Goal: Information Seeking & Learning: Find contact information

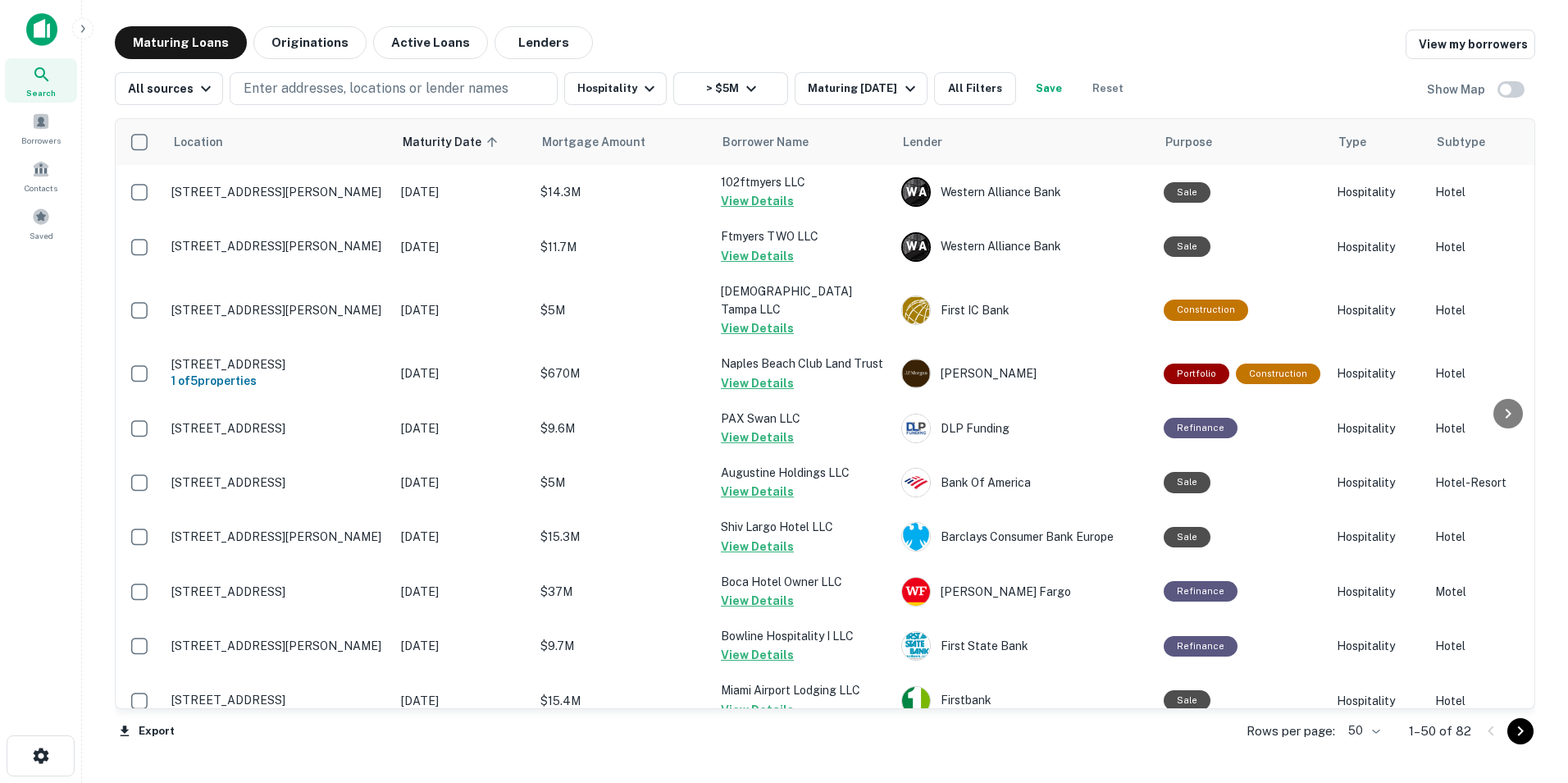
click at [22, 86] on div "Search" at bounding box center [41, 80] width 72 height 45
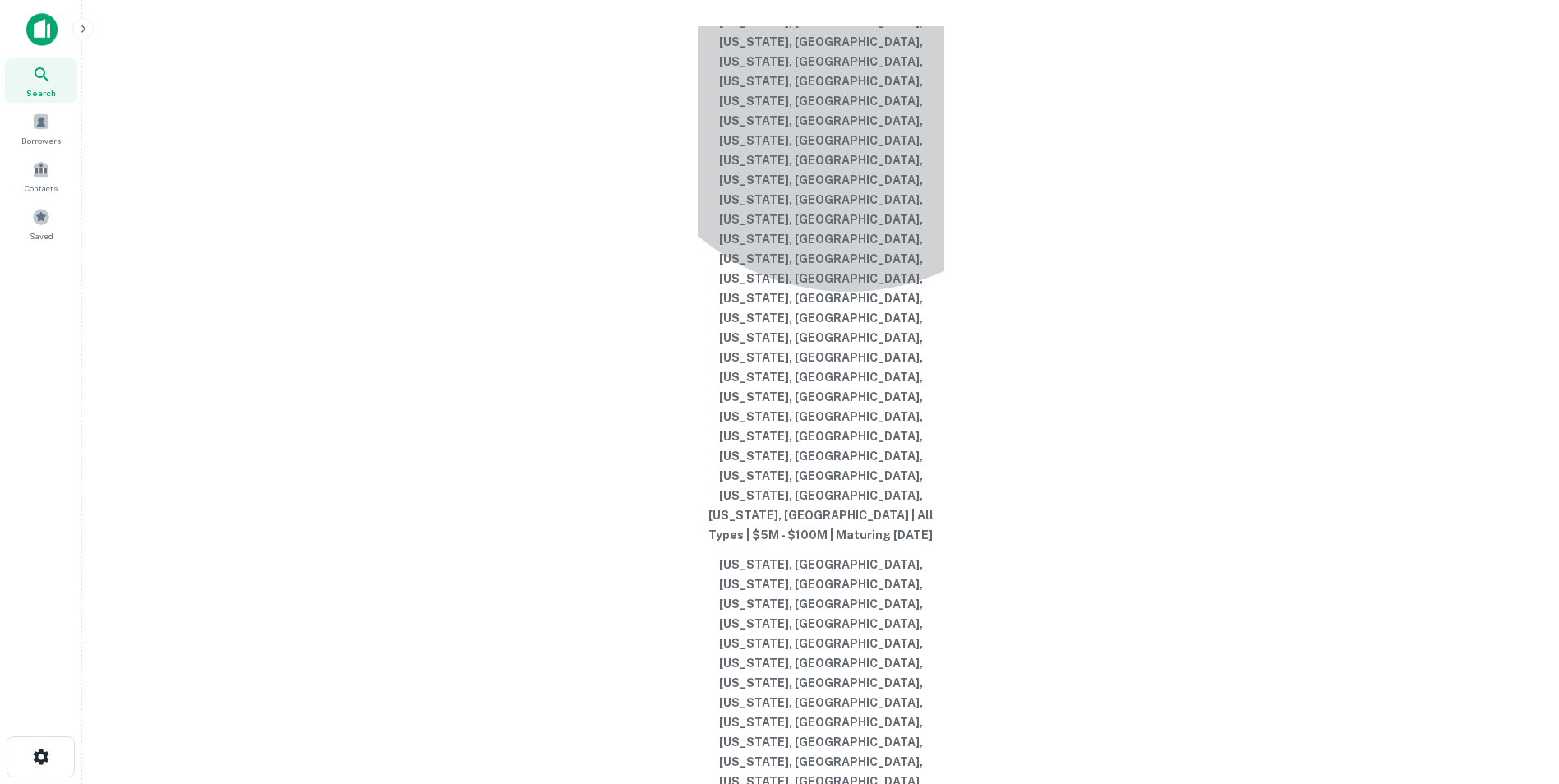
click at [848, 358] on button "[US_STATE], [GEOGRAPHIC_DATA], [US_STATE], [GEOGRAPHIC_DATA], [US_STATE], [GEOG…" at bounding box center [821, 258] width 247 height 582
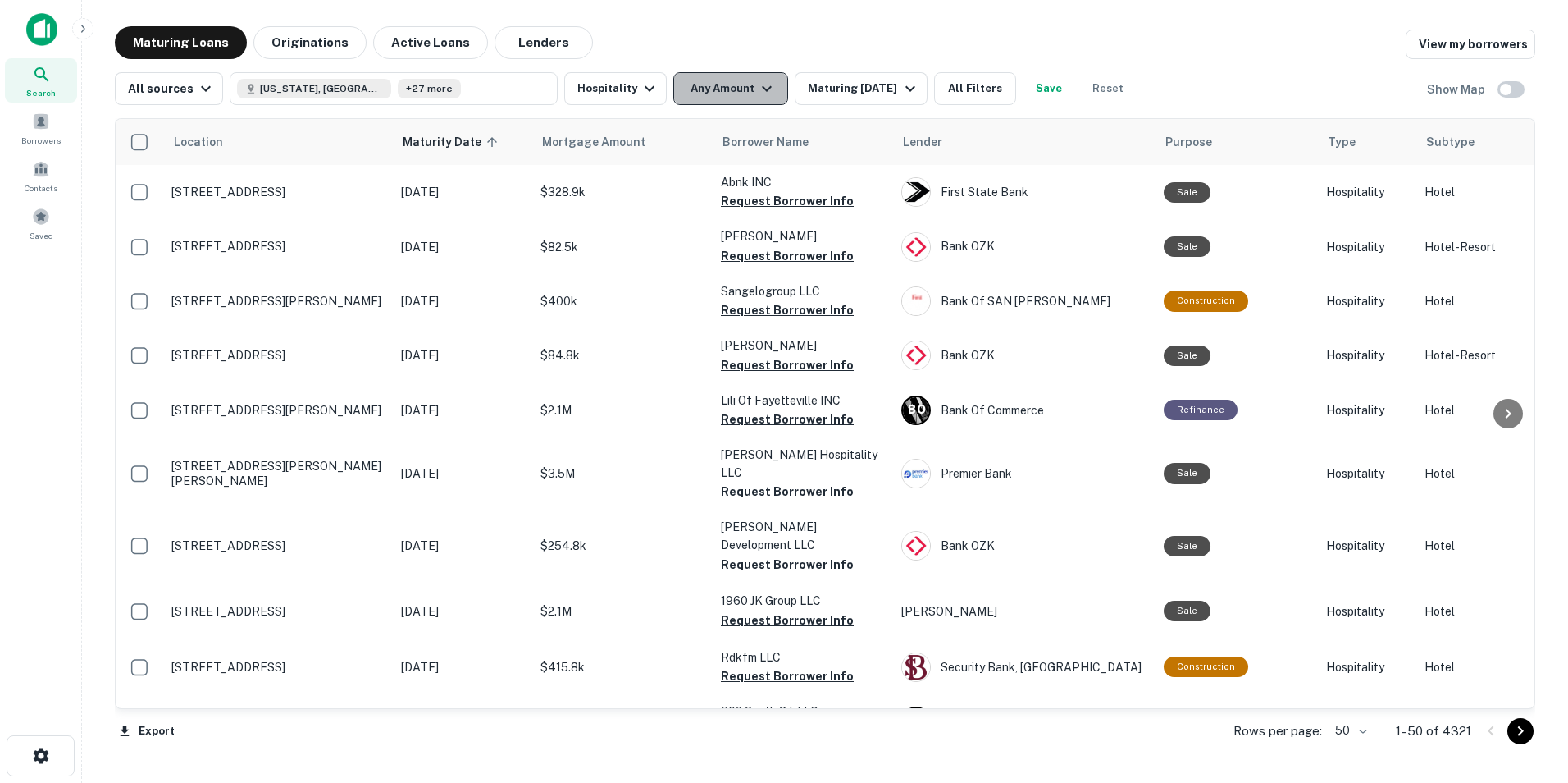
click at [723, 97] on button "Any Amount" at bounding box center [731, 88] width 115 height 33
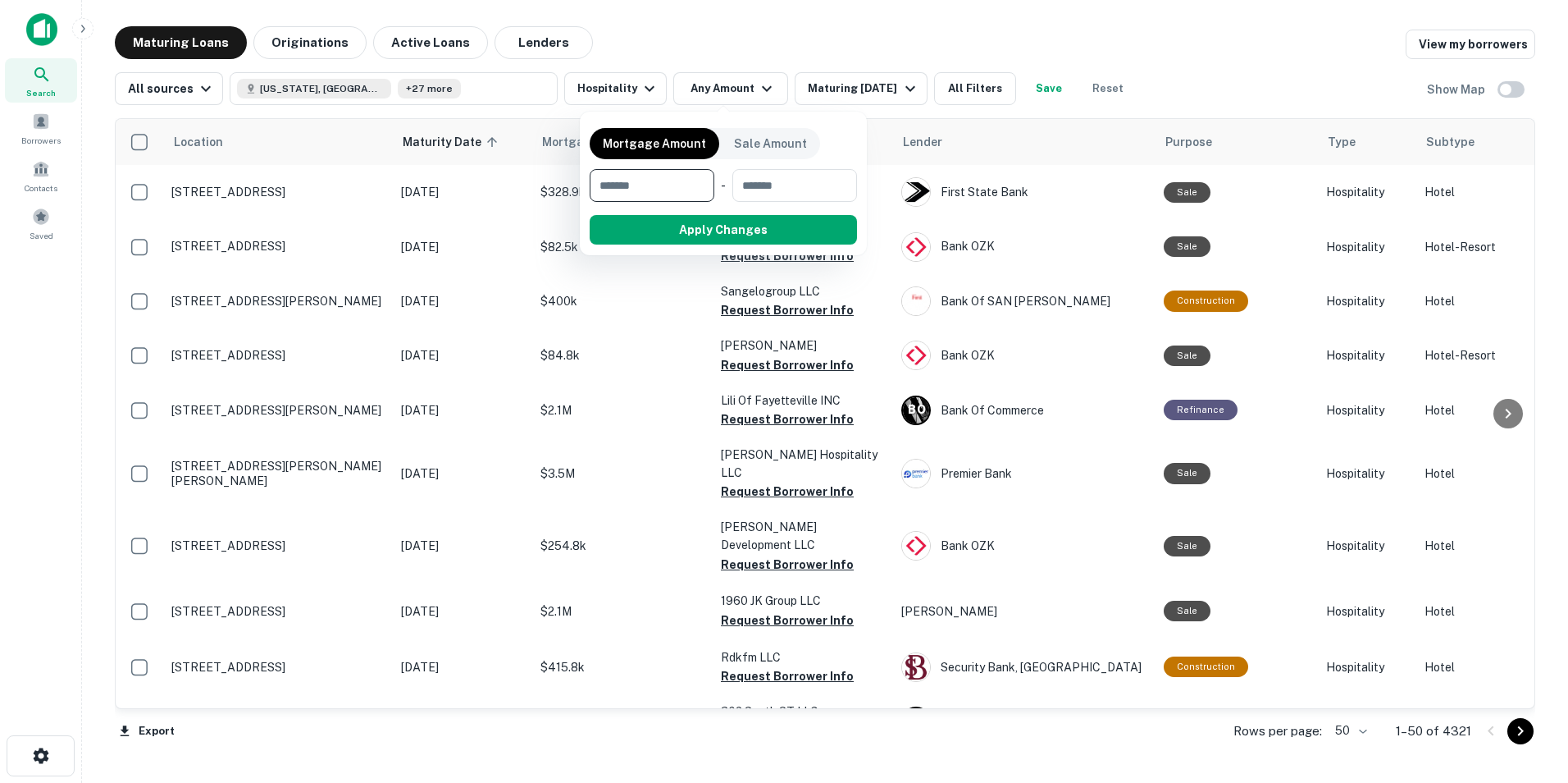
click at [684, 189] on input "number" at bounding box center [646, 185] width 113 height 33
type input "*******"
type input "*********"
click at [682, 232] on button "Apply Changes" at bounding box center [753, 230] width 208 height 30
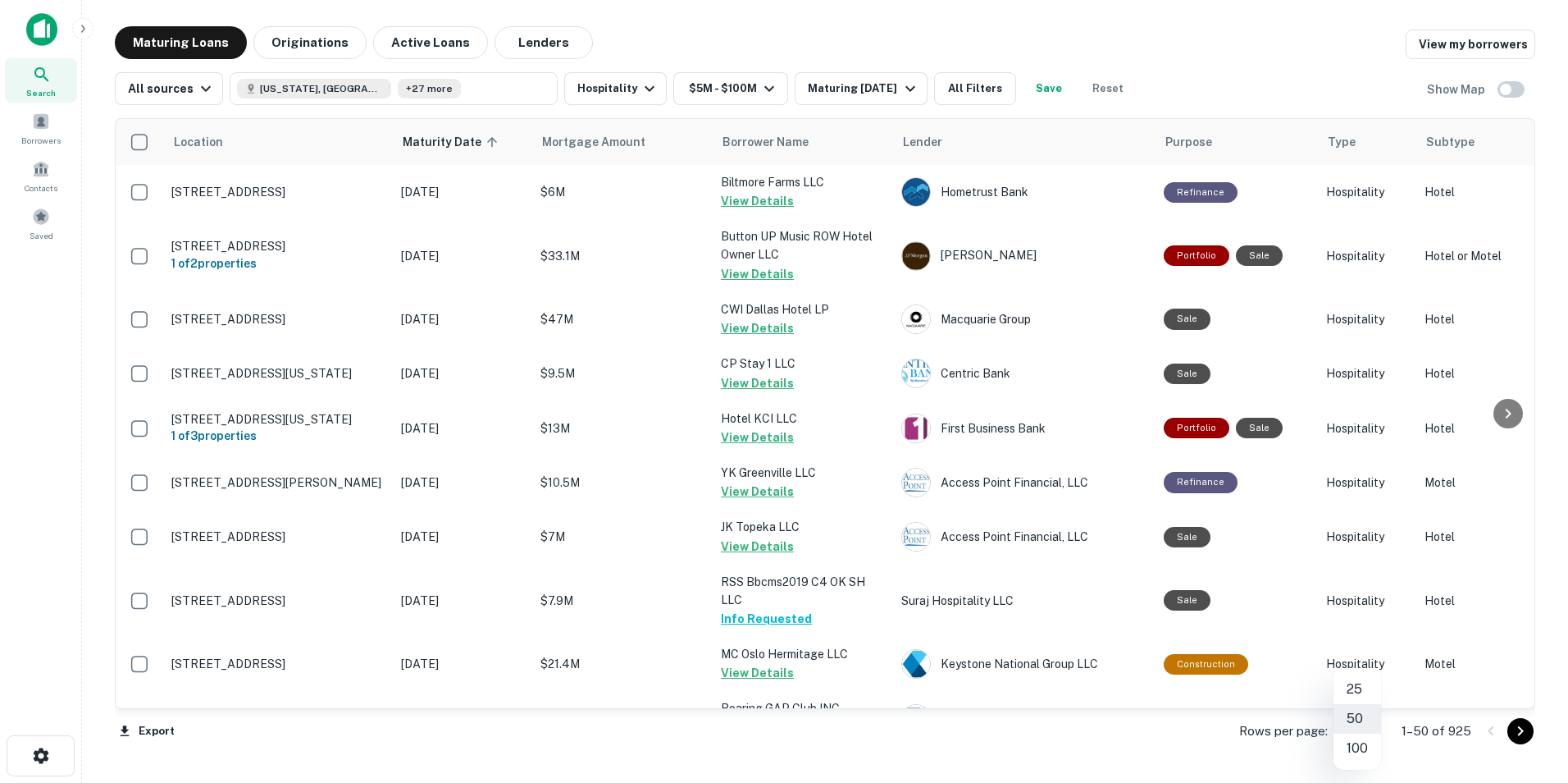
click at [1374, 733] on body "Search Borrowers Contacts Saved Maturing Loans Originations Active Loans Lender…" at bounding box center [784, 391] width 1568 height 783
click at [1366, 751] on li "100" at bounding box center [1358, 748] width 48 height 30
type input "***"
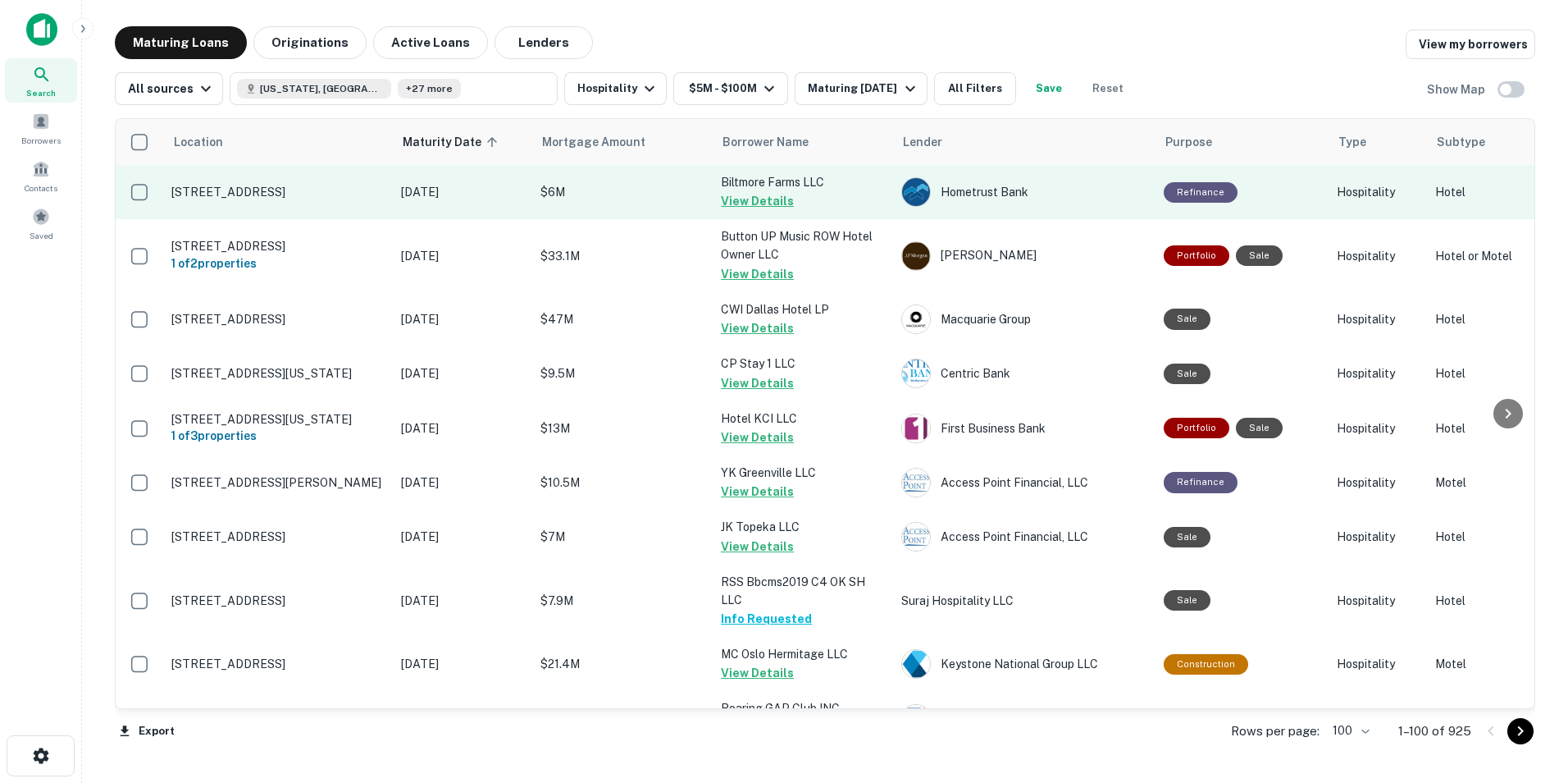
click at [282, 199] on p "[STREET_ADDRESS]" at bounding box center [278, 192] width 213 height 15
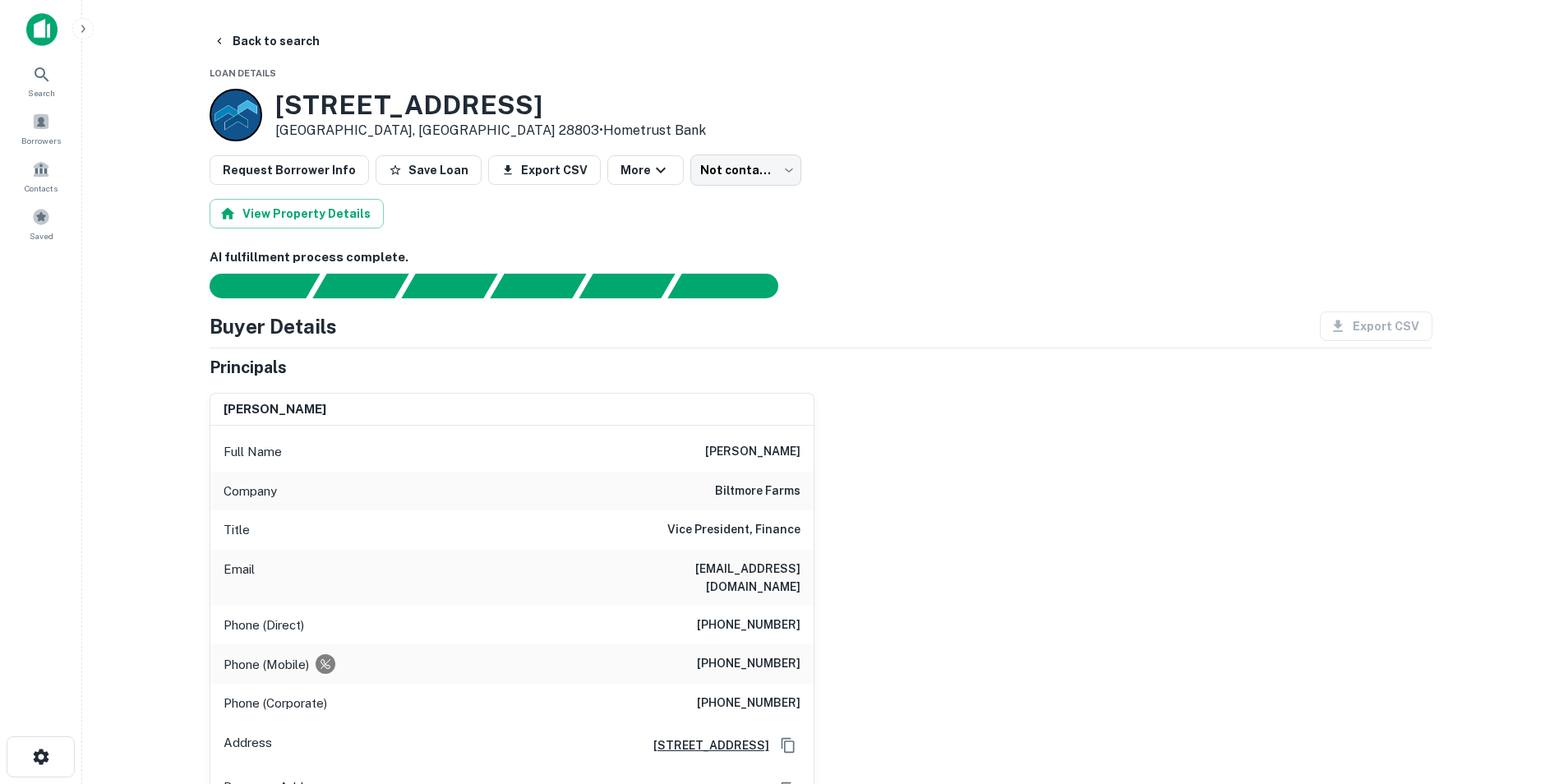
drag, startPoint x: 272, startPoint y: 99, endPoint x: 551, endPoint y: 94, distance: 279.0
click at [551, 94] on div "[STREET_ADDRESS] • Hometrust Bank" at bounding box center [820, 115] width 1223 height 53
copy h3 "[STREET_ADDRESS]"
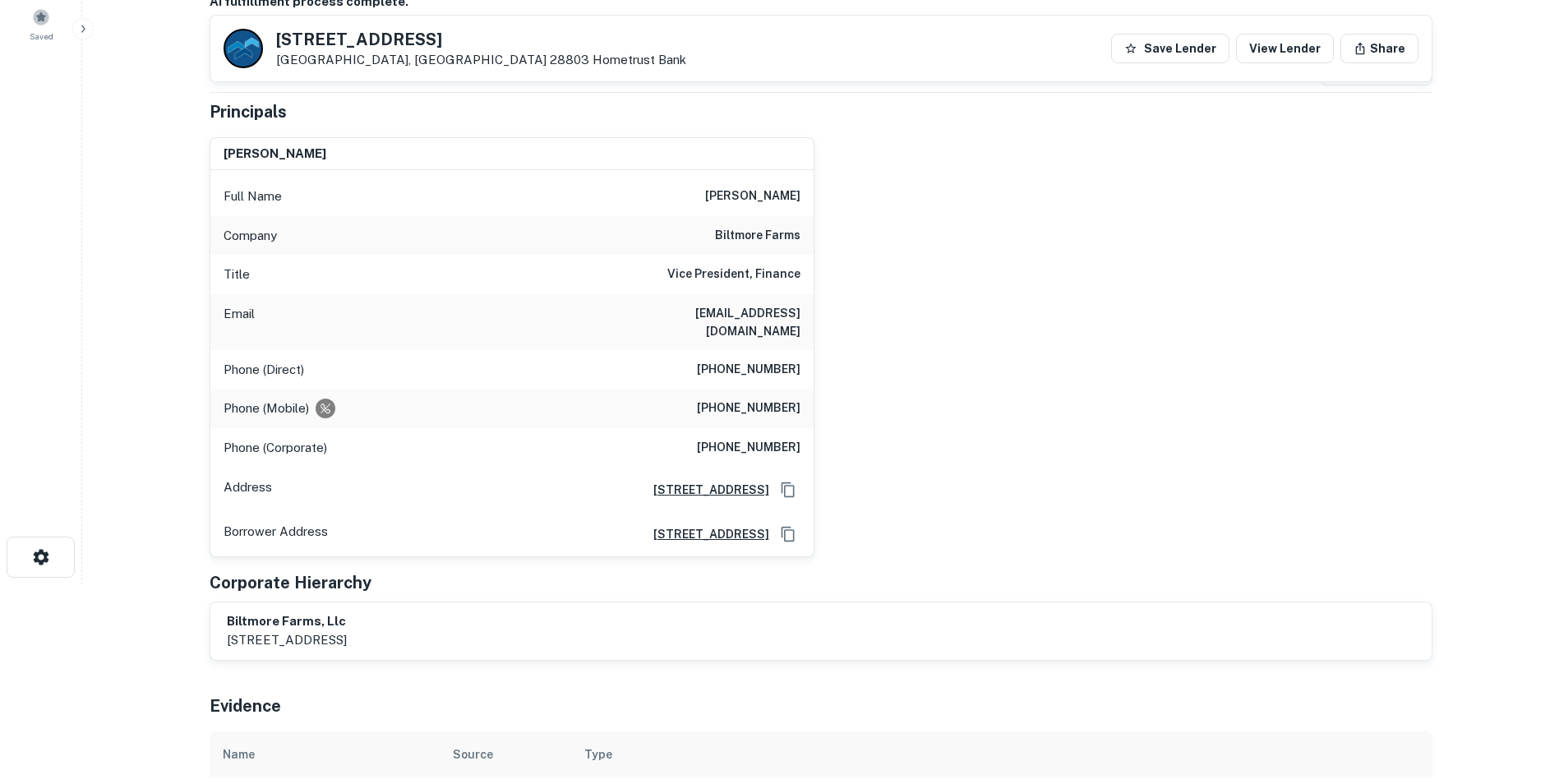
scroll to position [199, 0]
drag, startPoint x: 629, startPoint y: 315, endPoint x: 808, endPoint y: 308, distance: 179.1
click at [808, 308] on div "Email [EMAIL_ADDRESS][DOMAIN_NAME]" at bounding box center [512, 322] width 603 height 55
copy h6 "[EMAIL_ADDRESS][DOMAIN_NAME]"
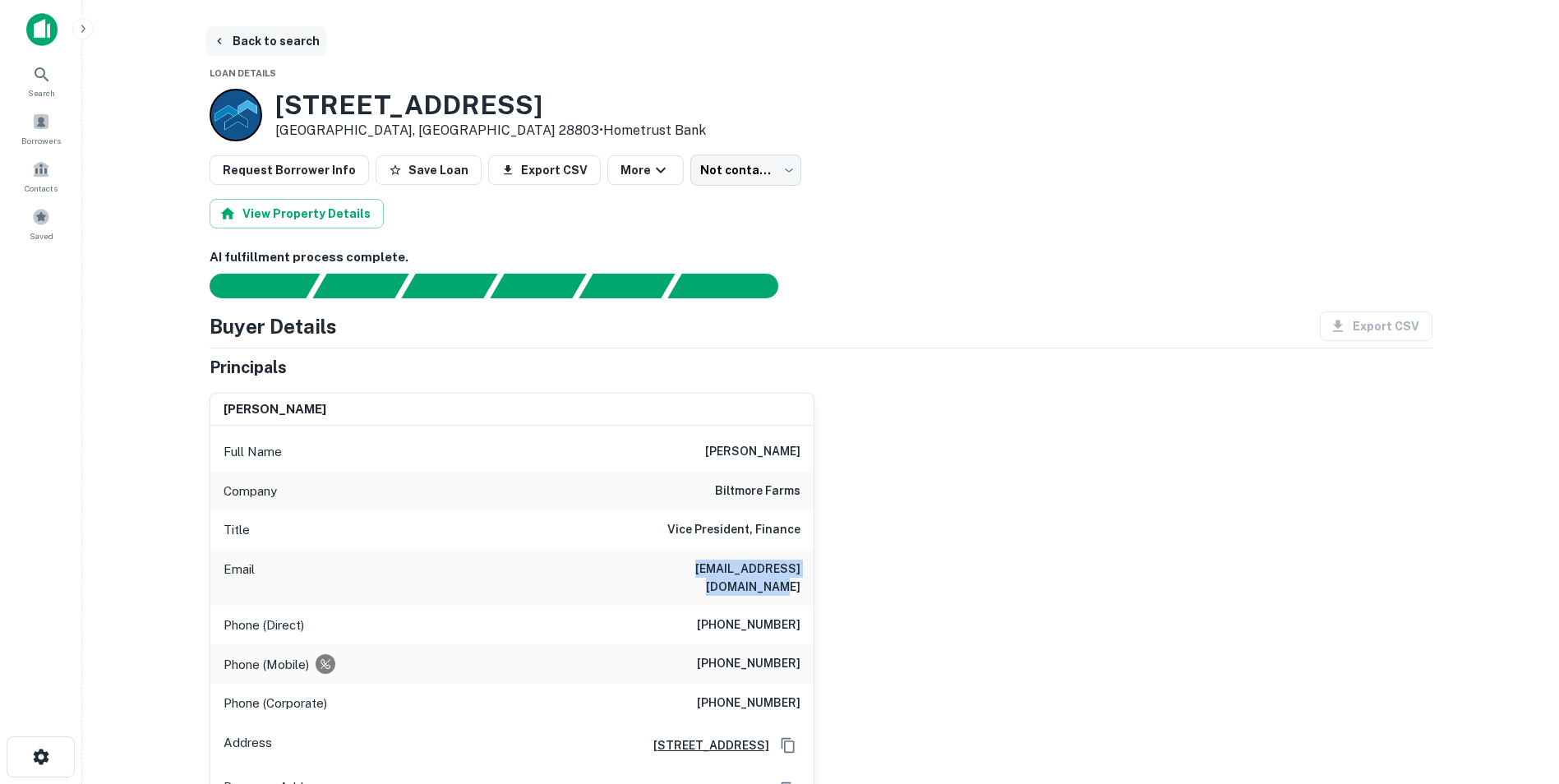
click at [286, 42] on button "Back to search" at bounding box center [266, 41] width 120 height 30
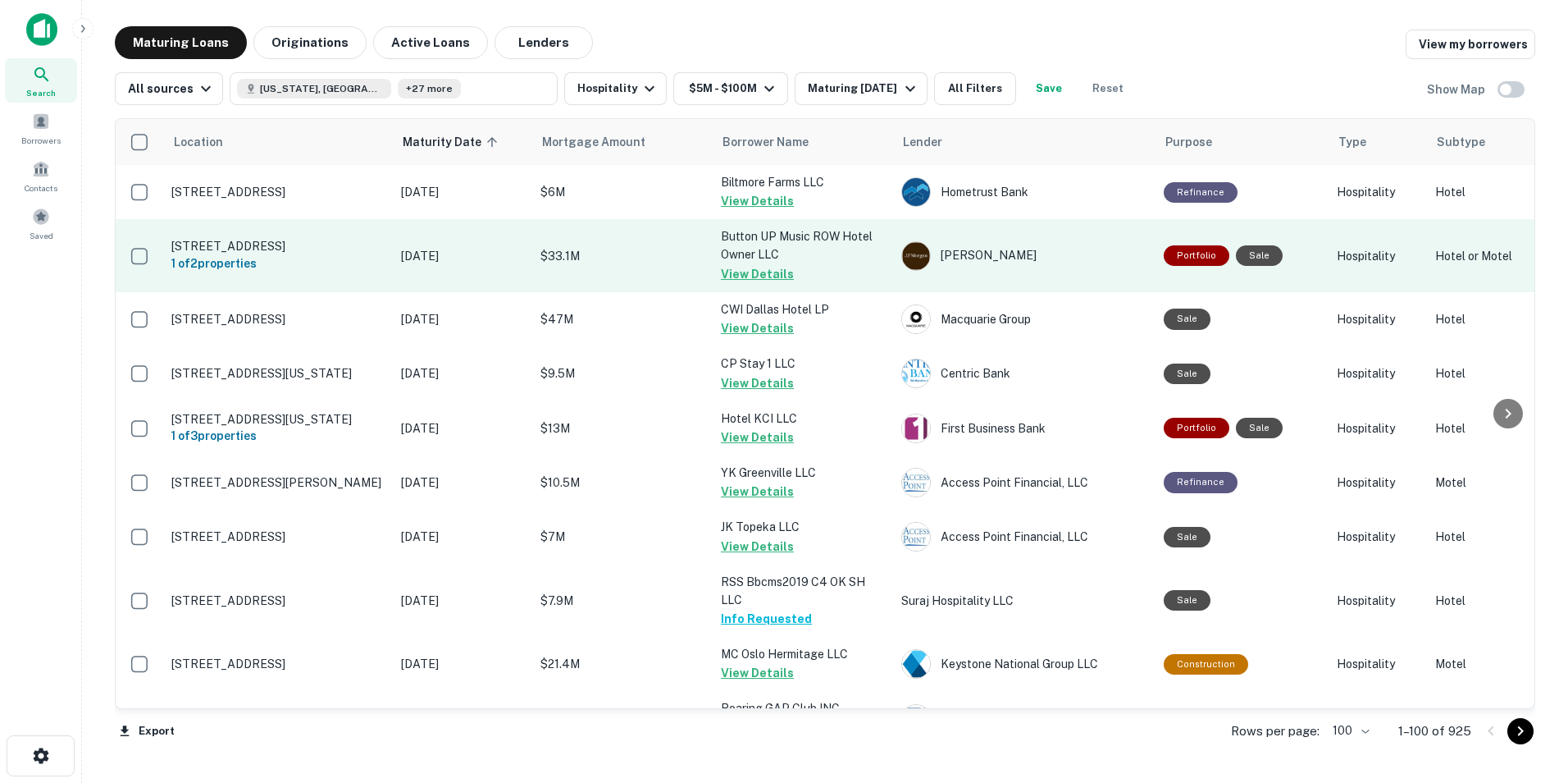
click at [768, 277] on button "View Details" at bounding box center [757, 275] width 73 height 20
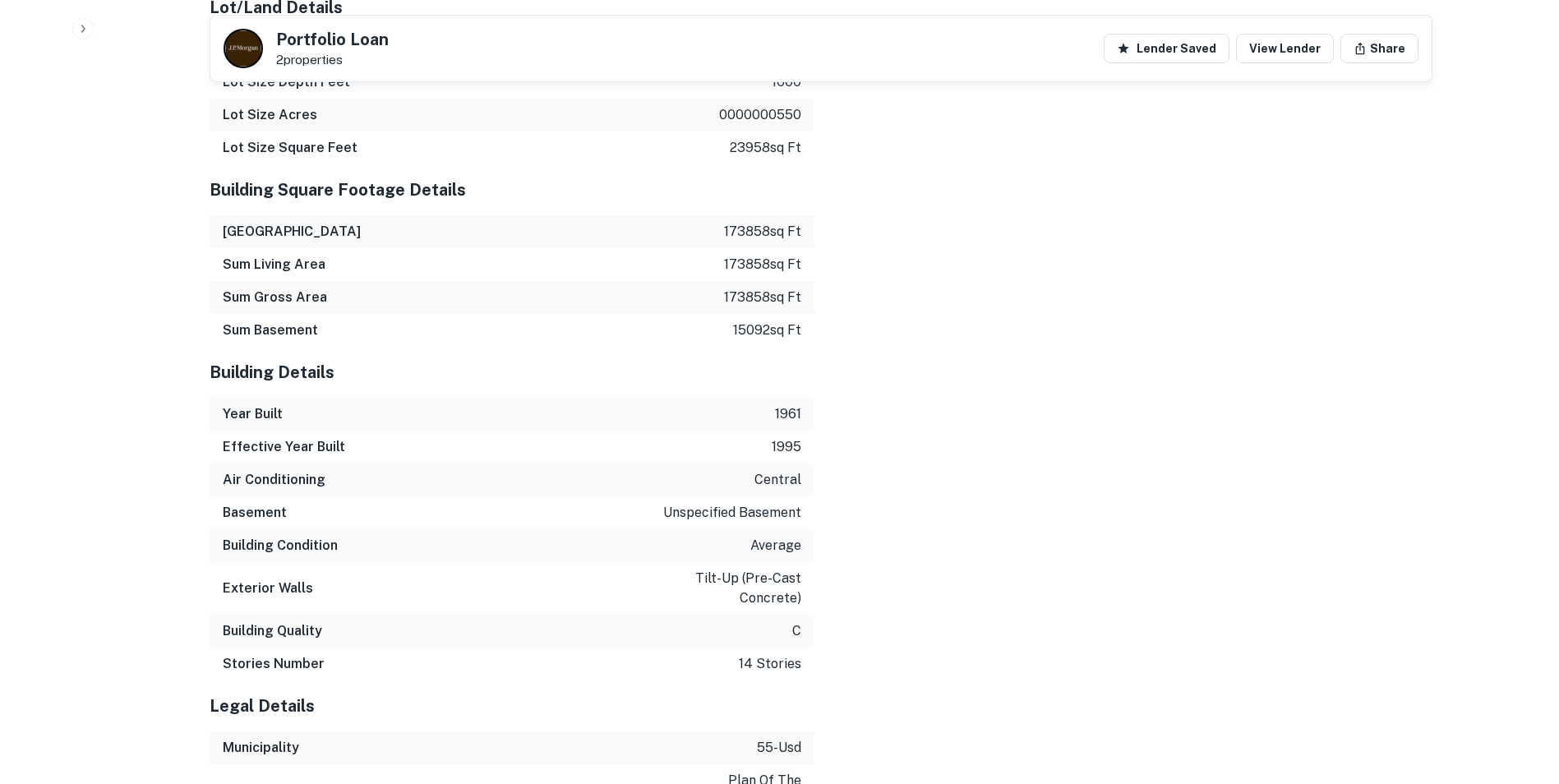
scroll to position [2653, 0]
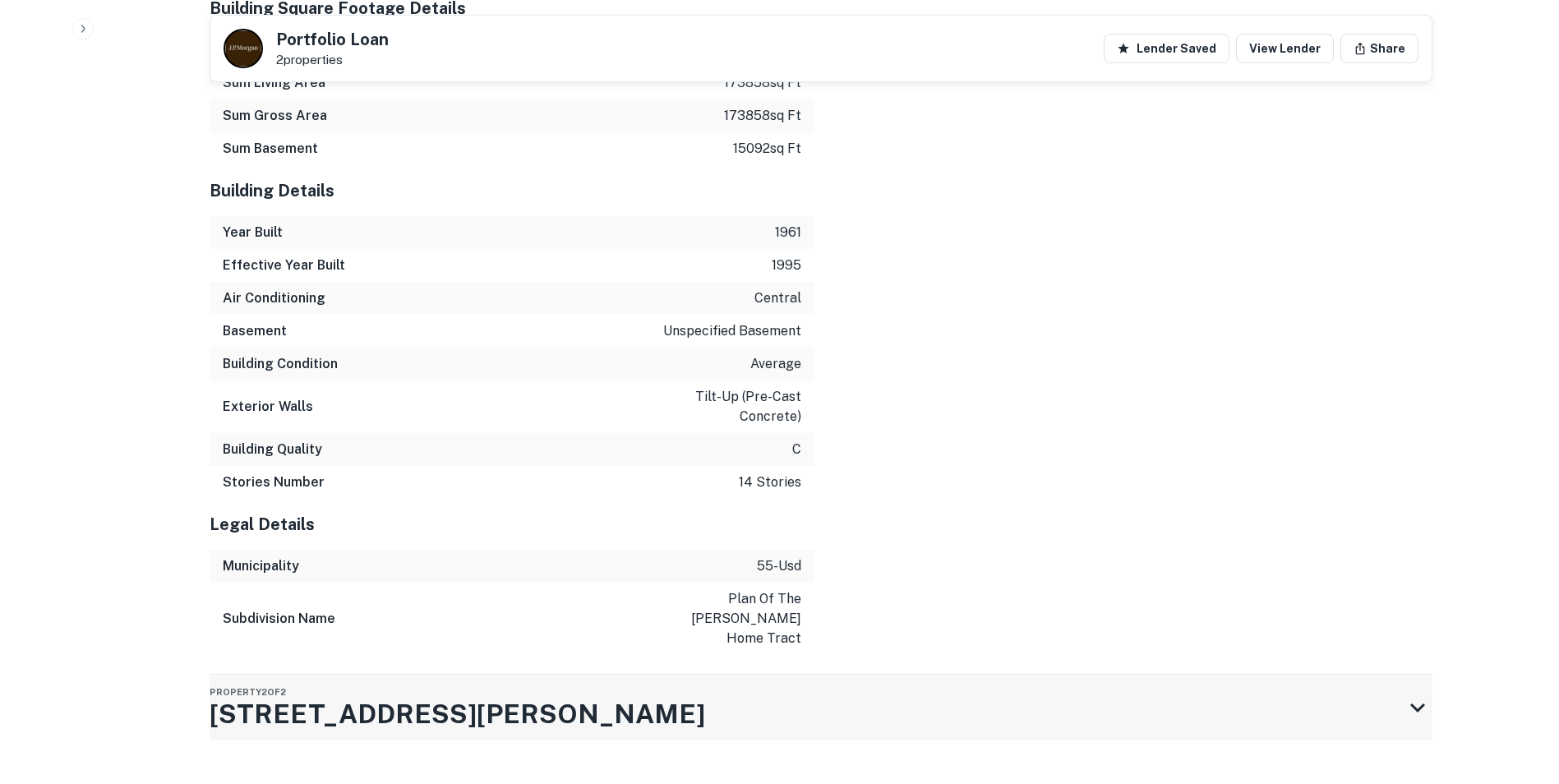
drag, startPoint x: 392, startPoint y: 689, endPoint x: 210, endPoint y: 674, distance: 182.6
click at [210, 675] on div "Property 2 of 2 [STREET_ADDRESS][PERSON_NAME]" at bounding box center [806, 707] width 1193 height 65
click at [210, 695] on h3 "[STREET_ADDRESS][PERSON_NAME]" at bounding box center [457, 714] width 495 height 40
click at [446, 699] on div "Property 2 of 2 [STREET_ADDRESS][PERSON_NAME]" at bounding box center [806, 707] width 1193 height 65
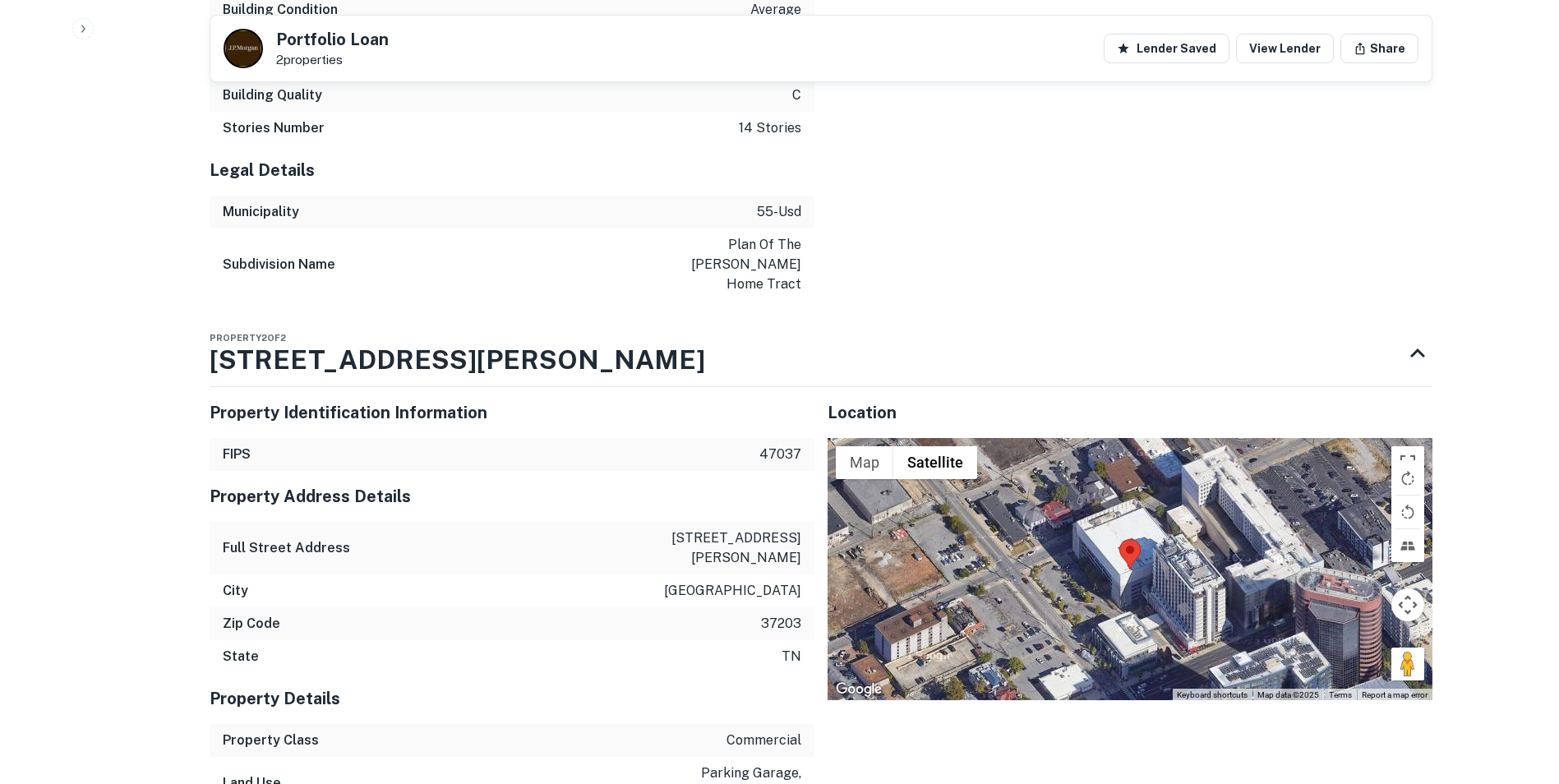
scroll to position [3013, 0]
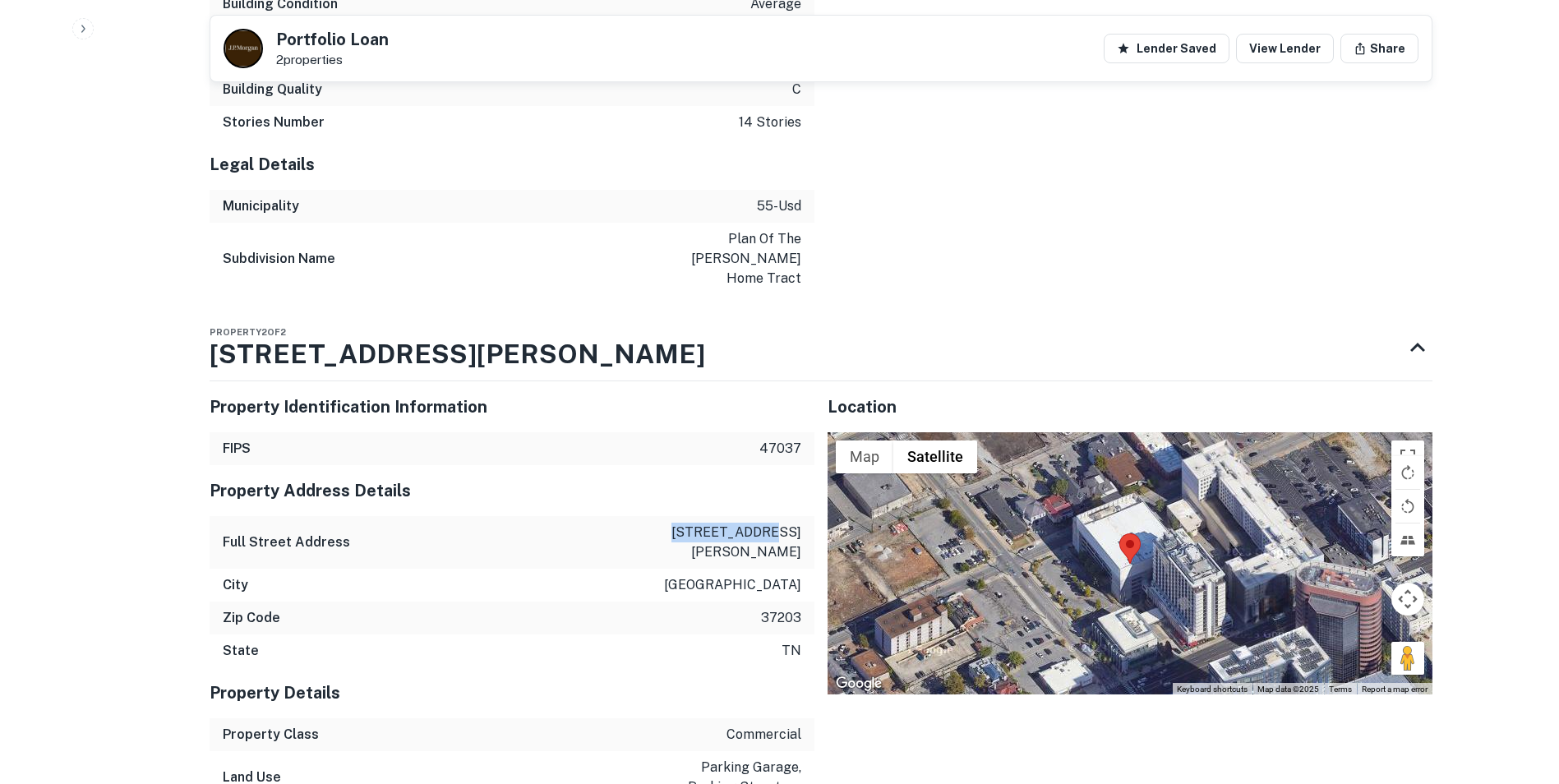
drag, startPoint x: 715, startPoint y: 497, endPoint x: 804, endPoint y: 490, distance: 89.3
click at [804, 516] on div "Full Street Address [STREET_ADDRESS][PERSON_NAME]" at bounding box center [512, 542] width 604 height 53
copy p "[STREET_ADDRESS][PERSON_NAME]"
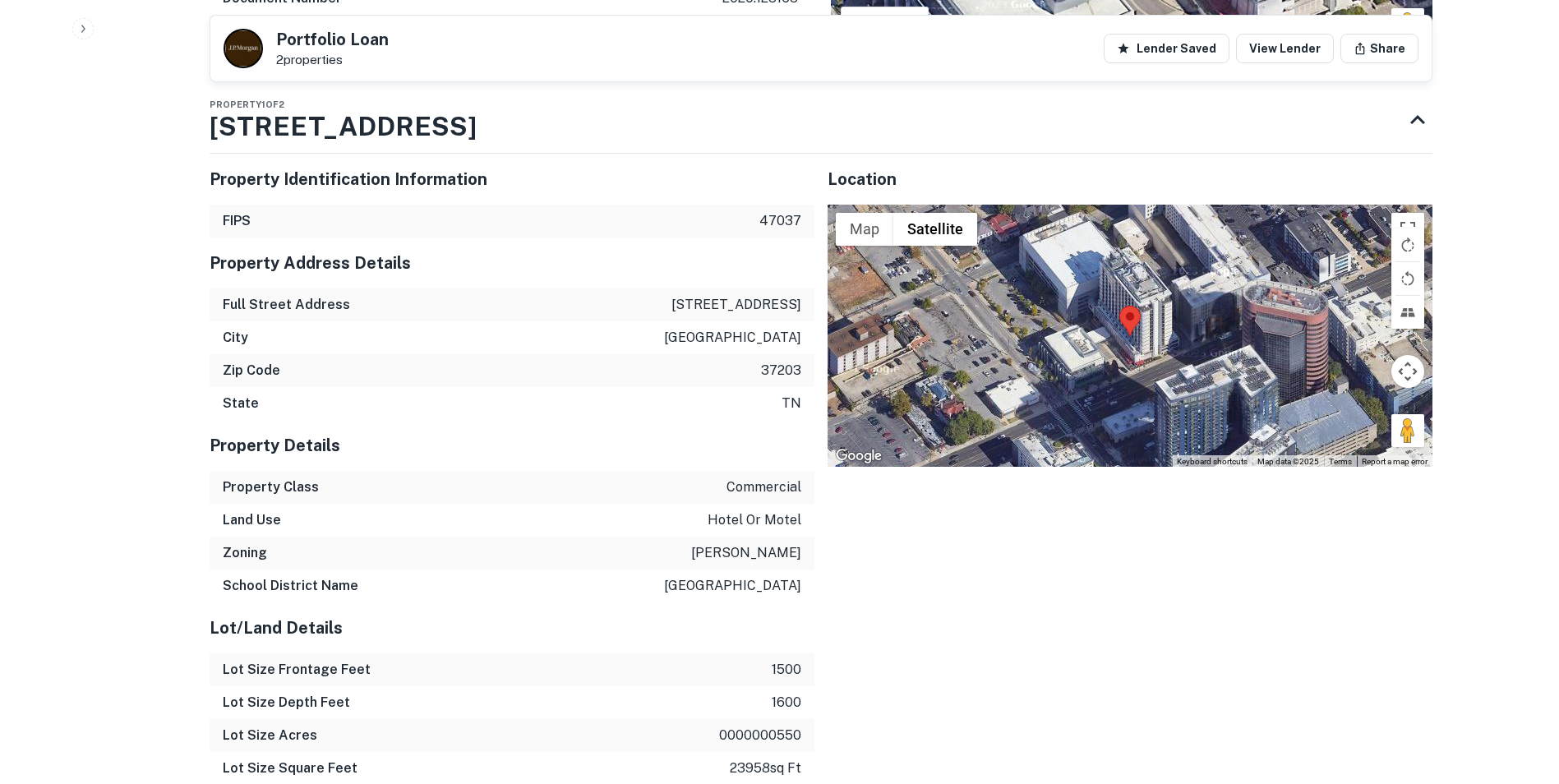
scroll to position [1845, 0]
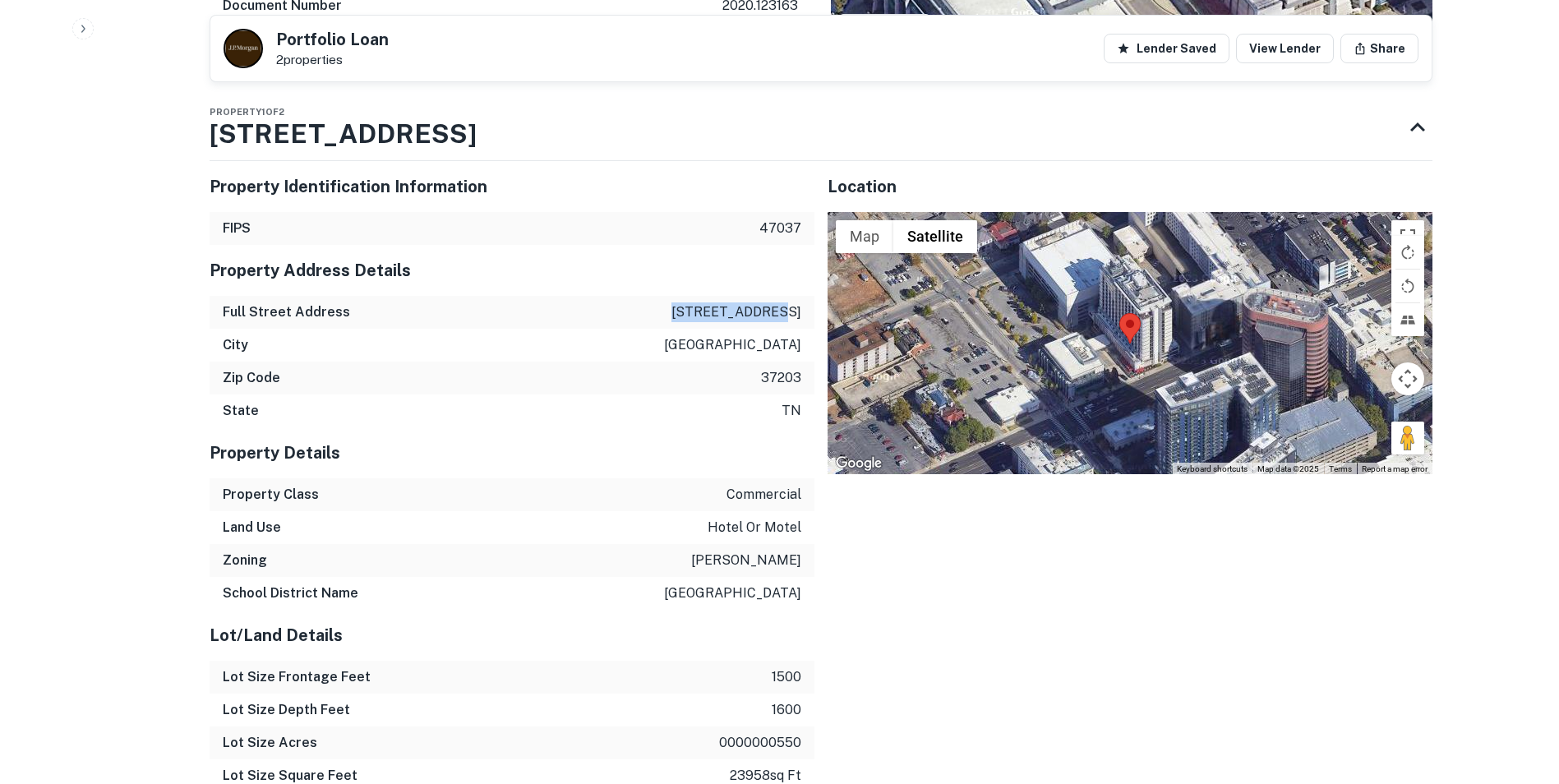
drag, startPoint x: 683, startPoint y: 286, endPoint x: 797, endPoint y: 267, distance: 115.6
click at [797, 296] on div "Full Street Address [STREET_ADDRESS]" at bounding box center [512, 312] width 604 height 33
copy p "[STREET_ADDRESS]"
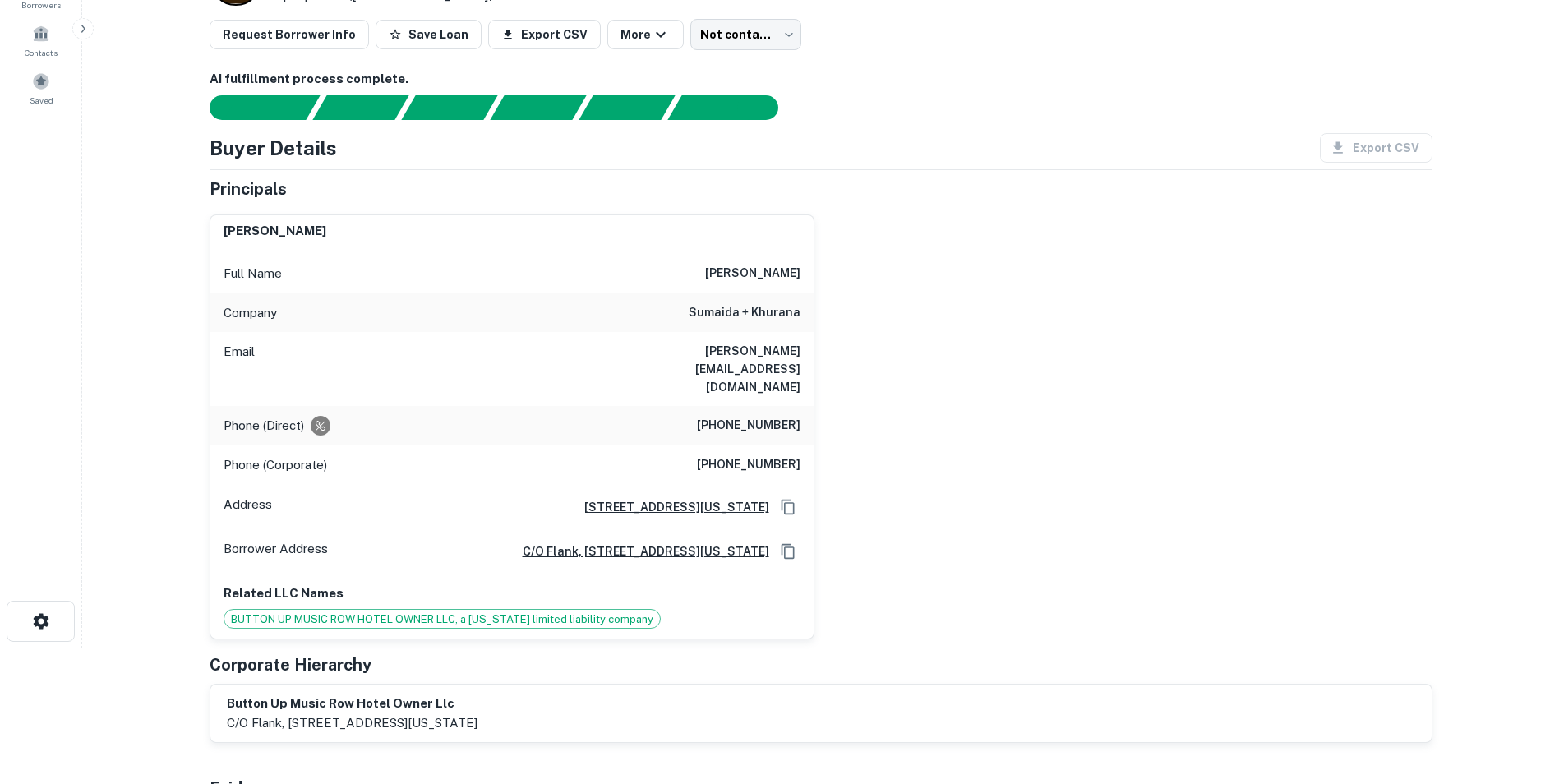
scroll to position [145, 0]
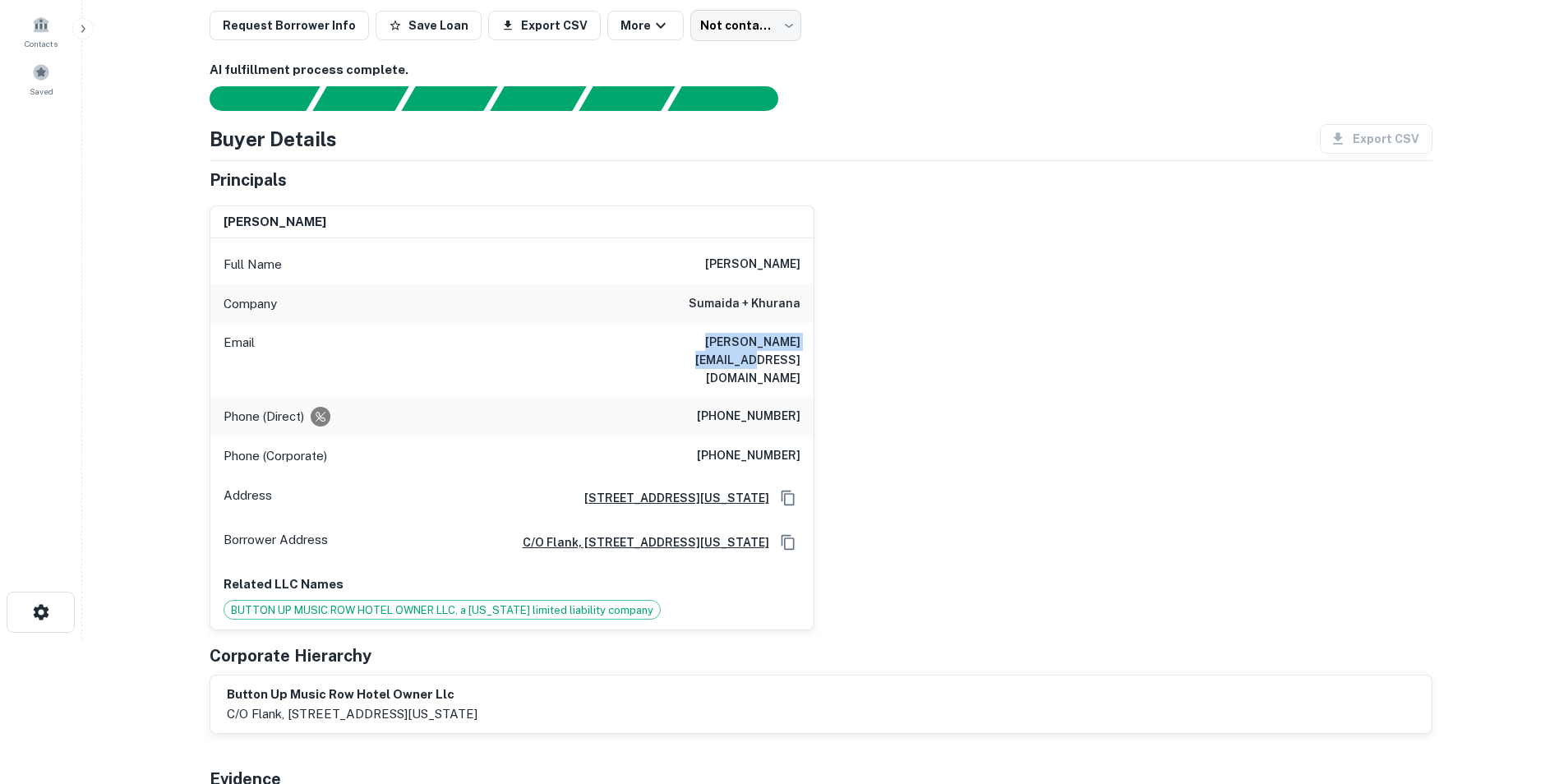
drag, startPoint x: 650, startPoint y: 341, endPoint x: 812, endPoint y: 350, distance: 162.2
click at [812, 350] on div "Email [PERSON_NAME][EMAIL_ADDRESS][DOMAIN_NAME]" at bounding box center [512, 359] width 603 height 74
copy h6 "[PERSON_NAME][EMAIL_ADDRESS][DOMAIN_NAME]"
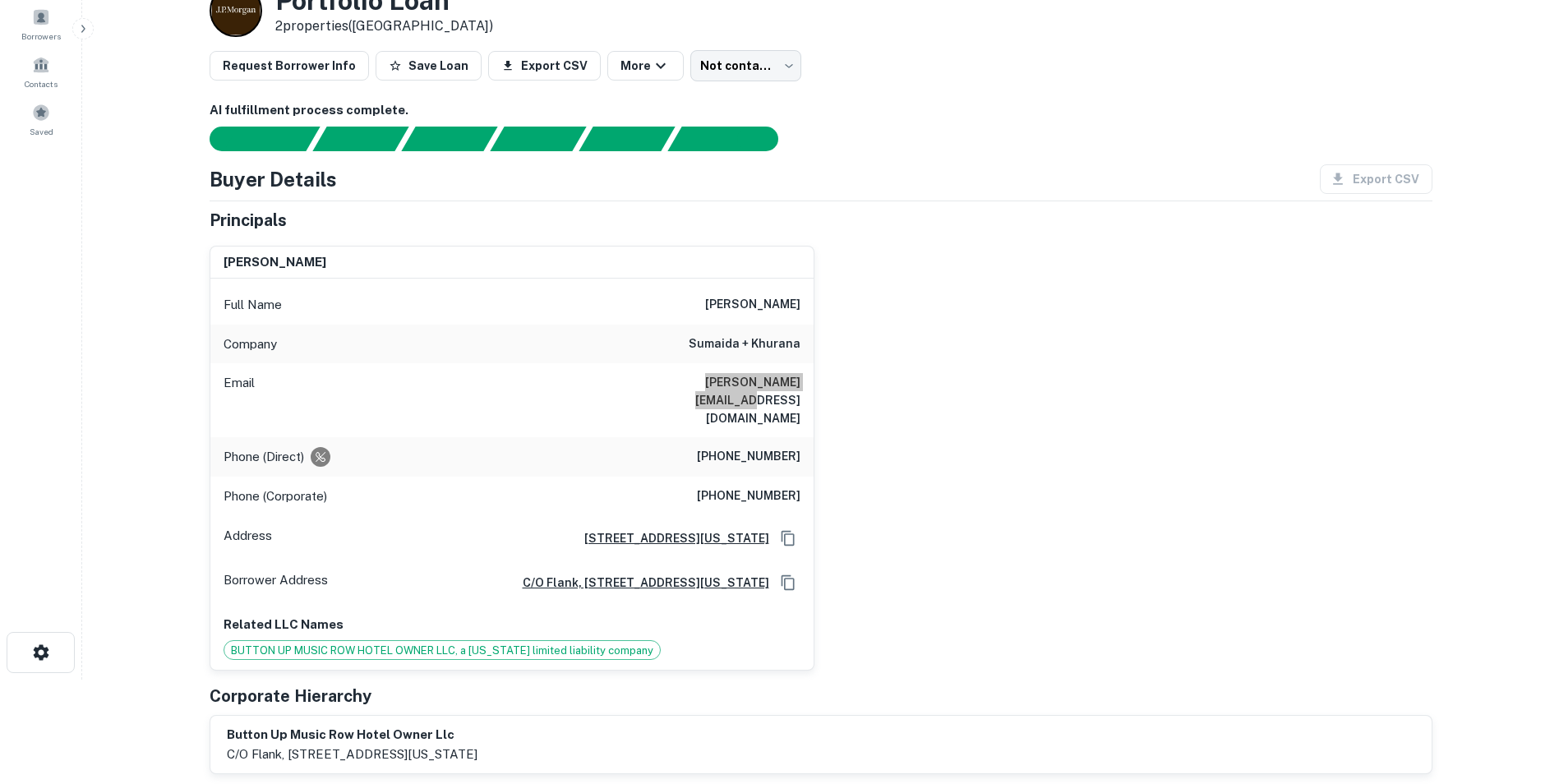
scroll to position [0, 0]
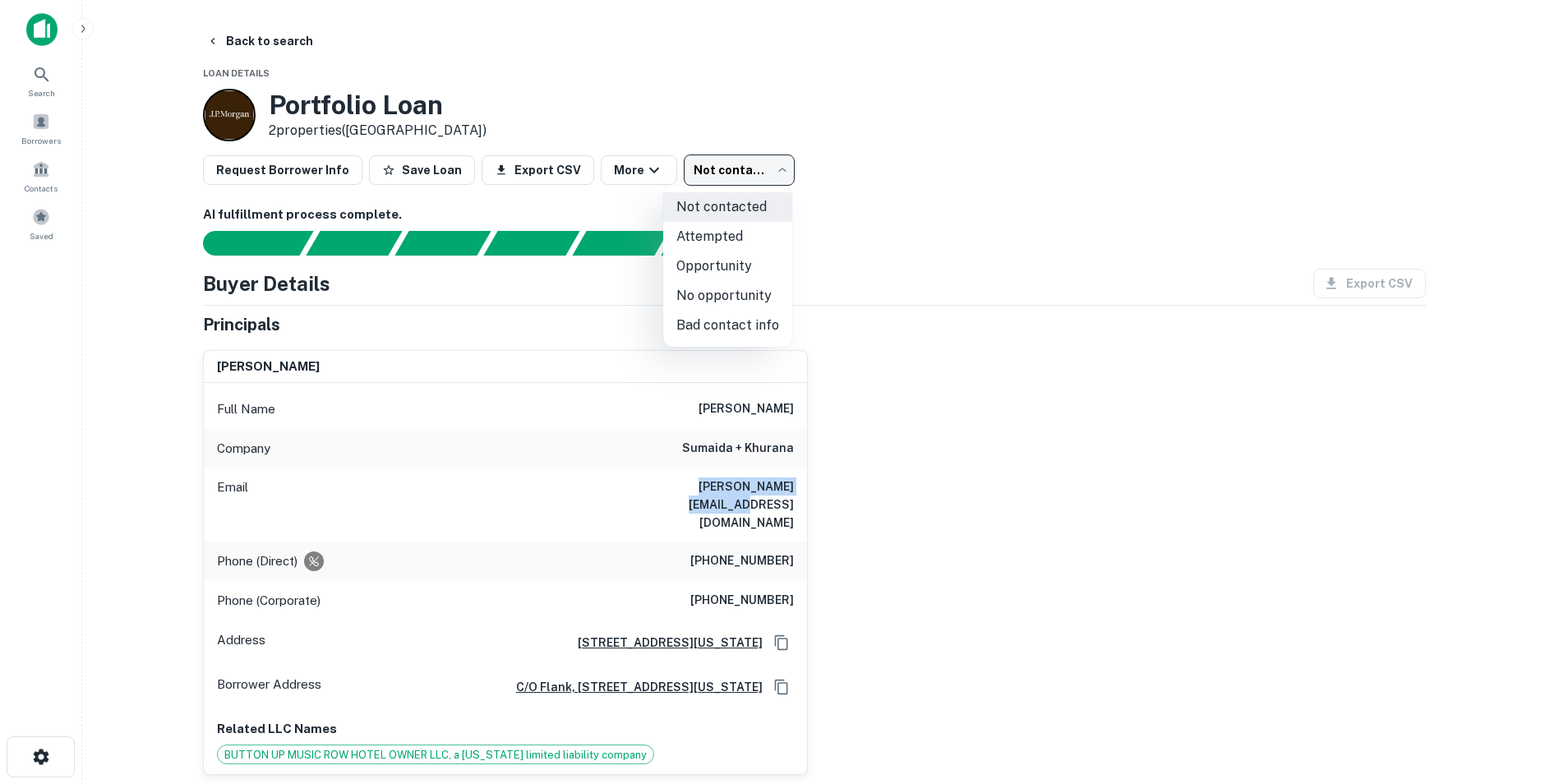
click at [774, 157] on body "Search Borrowers Contacts Saved Back to search Loan Details Portfolio Loan 2 pr…" at bounding box center [779, 392] width 1559 height 784
click at [717, 326] on li "Bad contact info" at bounding box center [728, 325] width 129 height 30
type input "**********"
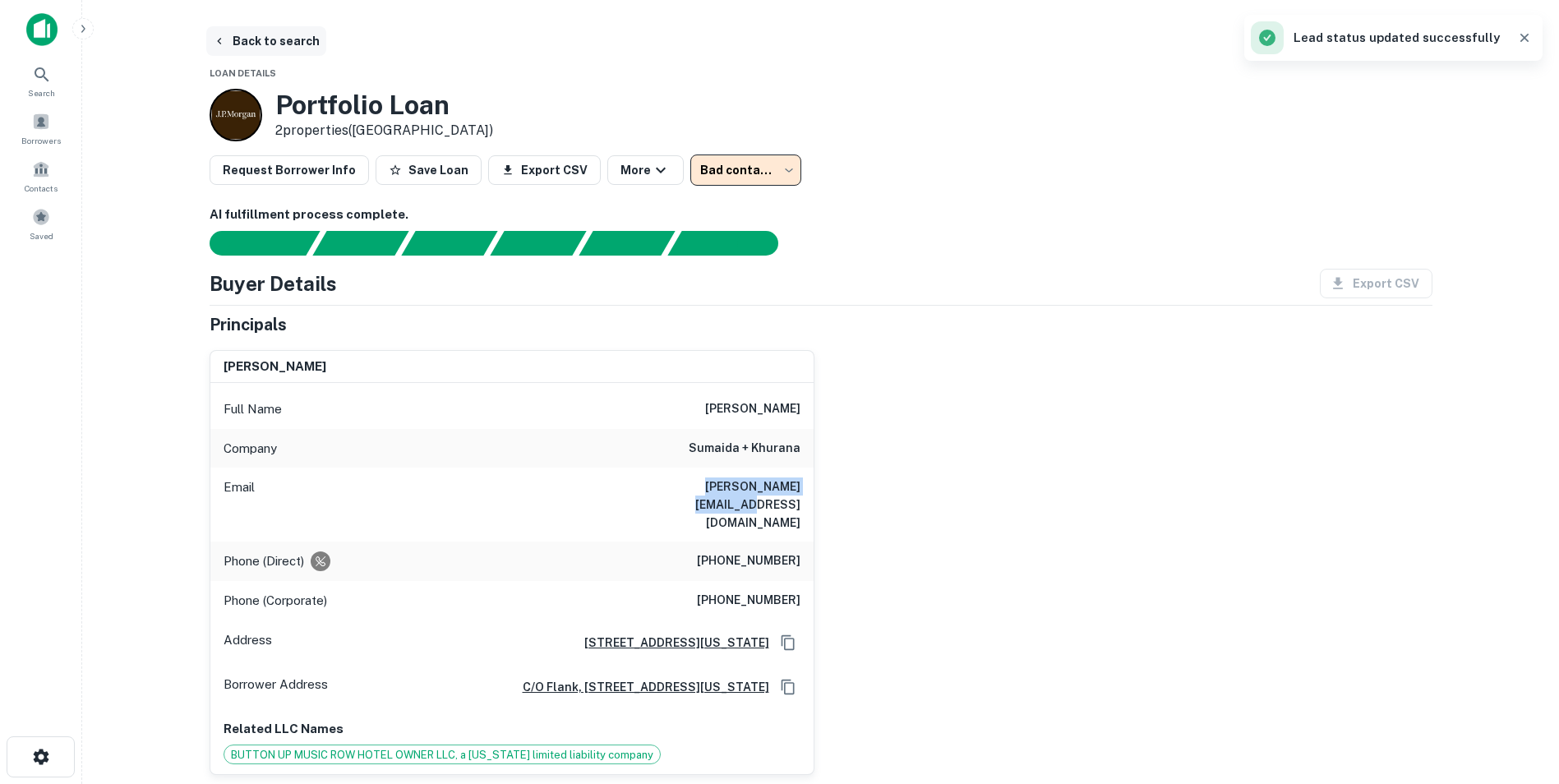
click at [269, 46] on button "Back to search" at bounding box center [266, 41] width 120 height 30
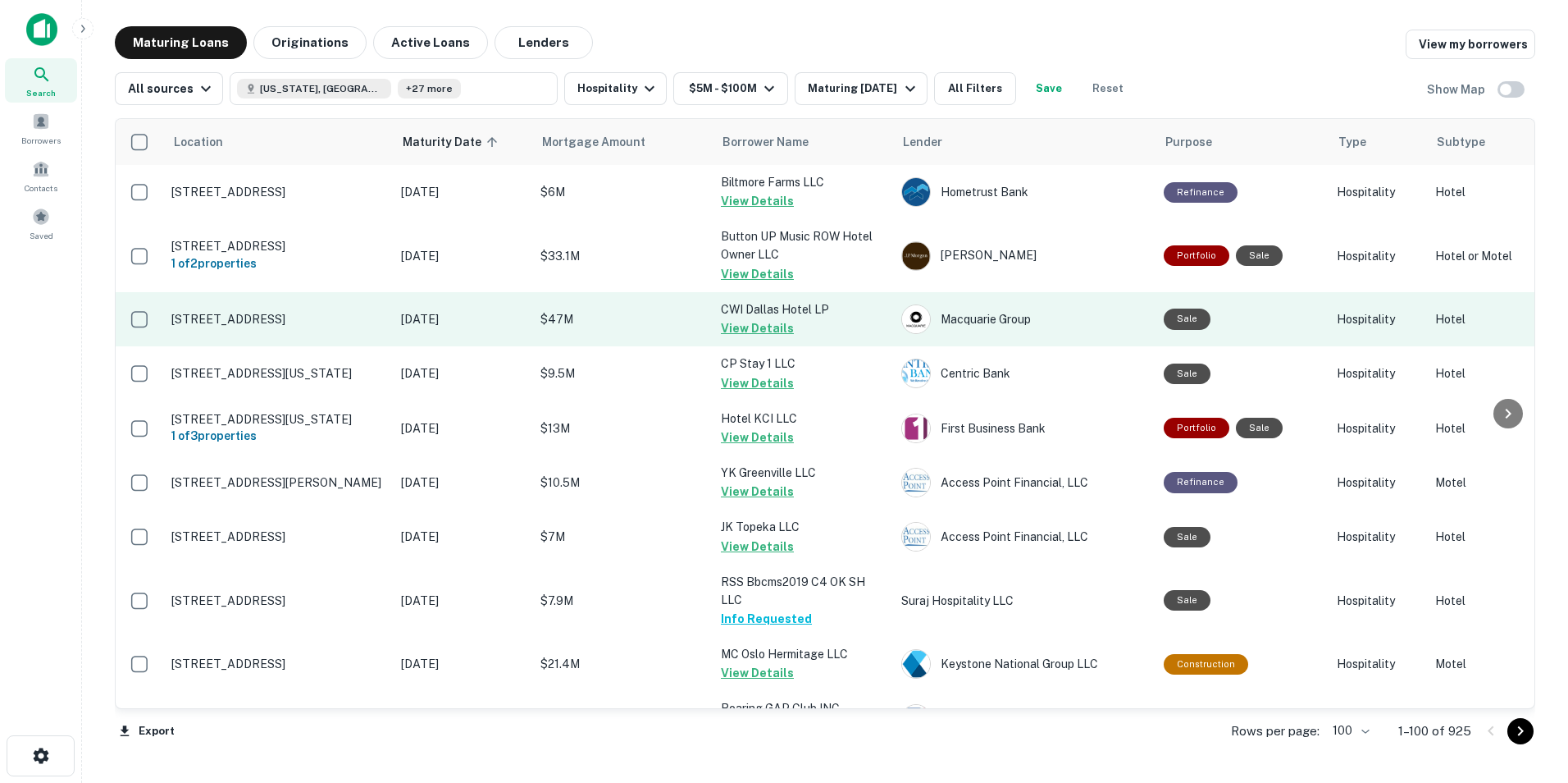
click at [269, 333] on td "[STREET_ADDRESS]" at bounding box center [278, 318] width 230 height 54
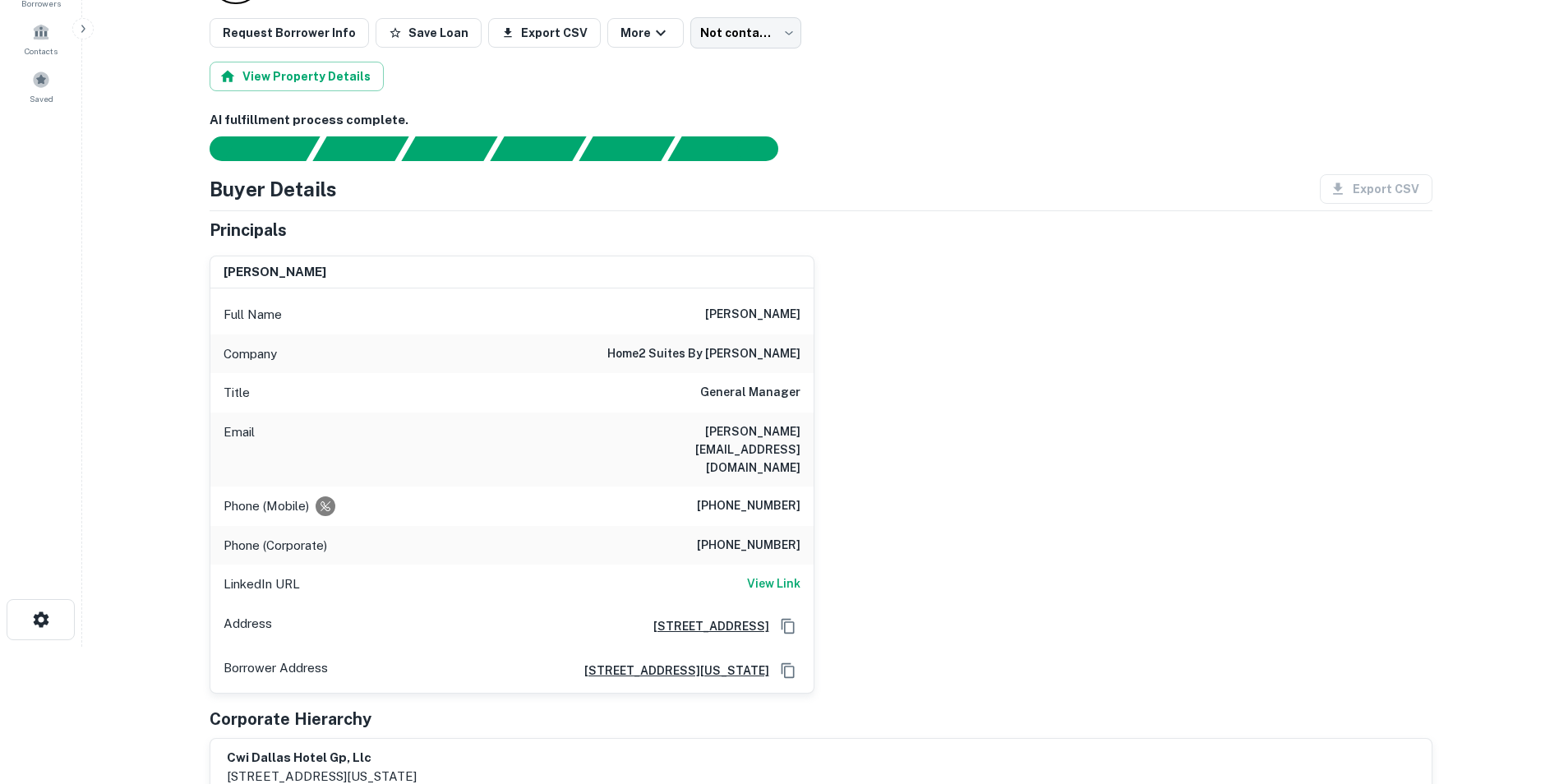
scroll to position [138, 0]
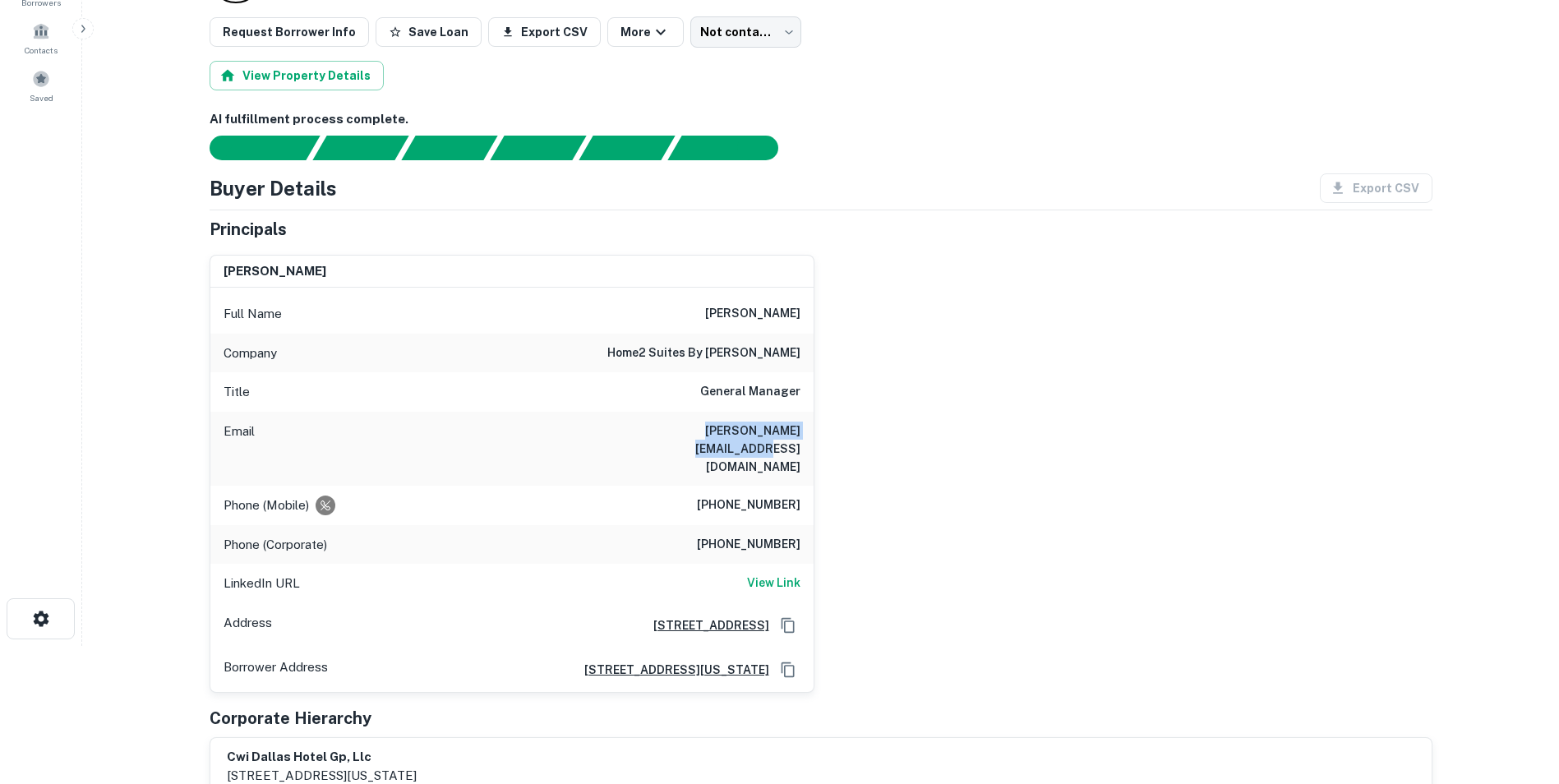
drag, startPoint x: 659, startPoint y: 438, endPoint x: 806, endPoint y: 440, distance: 147.0
click at [806, 440] on div "Email [PERSON_NAME][EMAIL_ADDRESS][DOMAIN_NAME]" at bounding box center [512, 448] width 603 height 74
copy h6 "[PERSON_NAME][EMAIL_ADDRESS][DOMAIN_NAME]"
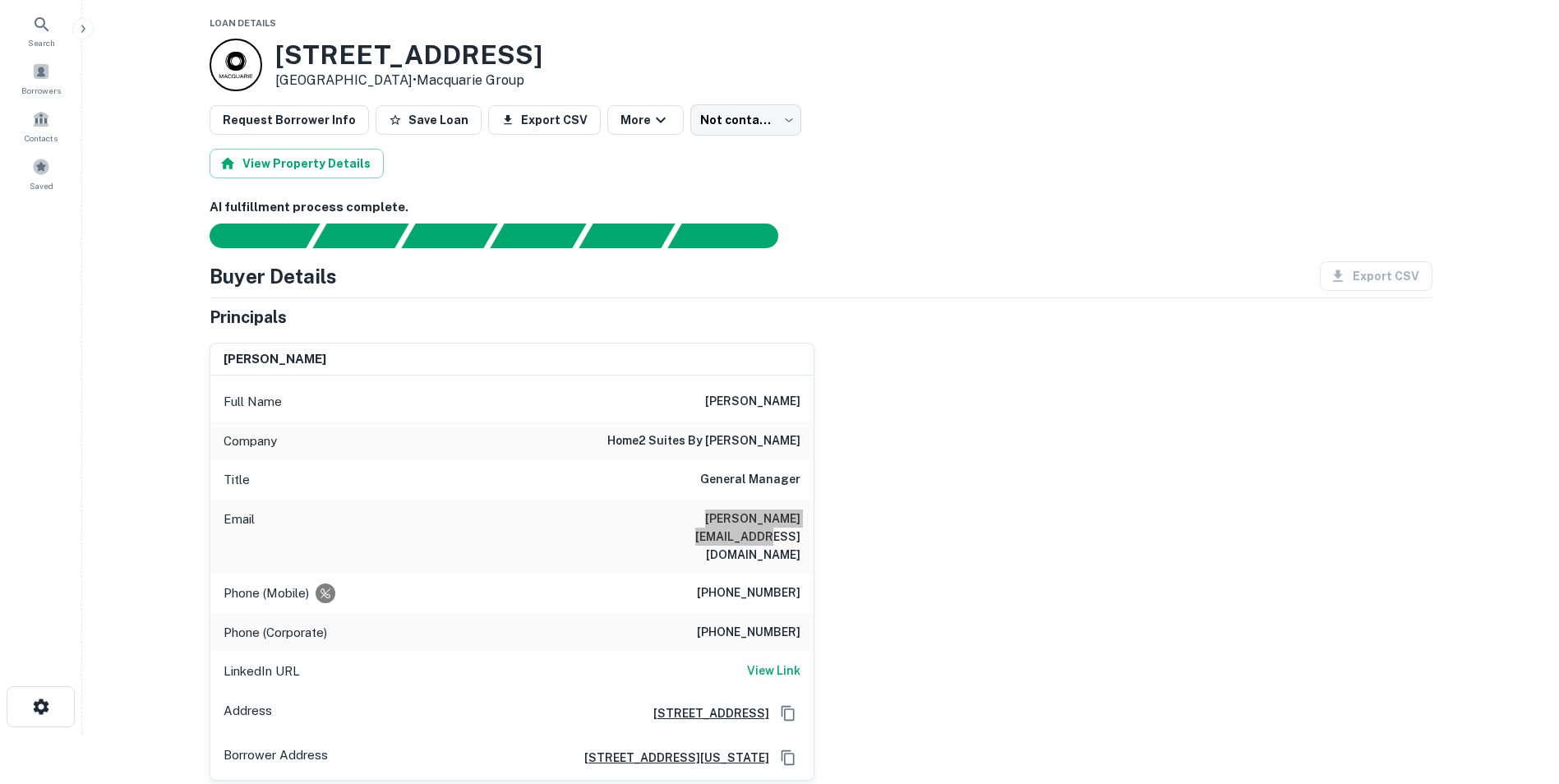
scroll to position [50, 0]
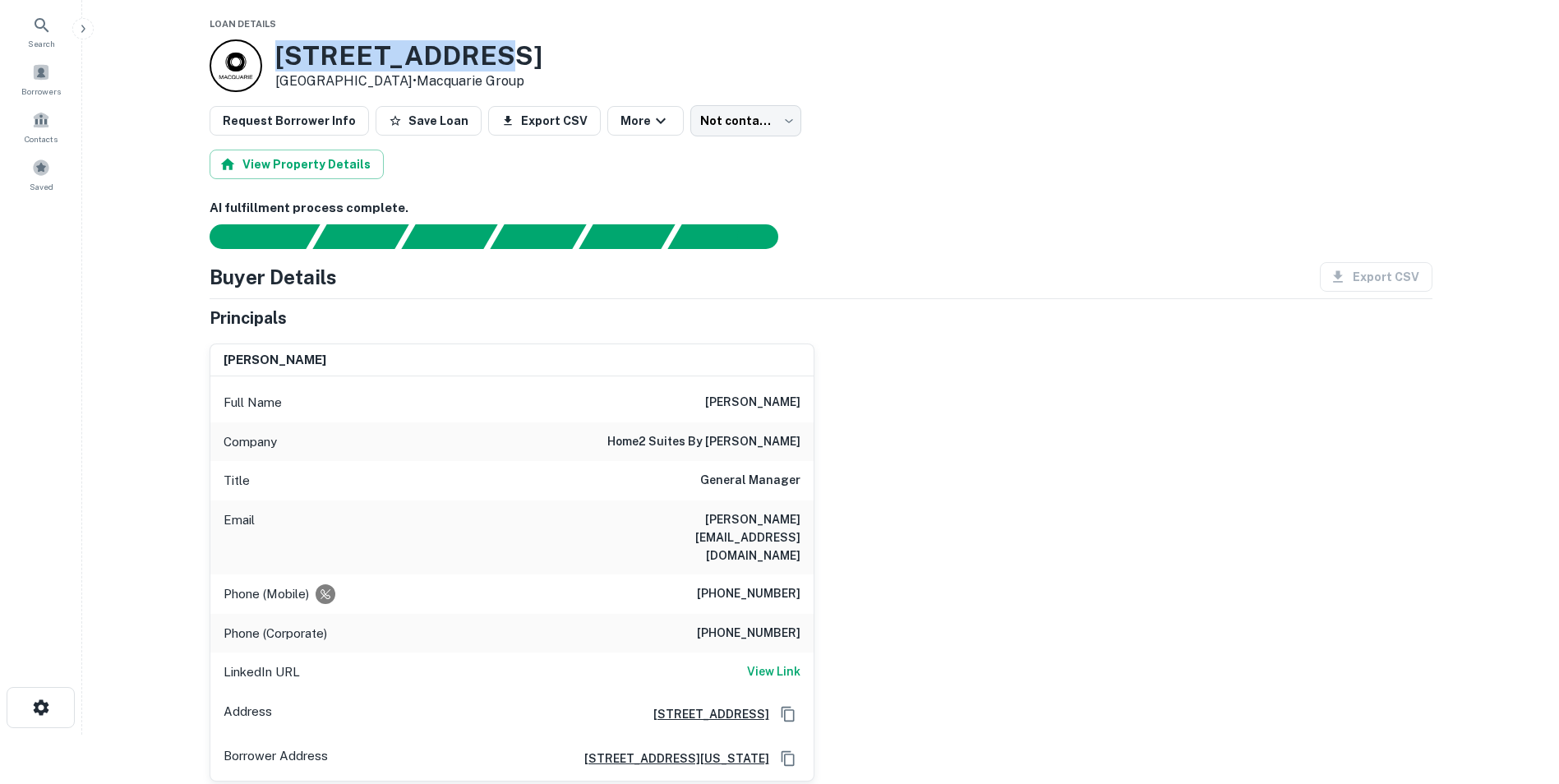
drag, startPoint x: 279, startPoint y: 51, endPoint x: 485, endPoint y: 54, distance: 206.0
click at [485, 54] on h3 "[STREET_ADDRESS]" at bounding box center [408, 56] width 267 height 31
copy h3 "[STREET_ADDRESS]"
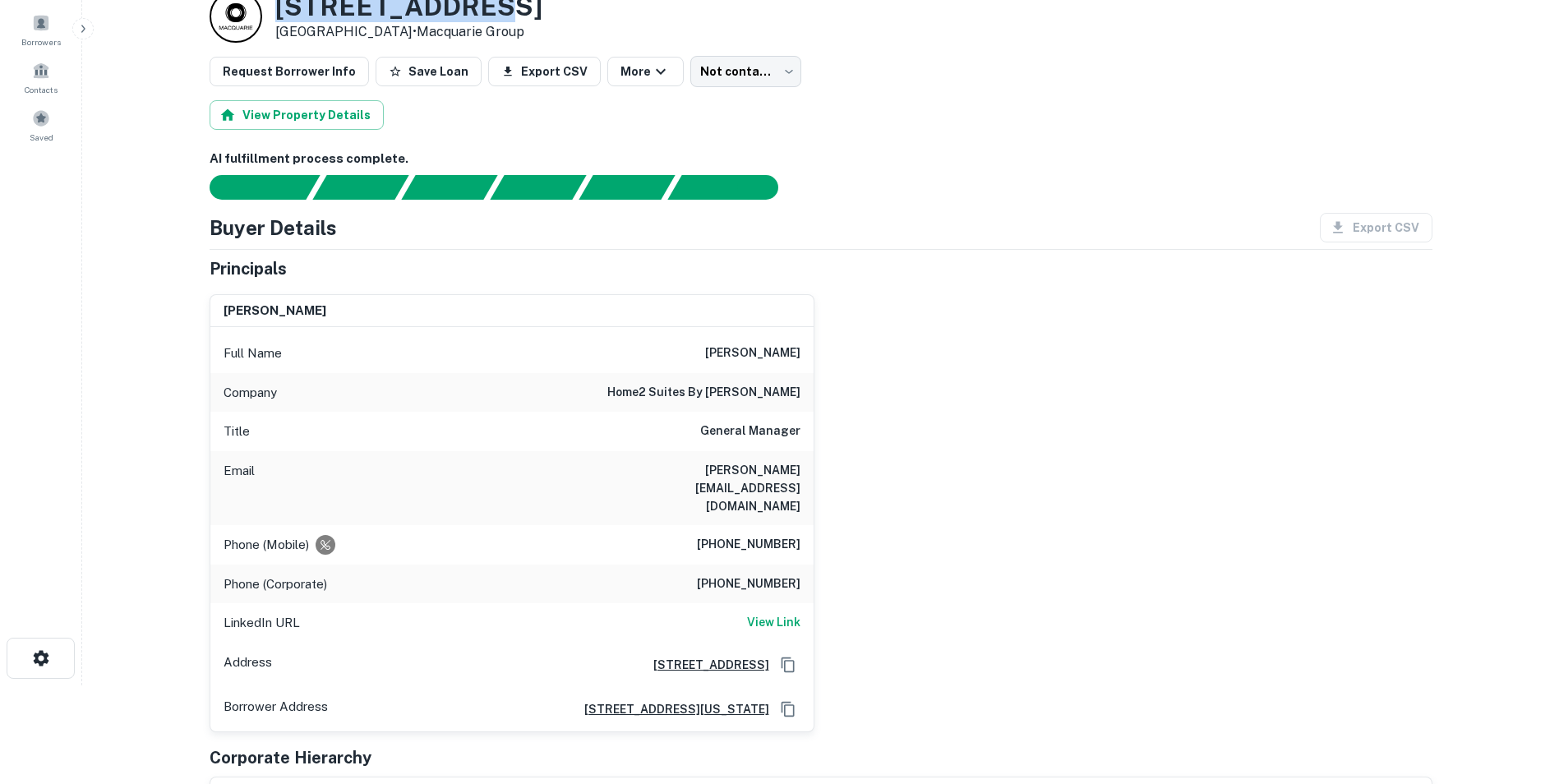
scroll to position [98, 0]
click at [775, 613] on h6 "View Link" at bounding box center [773, 623] width 54 height 18
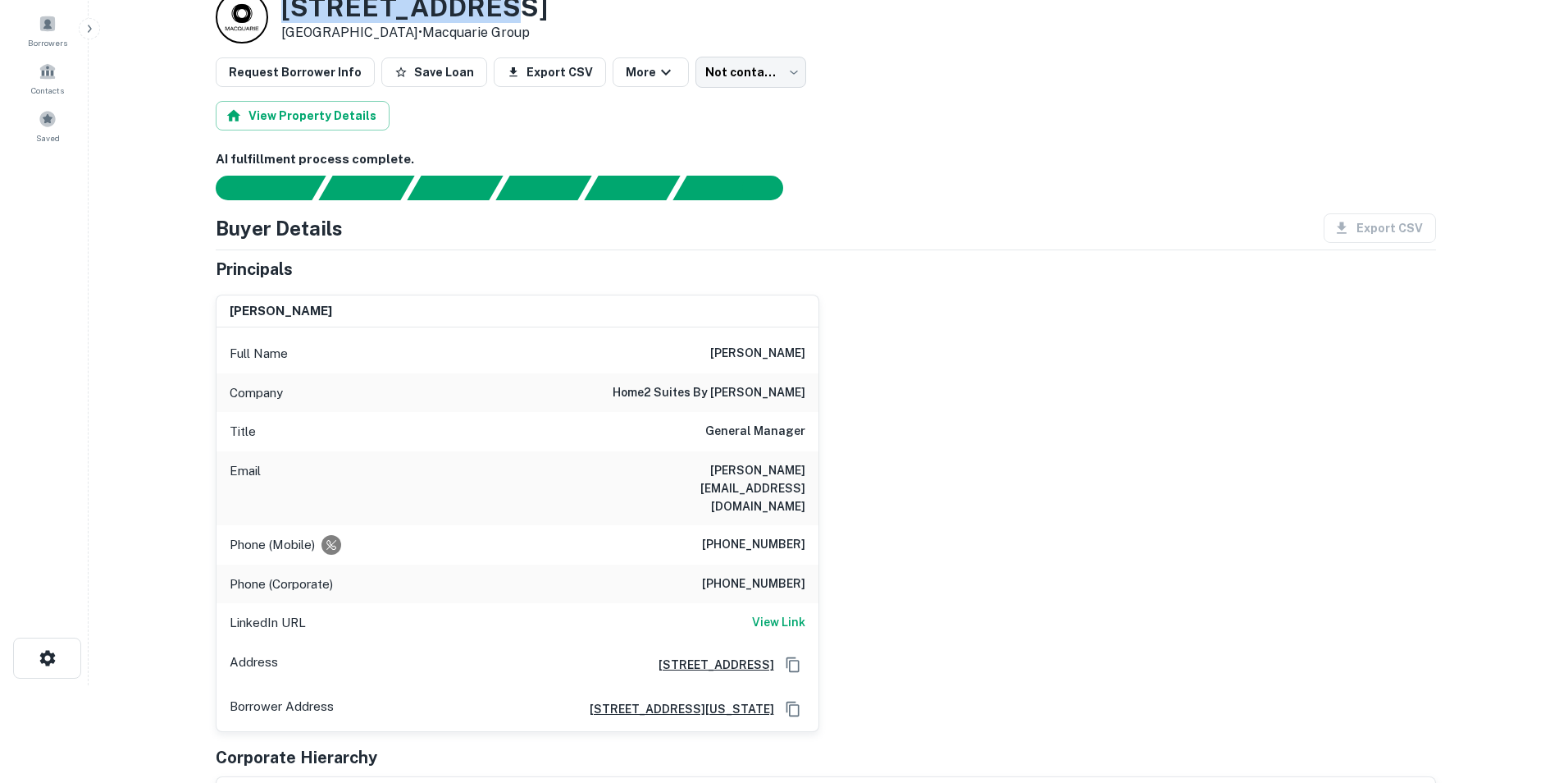
scroll to position [0, 0]
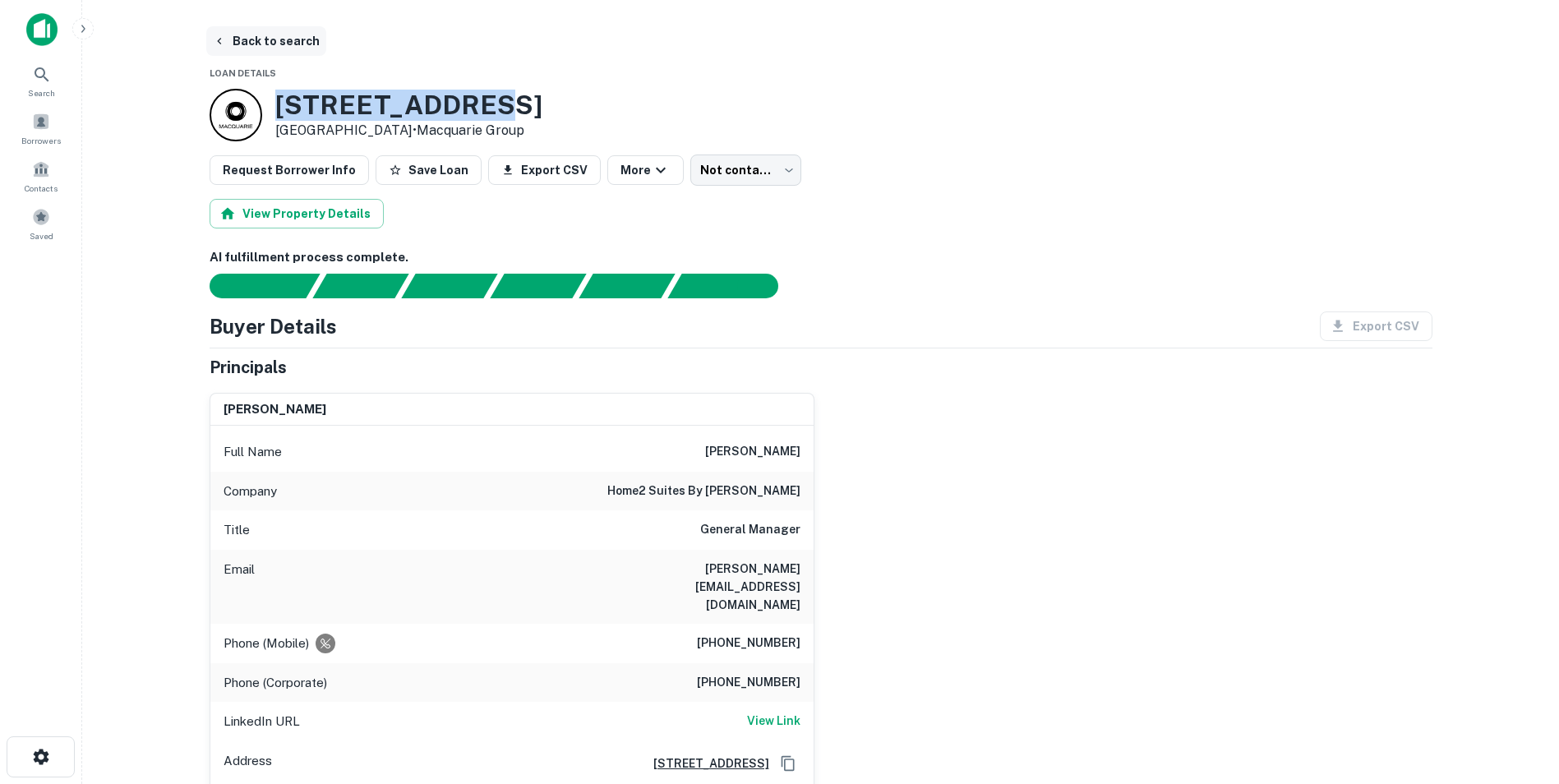
click at [266, 47] on button "Back to search" at bounding box center [266, 41] width 120 height 30
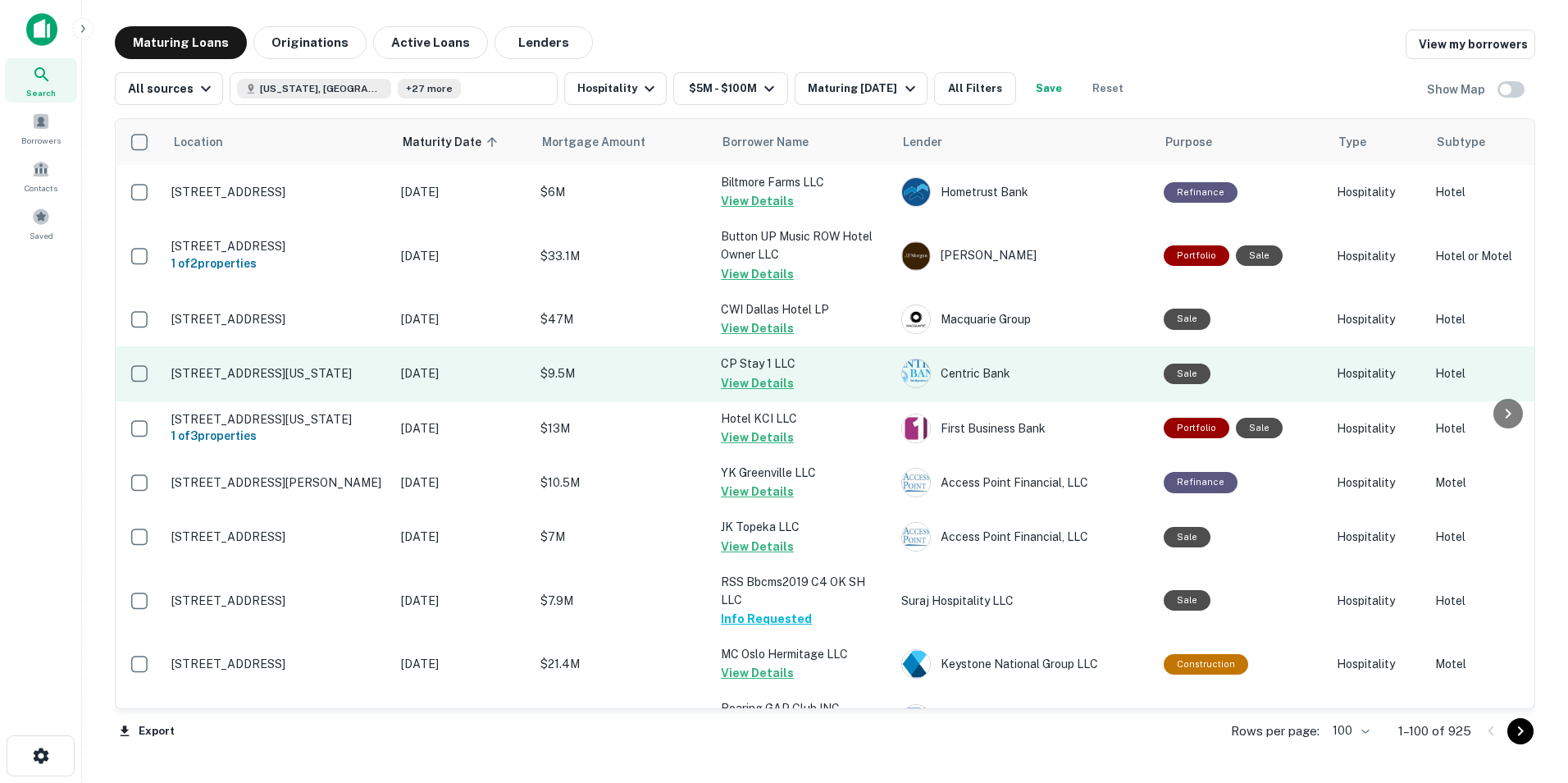
click at [346, 372] on p "[STREET_ADDRESS][US_STATE]" at bounding box center [278, 374] width 213 height 15
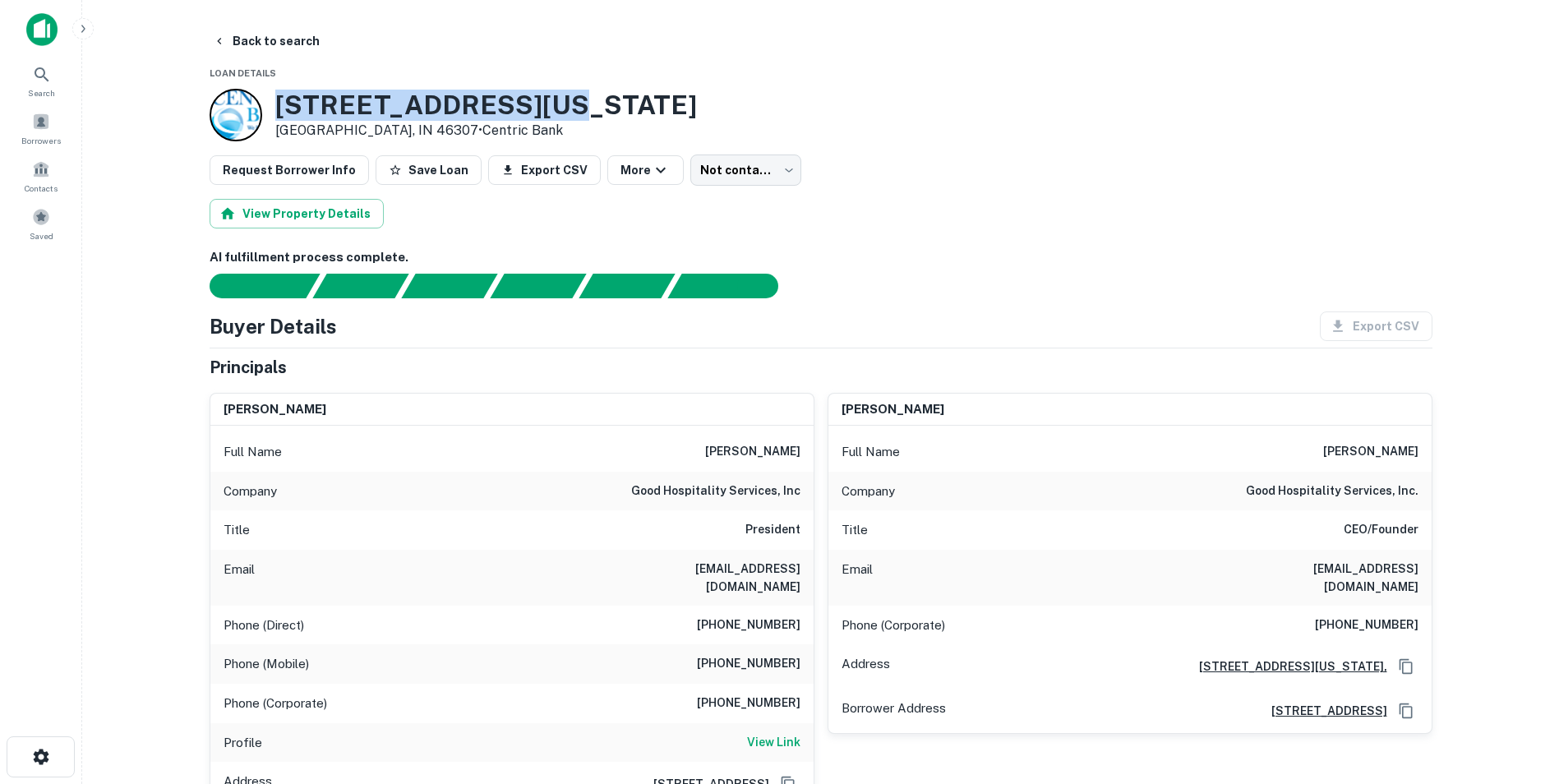
drag, startPoint x: 571, startPoint y: 103, endPoint x: 275, endPoint y: 115, distance: 296.2
click at [275, 115] on div "[STREET_ADDRESS][US_STATE] • Centric Bank" at bounding box center [820, 115] width 1223 height 53
copy h3 "[STREET_ADDRESS][US_STATE]"
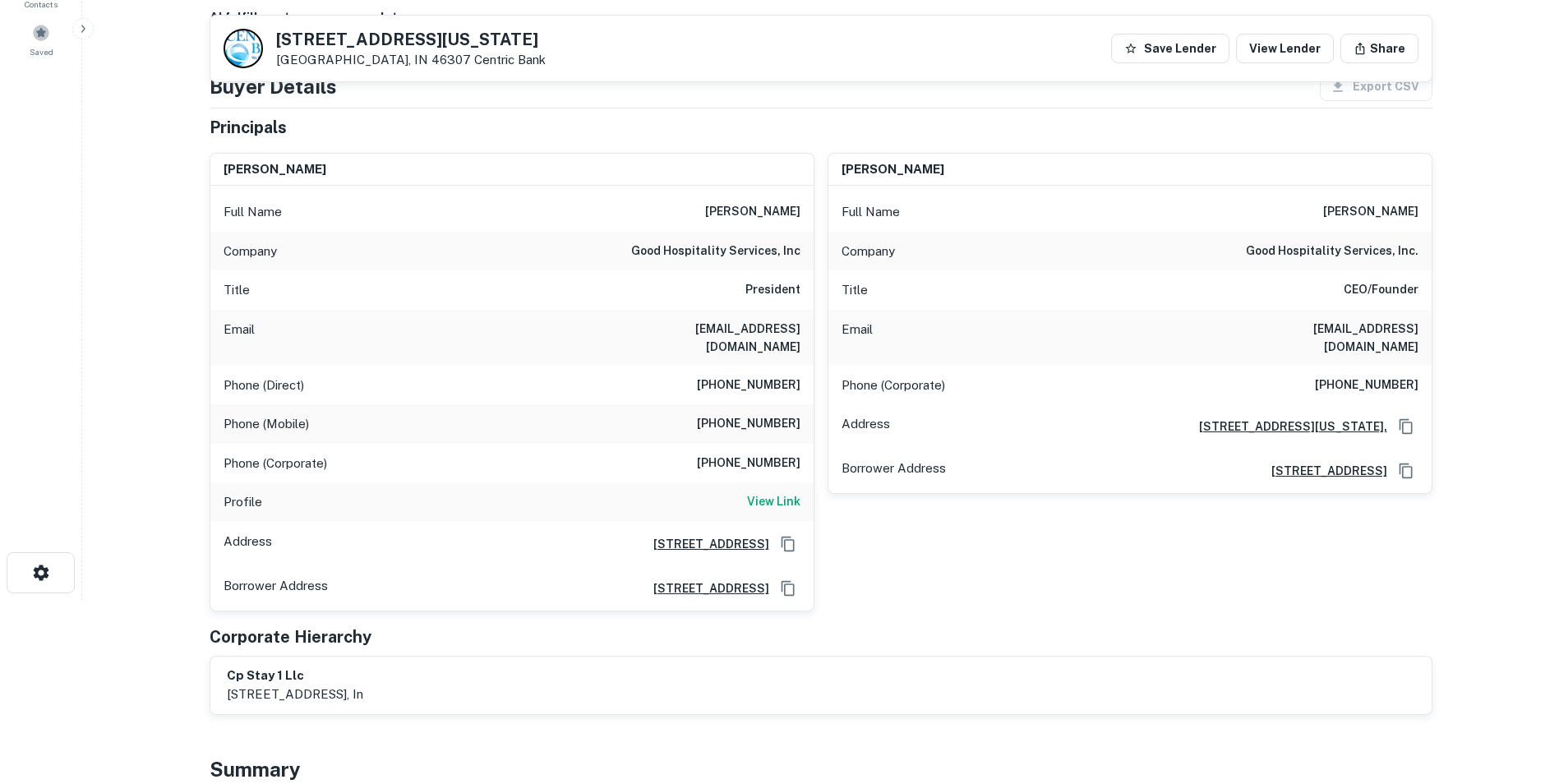
scroll to position [183, 0]
drag, startPoint x: 1297, startPoint y: 328, endPoint x: 1441, endPoint y: 317, distance: 144.4
copy h6 "[EMAIL_ADDRESS][DOMAIN_NAME]"
drag, startPoint x: 1330, startPoint y: 367, endPoint x: 1417, endPoint y: 370, distance: 87.1
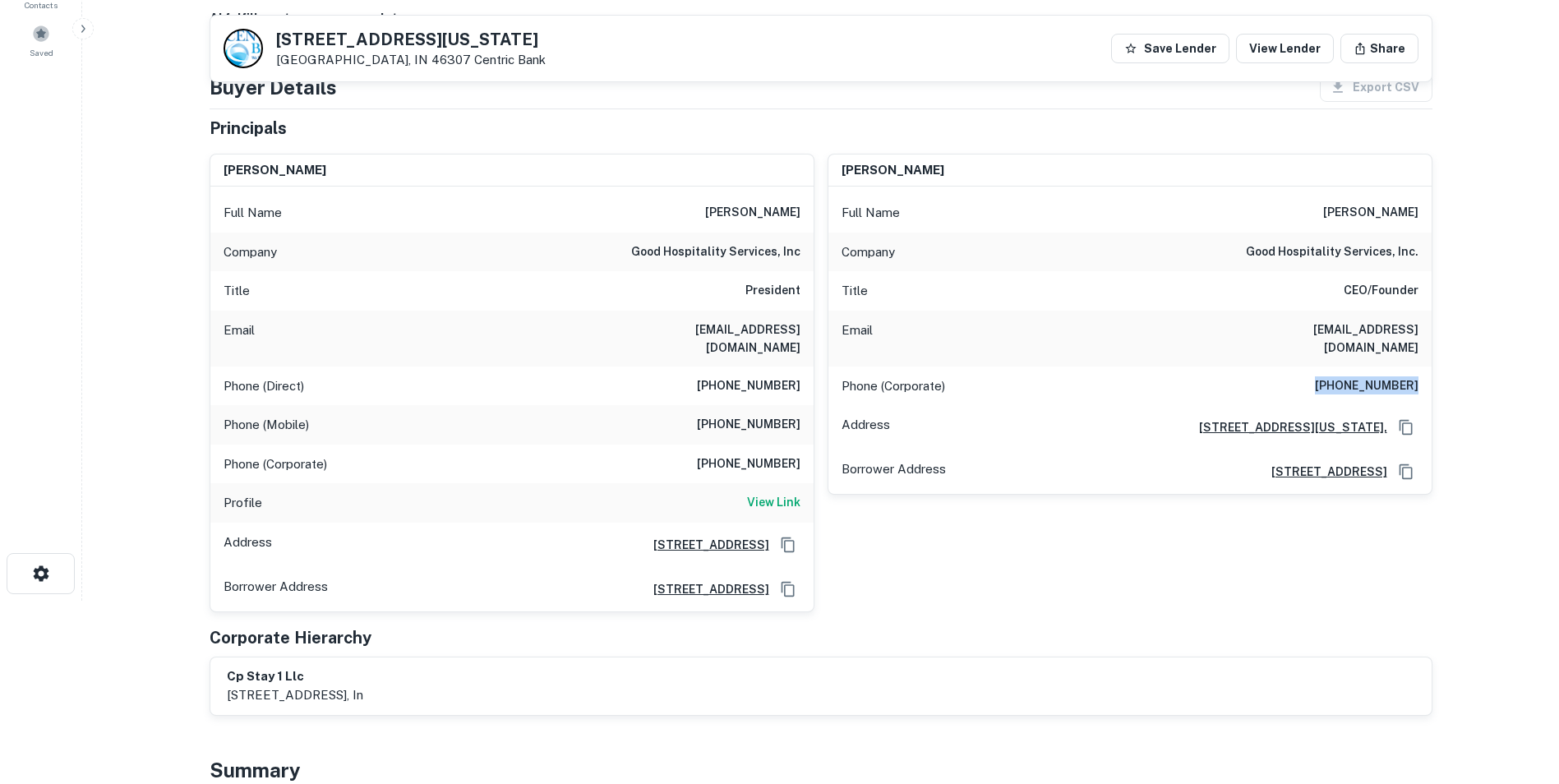
click at [1417, 370] on div "Phone (Corporate) [PHONE_NUMBER]" at bounding box center [1129, 387] width 603 height 40
copy h6 "[PHONE_NUMBER]"
drag, startPoint x: 711, startPoint y: 408, endPoint x: 797, endPoint y: 412, distance: 86.1
click at [797, 415] on h6 "[PHONE_NUMBER]" at bounding box center [748, 425] width 103 height 20
drag, startPoint x: 710, startPoint y: 366, endPoint x: 804, endPoint y: 365, distance: 94.0
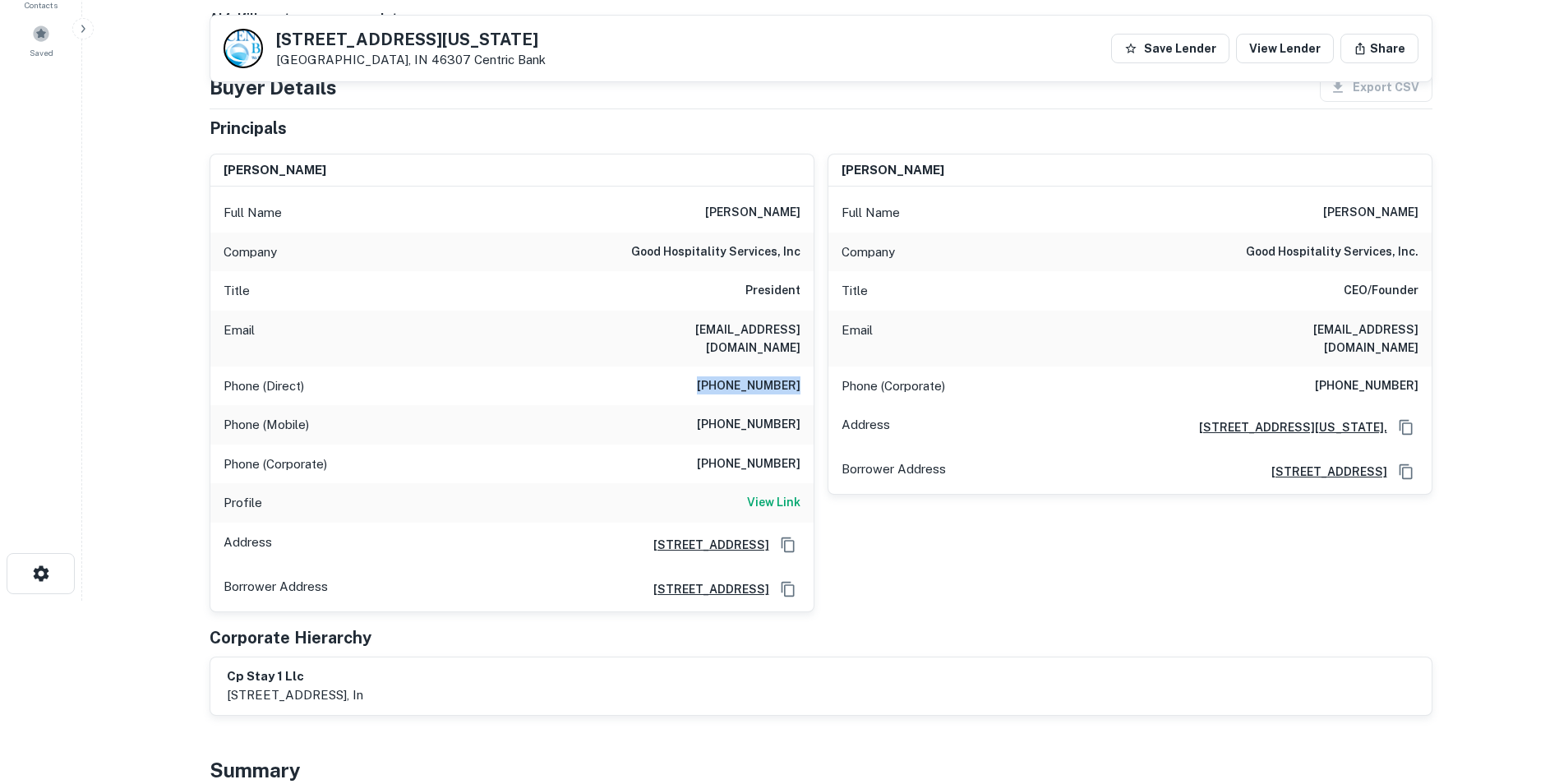
click at [804, 367] on div "Phone (Direct) [PHONE_NUMBER]" at bounding box center [512, 387] width 603 height 40
drag, startPoint x: 623, startPoint y: 331, endPoint x: 802, endPoint y: 338, distance: 179.1
click at [802, 338] on div "Email [EMAIL_ADDRESS][DOMAIN_NAME]" at bounding box center [512, 338] width 603 height 55
click at [773, 493] on h6 "View Link" at bounding box center [773, 502] width 54 height 18
click at [113, 126] on main "Back to search [STREET_ADDRESS][US_STATE] Centric Bank Save Lender View Lender …" at bounding box center [820, 209] width 1476 height 784
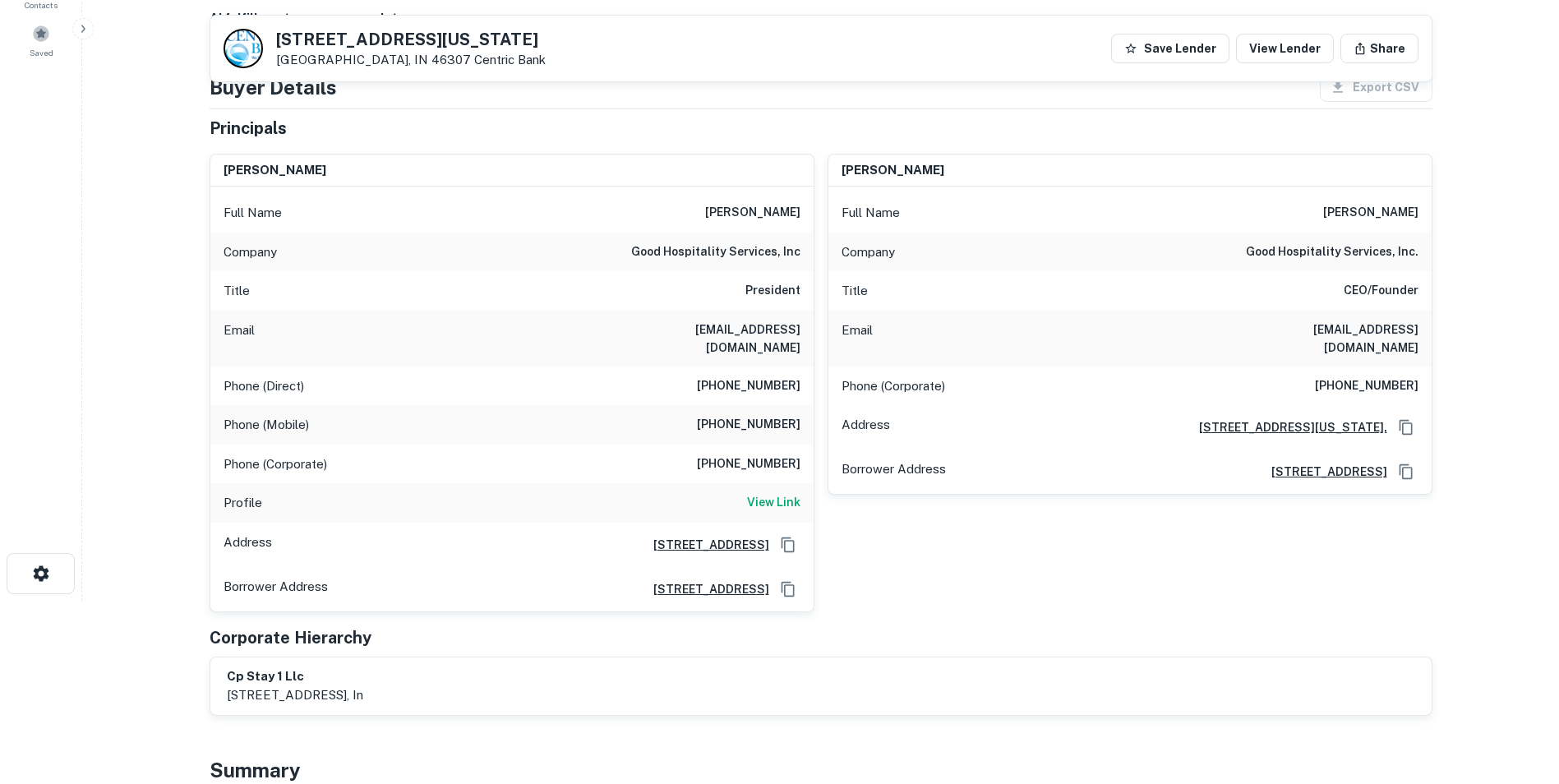
click at [246, 322] on p "Email" at bounding box center [239, 339] width 31 height 36
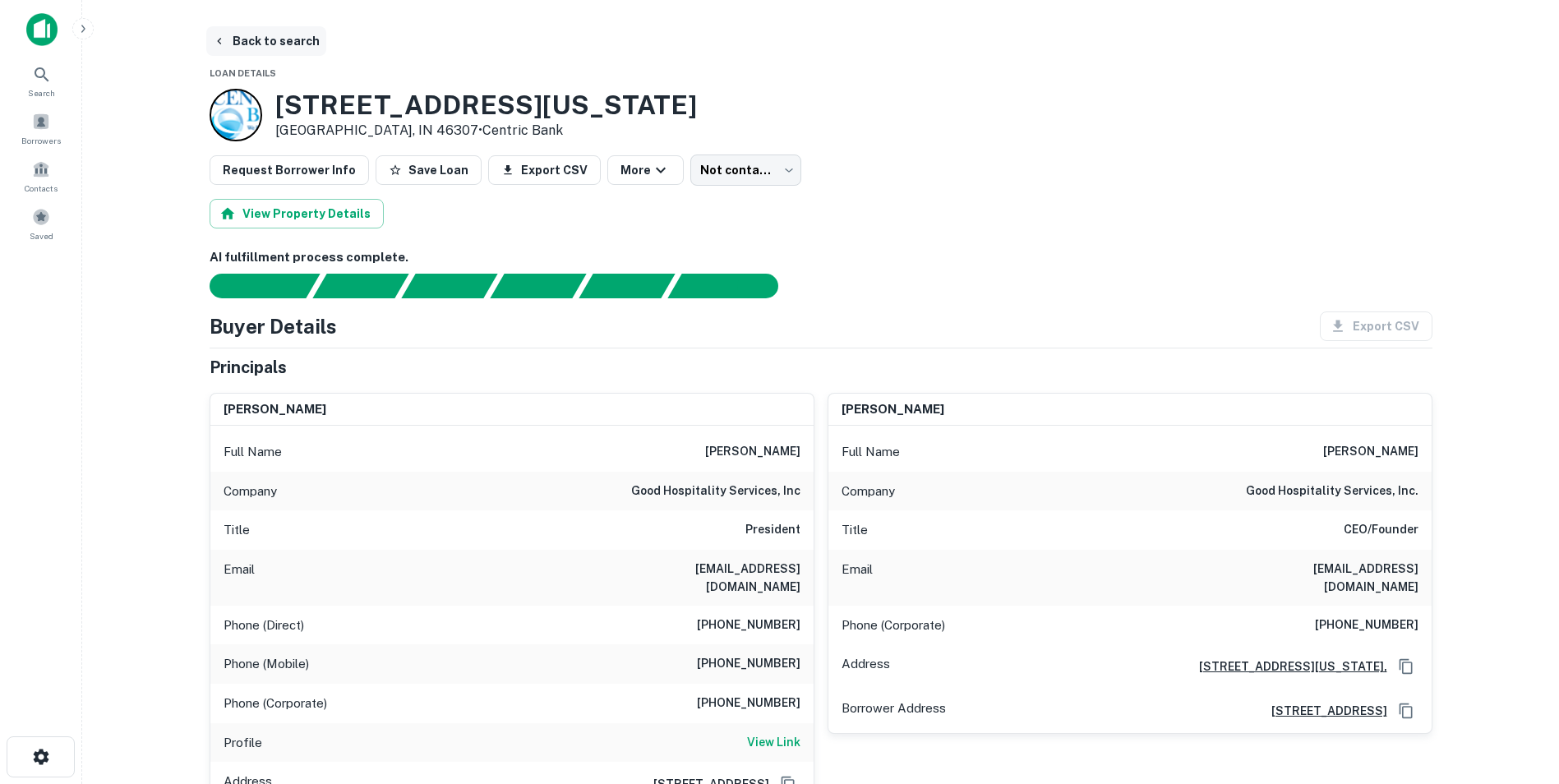
click at [284, 37] on button "Back to search" at bounding box center [266, 41] width 120 height 30
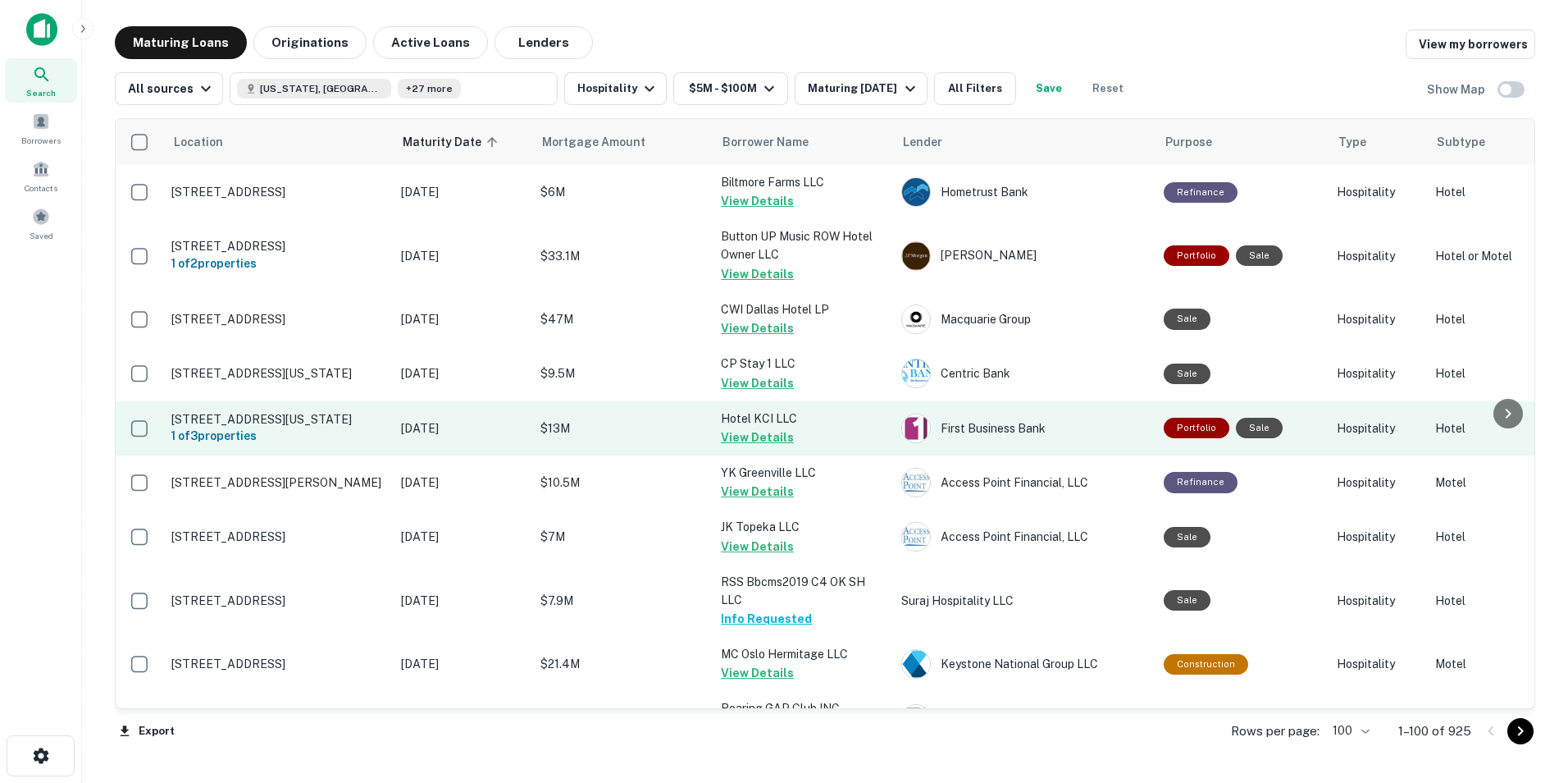
click at [322, 427] on p "[STREET_ADDRESS][US_STATE]" at bounding box center [278, 419] width 213 height 15
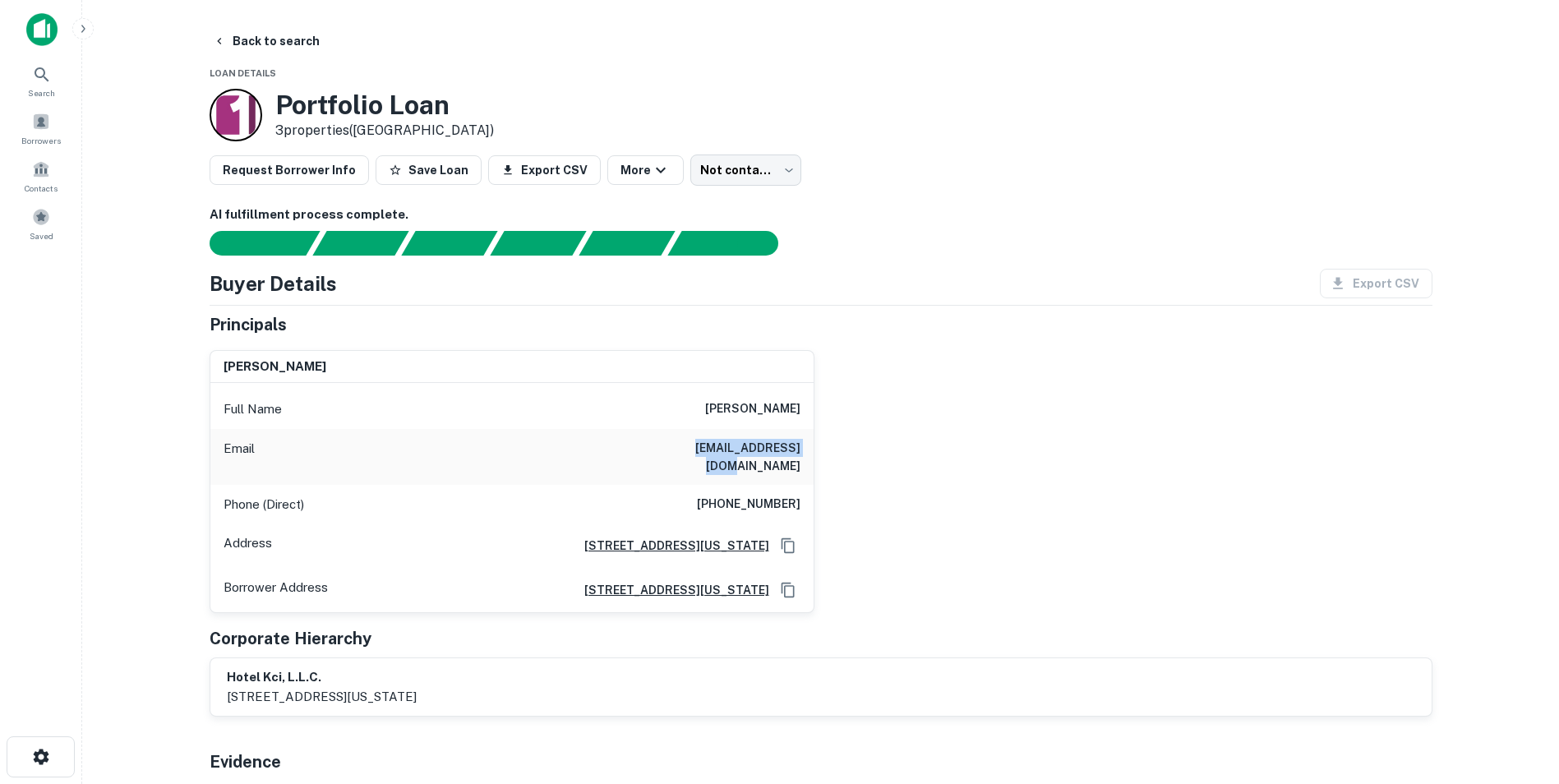
drag, startPoint x: 667, startPoint y: 449, endPoint x: 847, endPoint y: 442, distance: 180.1
click at [847, 442] on div "[PERSON_NAME] Full Name [PERSON_NAME] Email [EMAIL_ADDRESS][DOMAIN_NAME] Phone …" at bounding box center [814, 475] width 1236 height 277
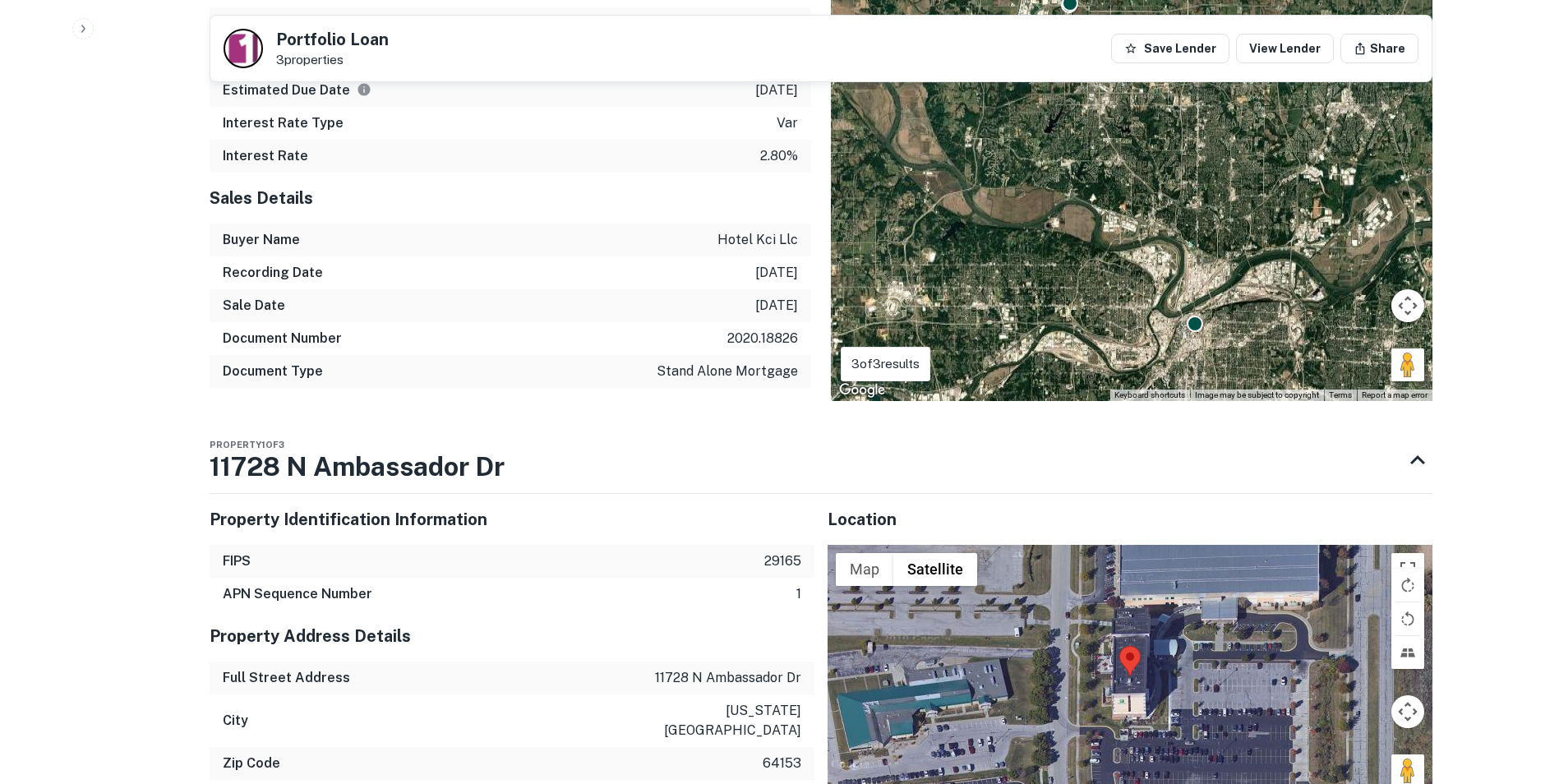
scroll to position [1325, 0]
drag, startPoint x: 200, startPoint y: 450, endPoint x: 425, endPoint y: 460, distance: 225.2
click at [425, 460] on div "Back to search Portfolio Loan 3 properties Save Lender View Lender Share AI ful…" at bounding box center [820, 397] width 1262 height 3390
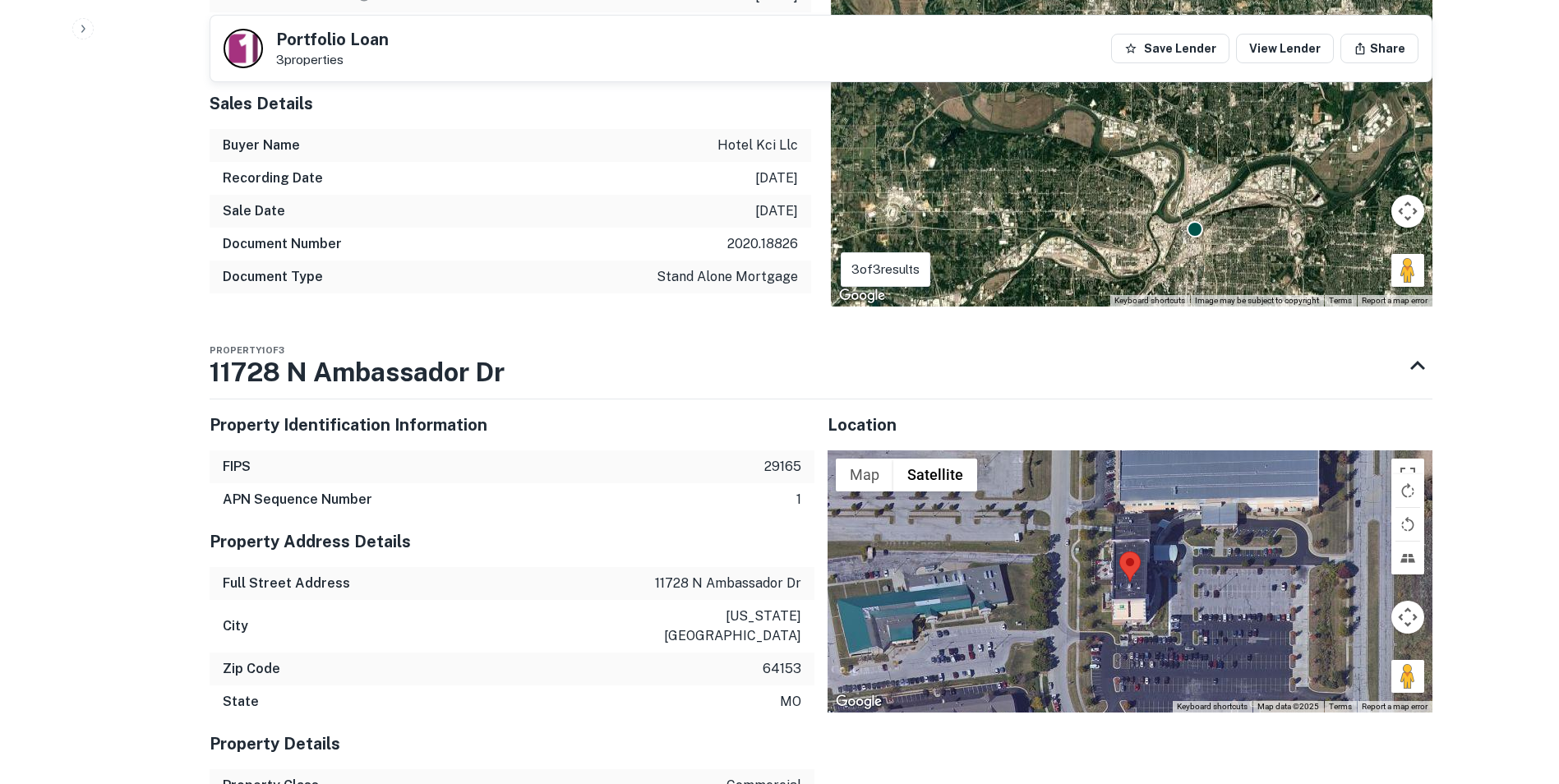
scroll to position [1421, 0]
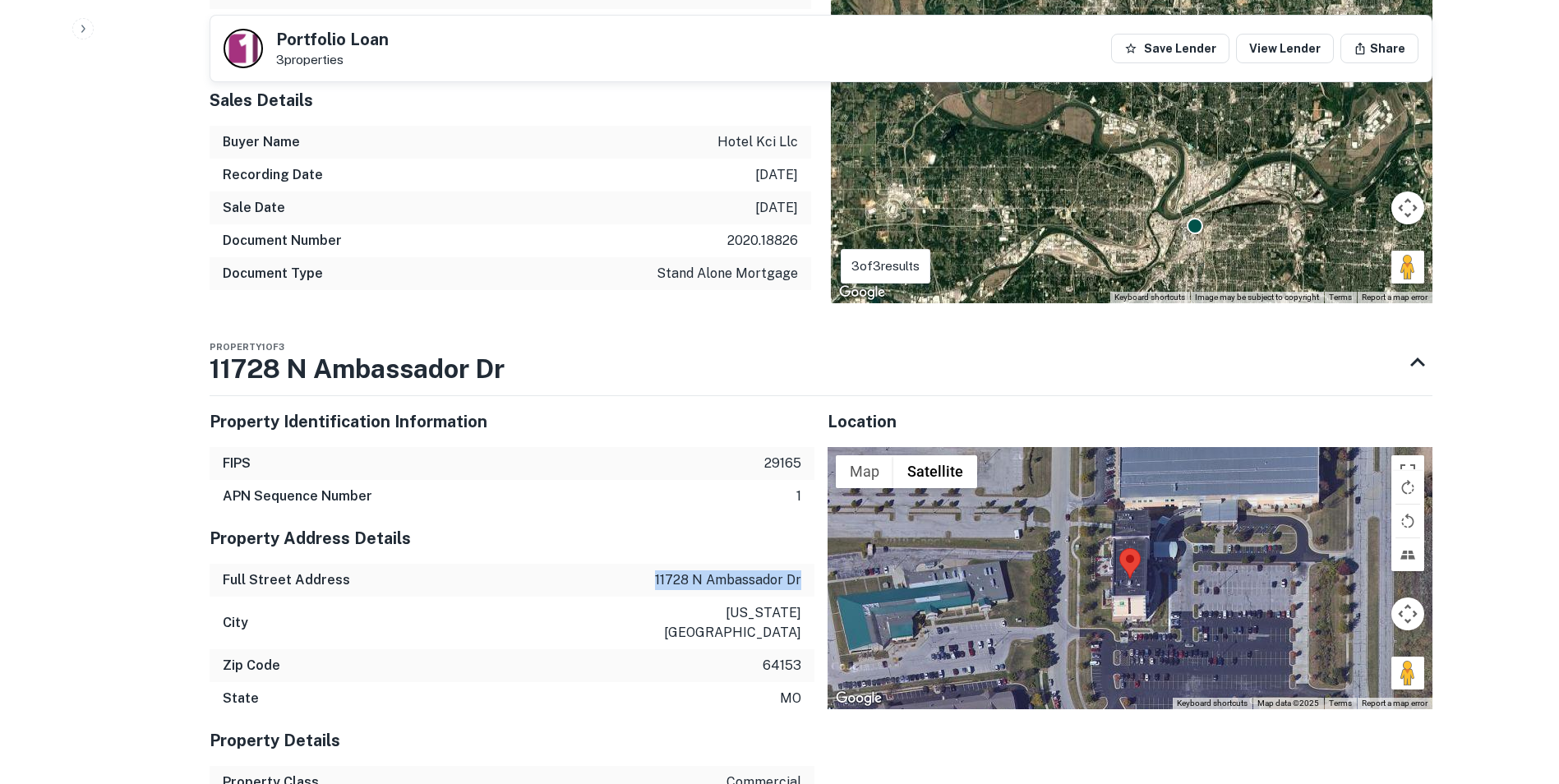
drag, startPoint x: 650, startPoint y: 564, endPoint x: 806, endPoint y: 566, distance: 156.0
click at [806, 566] on div "Full Street Address [STREET_ADDRESS]" at bounding box center [512, 580] width 604 height 33
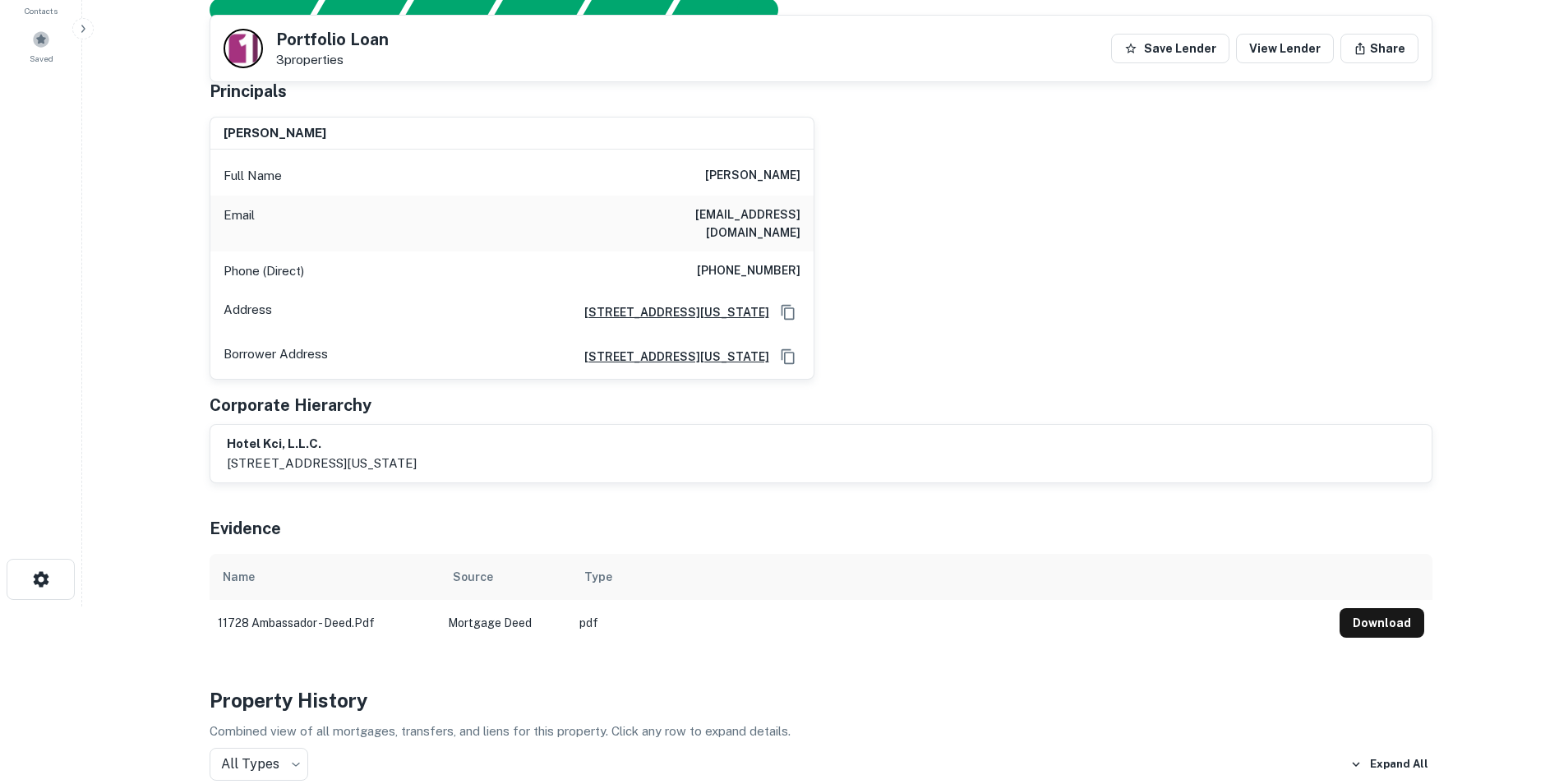
scroll to position [176, 0]
drag, startPoint x: 705, startPoint y: 258, endPoint x: 801, endPoint y: 253, distance: 96.1
click at [801, 253] on div "Phone (Direct) [PHONE_NUMBER]" at bounding box center [512, 273] width 603 height 40
drag, startPoint x: 672, startPoint y: 217, endPoint x: 801, endPoint y: 214, distance: 129.0
click at [801, 214] on div "Email [EMAIL_ADDRESS][DOMAIN_NAME]" at bounding box center [512, 224] width 603 height 55
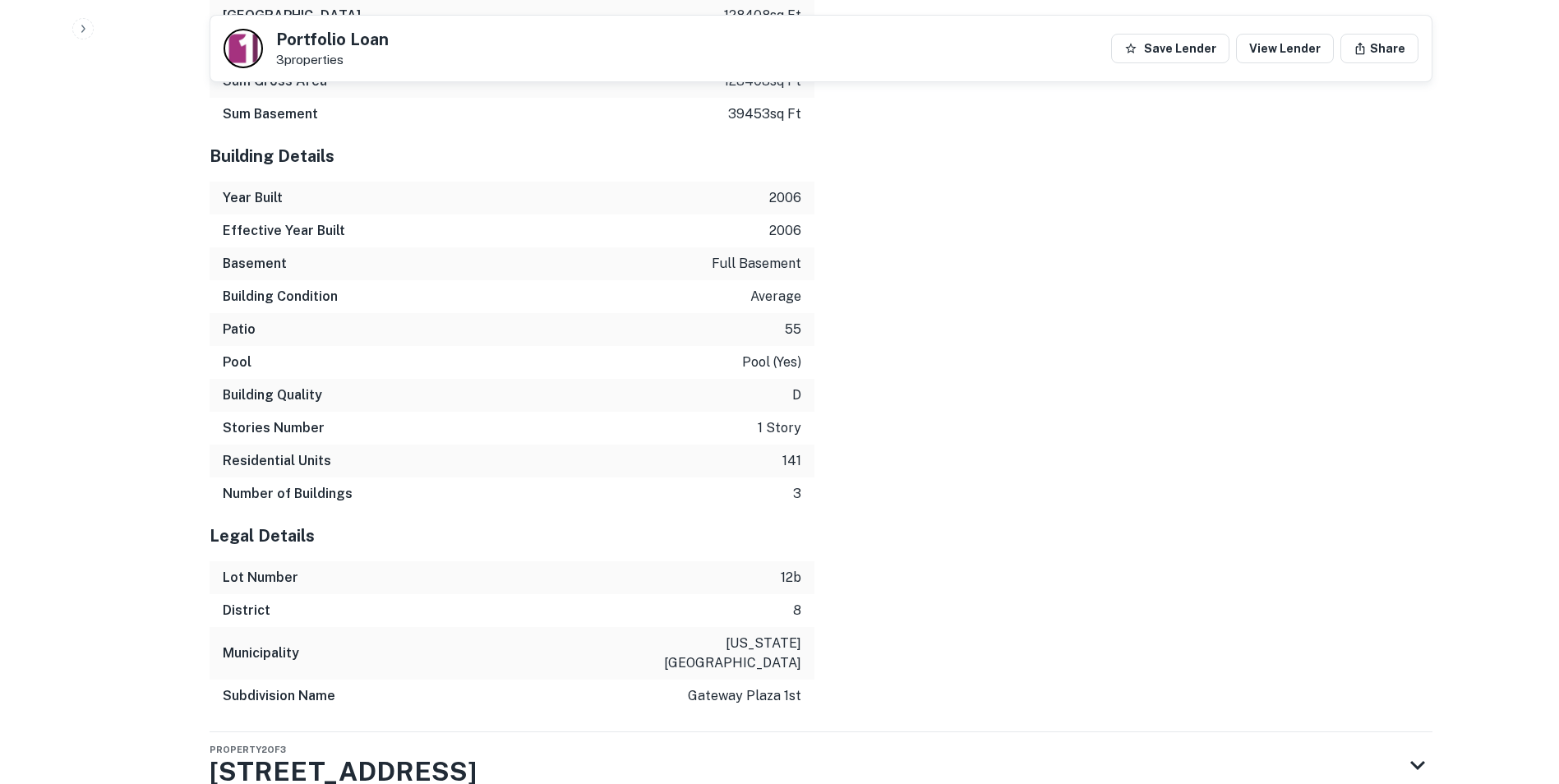
scroll to position [2576, 0]
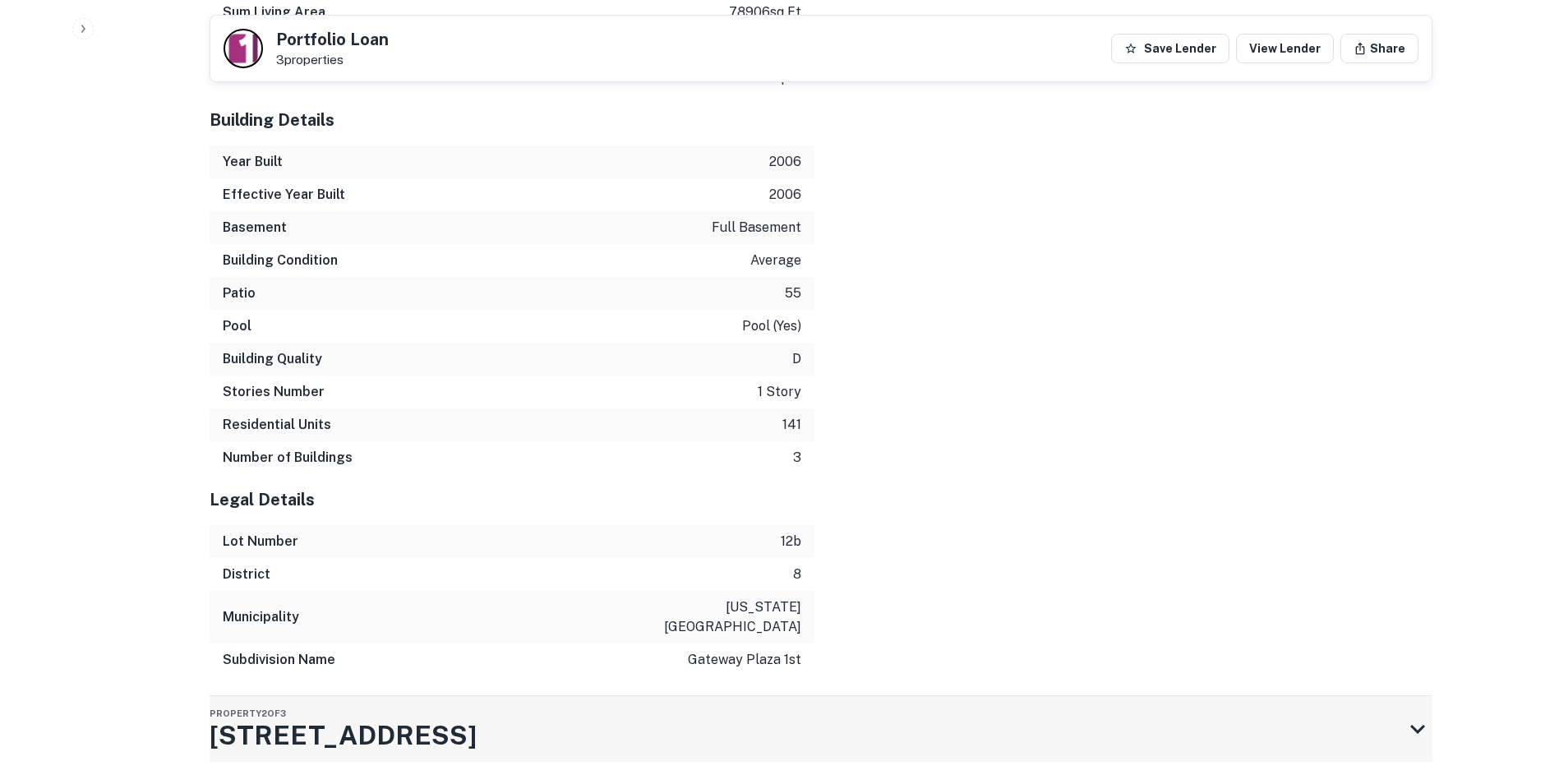
click at [389, 715] on h3 "[STREET_ADDRESS]" at bounding box center [343, 735] width 267 height 40
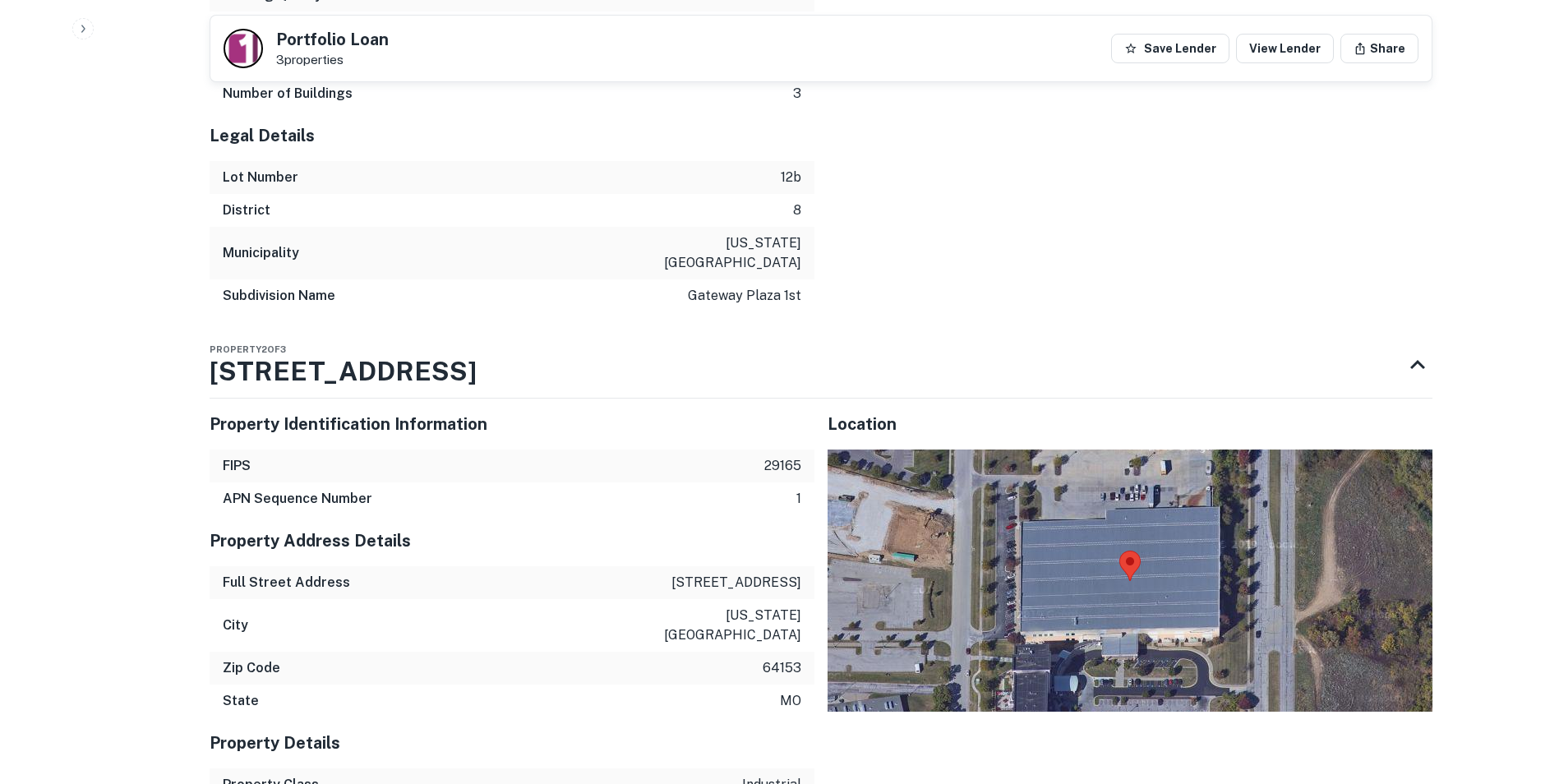
scroll to position [3063, 0]
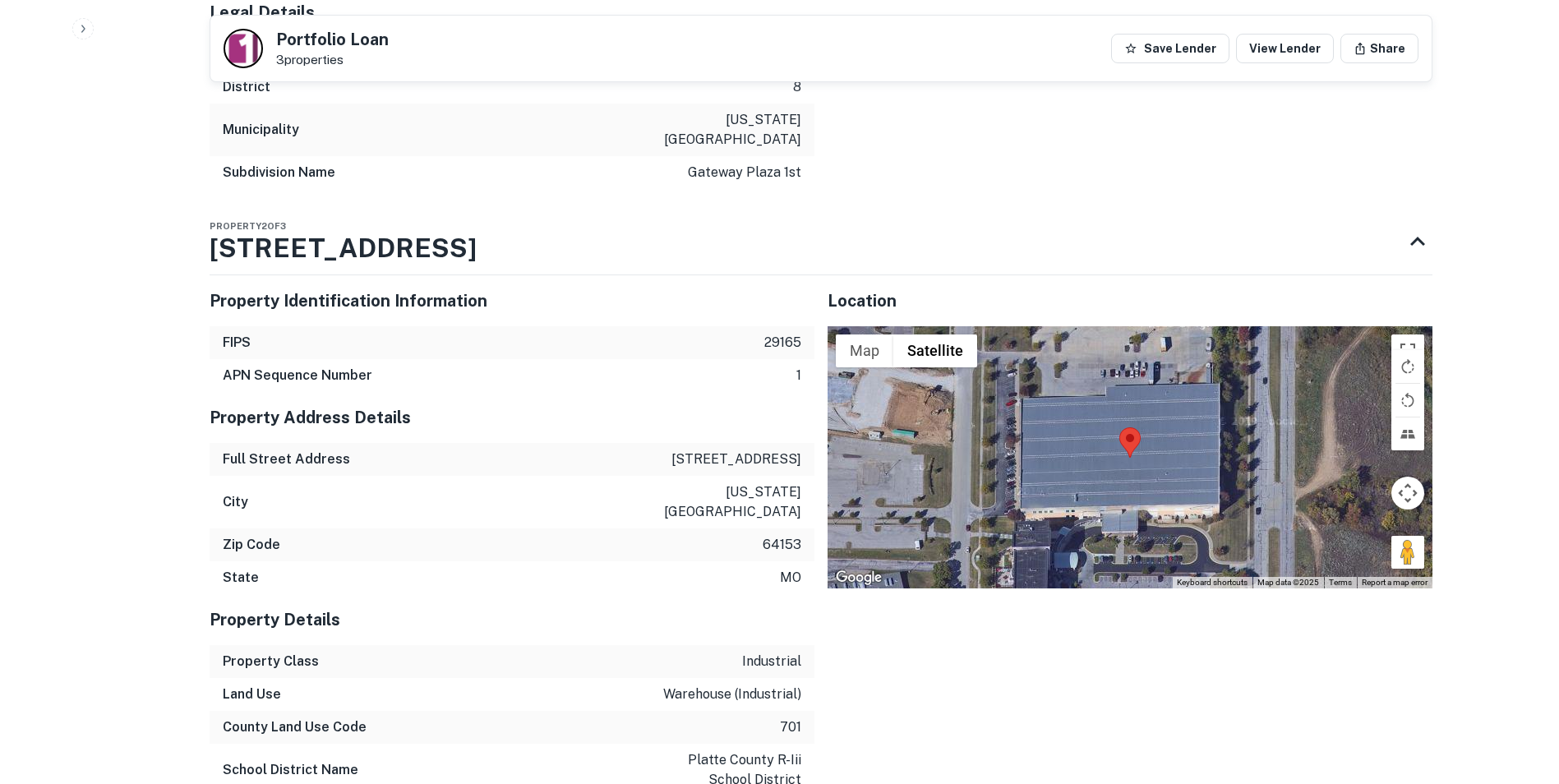
drag, startPoint x: 674, startPoint y: 404, endPoint x: 804, endPoint y: 397, distance: 130.2
click at [804, 443] on div "Full Street Address [STREET_ADDRESS]" at bounding box center [512, 459] width 604 height 33
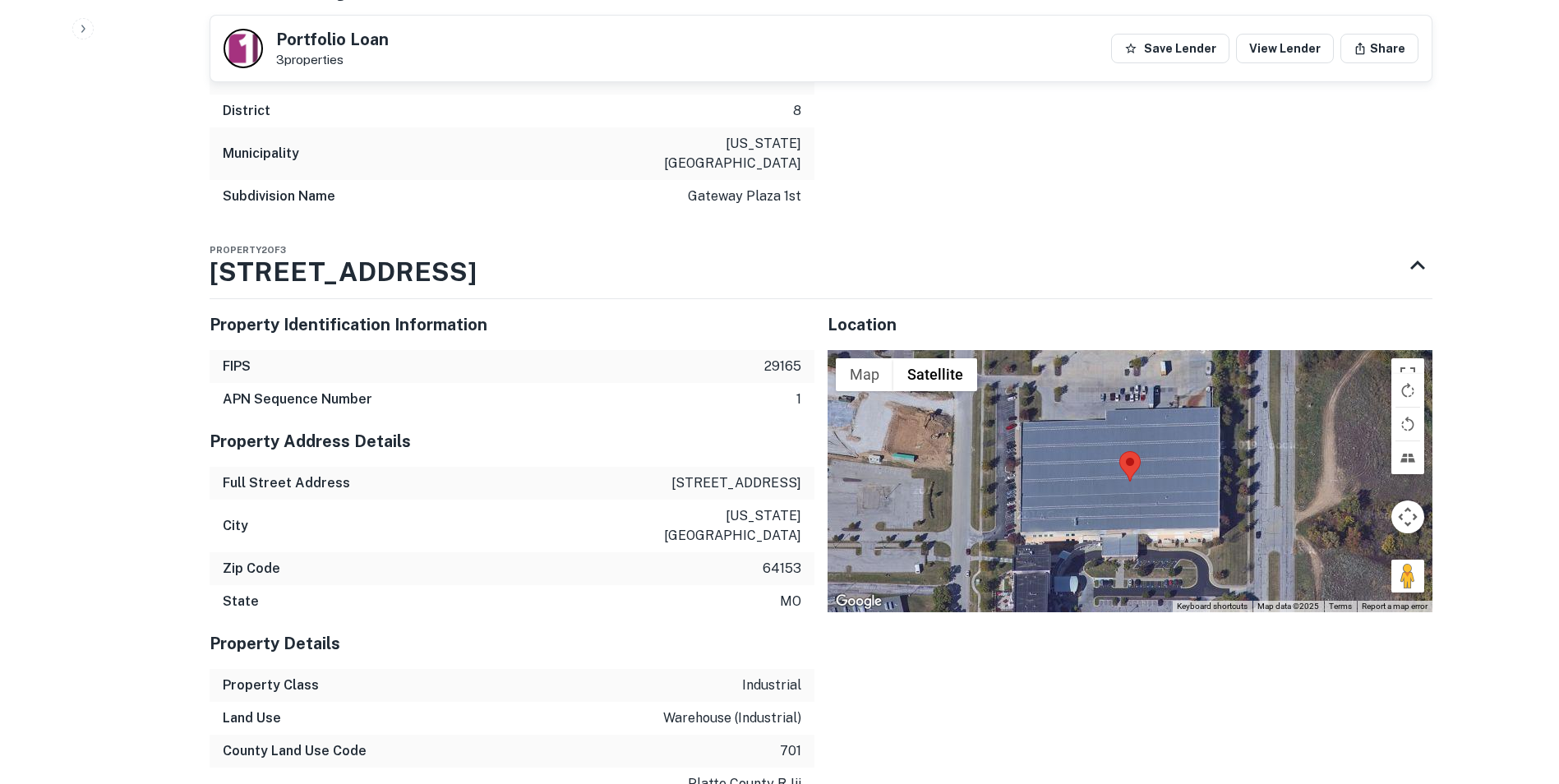
scroll to position [3037, 0]
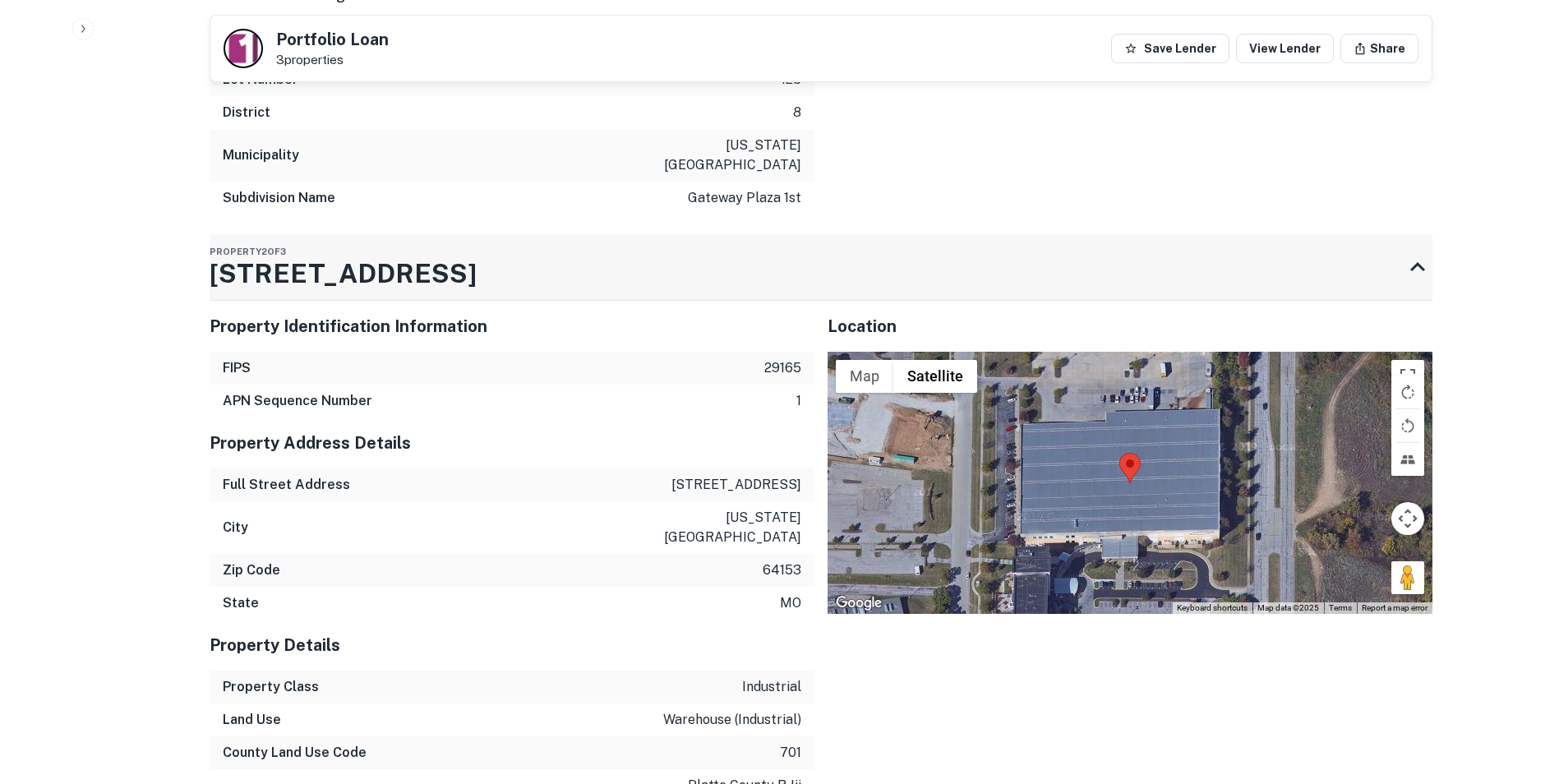
click at [1415, 262] on icon at bounding box center [1417, 267] width 15 height 9
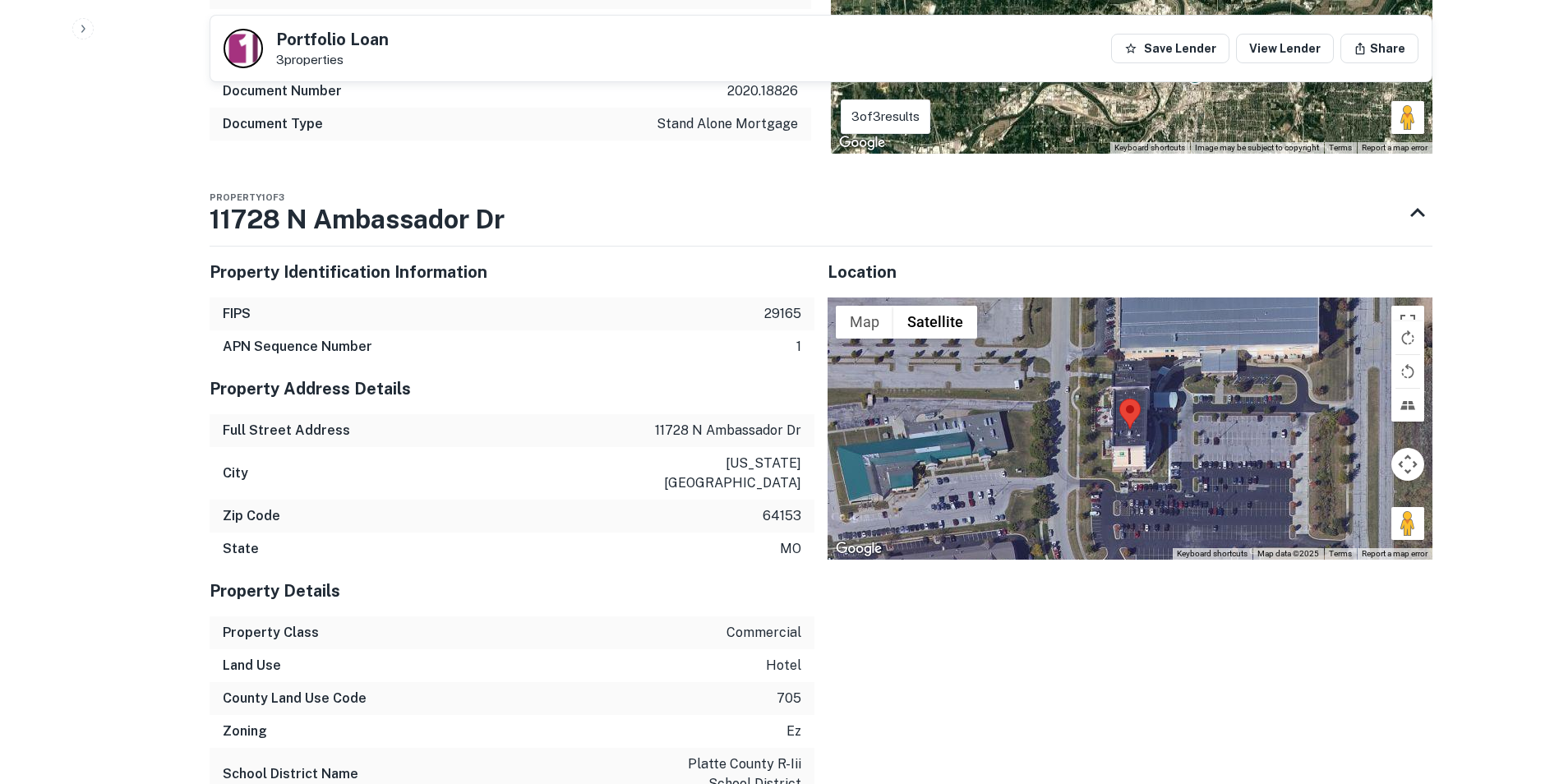
scroll to position [1570, 0]
click at [1411, 200] on icon at bounding box center [1417, 214] width 30 height 30
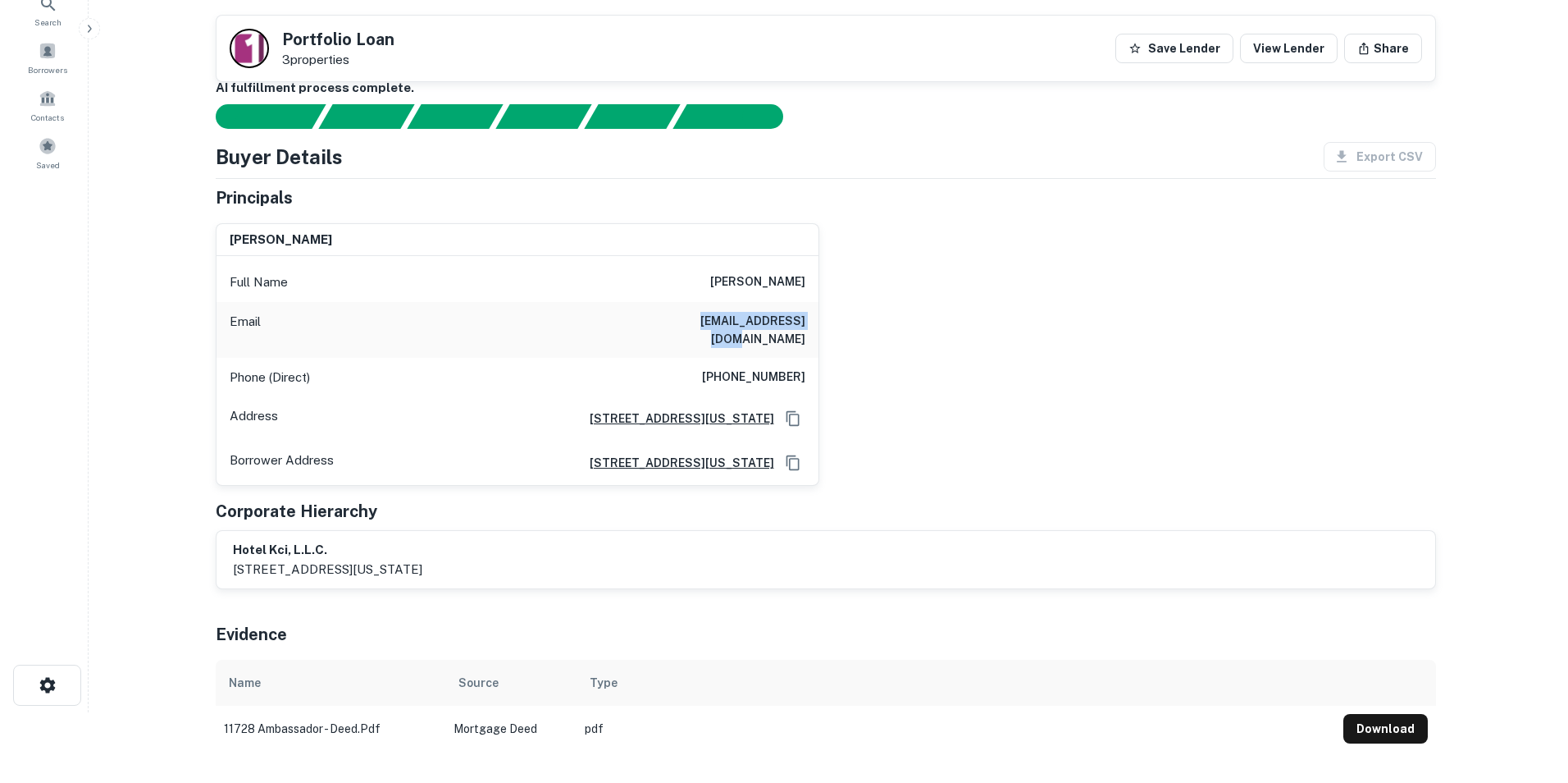
scroll to position [0, 0]
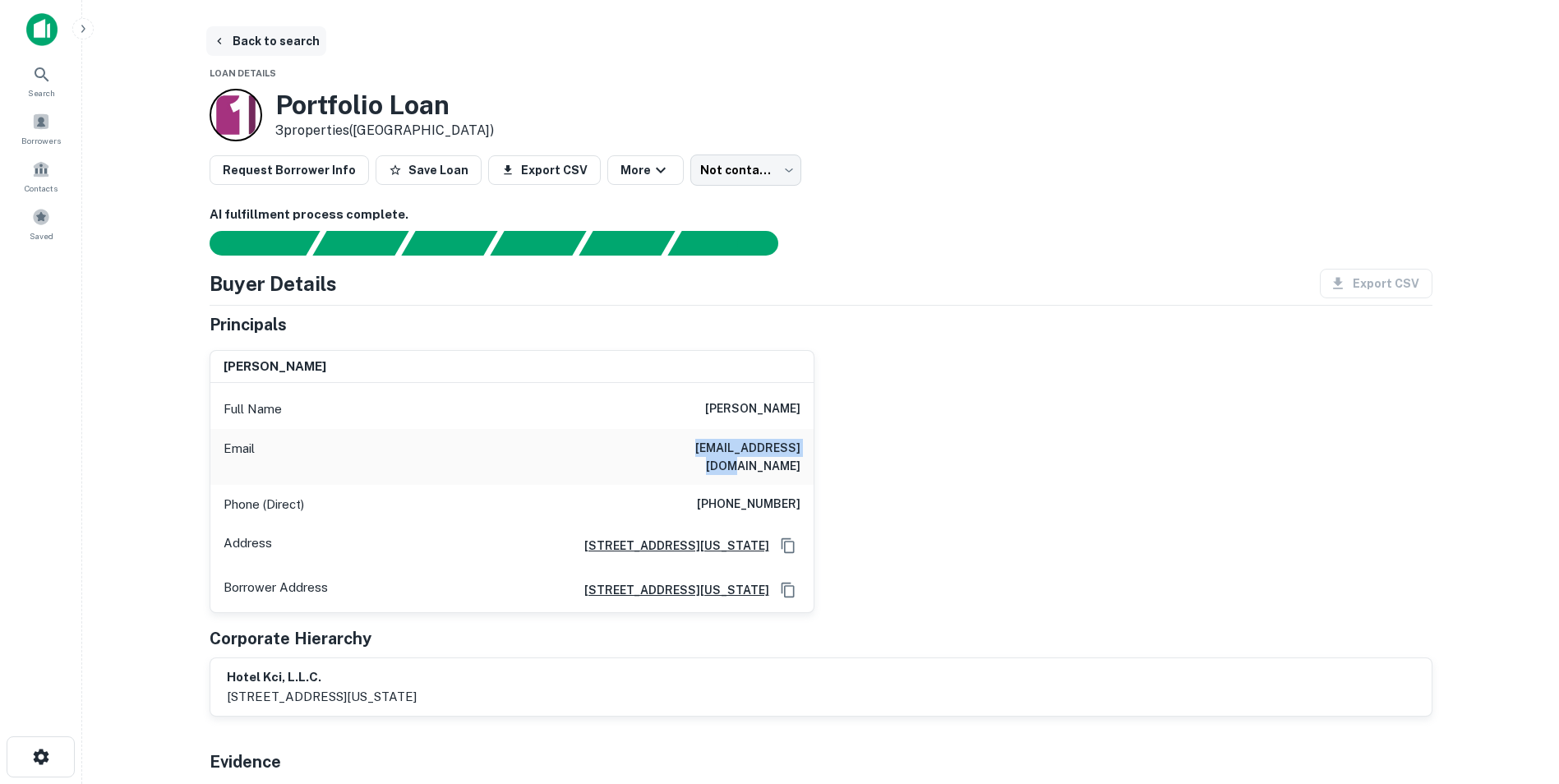
click at [257, 37] on button "Back to search" at bounding box center [266, 41] width 120 height 30
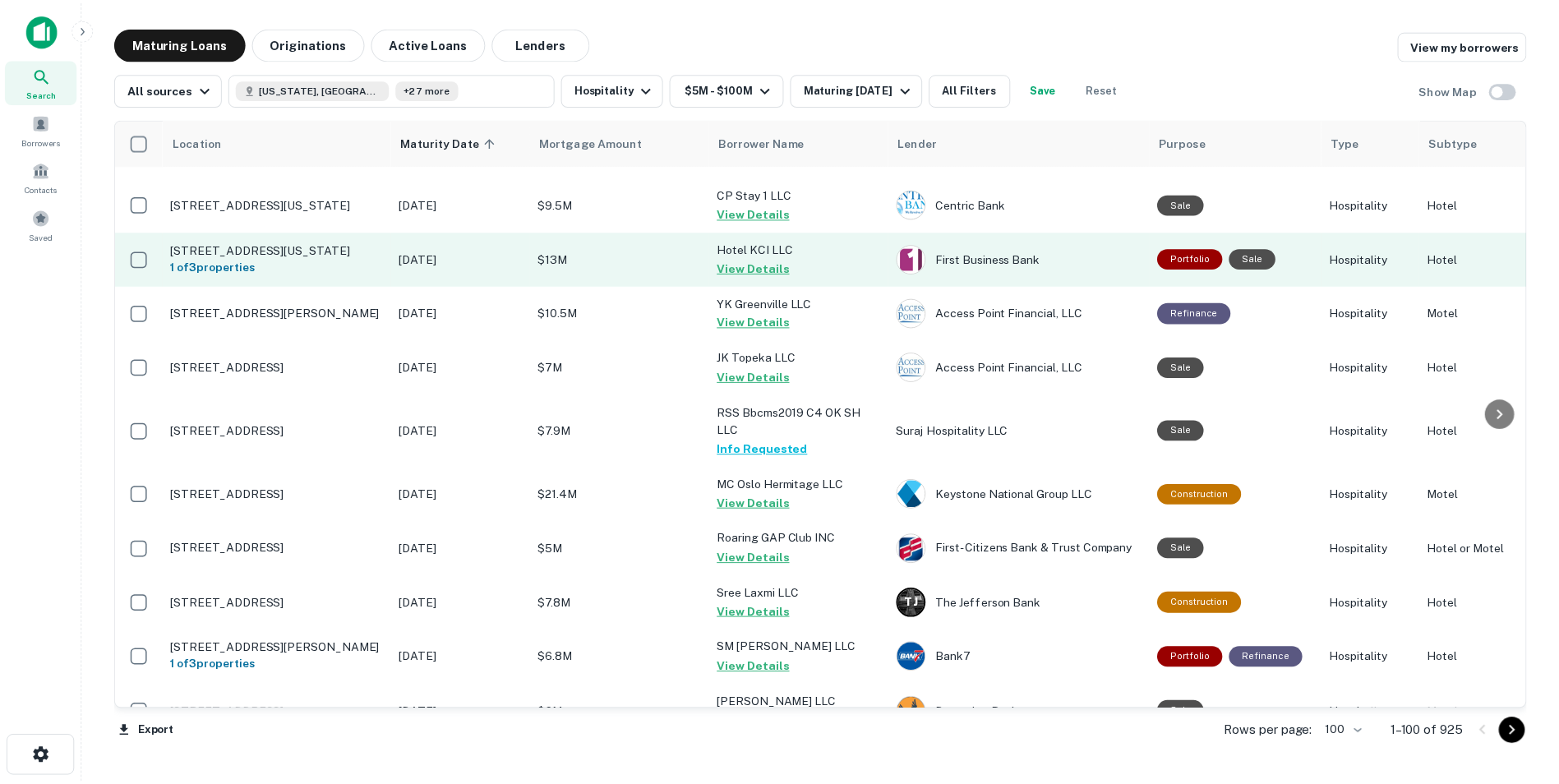
scroll to position [171, 0]
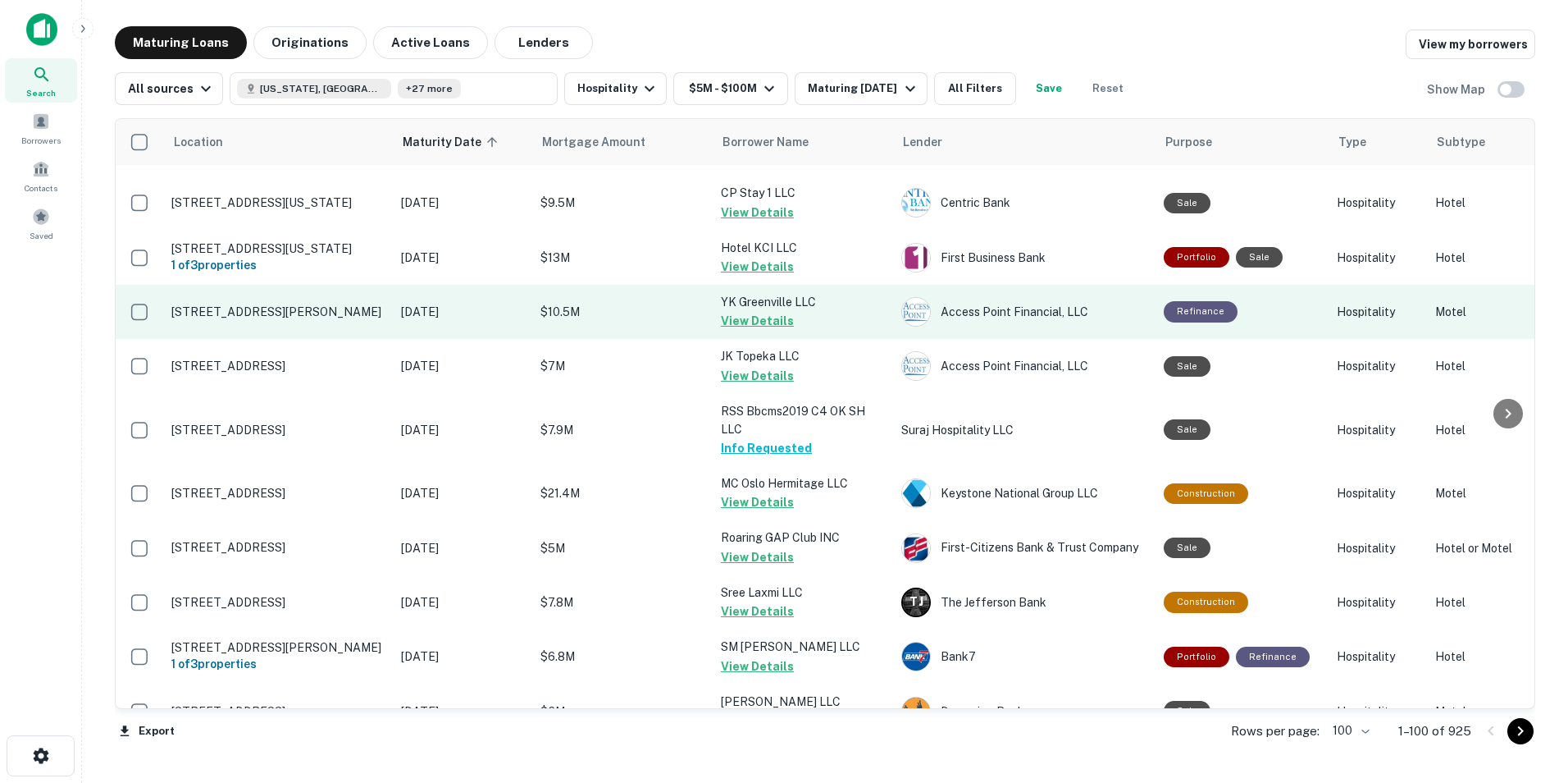
click at [269, 319] on p "[STREET_ADDRESS][PERSON_NAME]" at bounding box center [278, 312] width 213 height 15
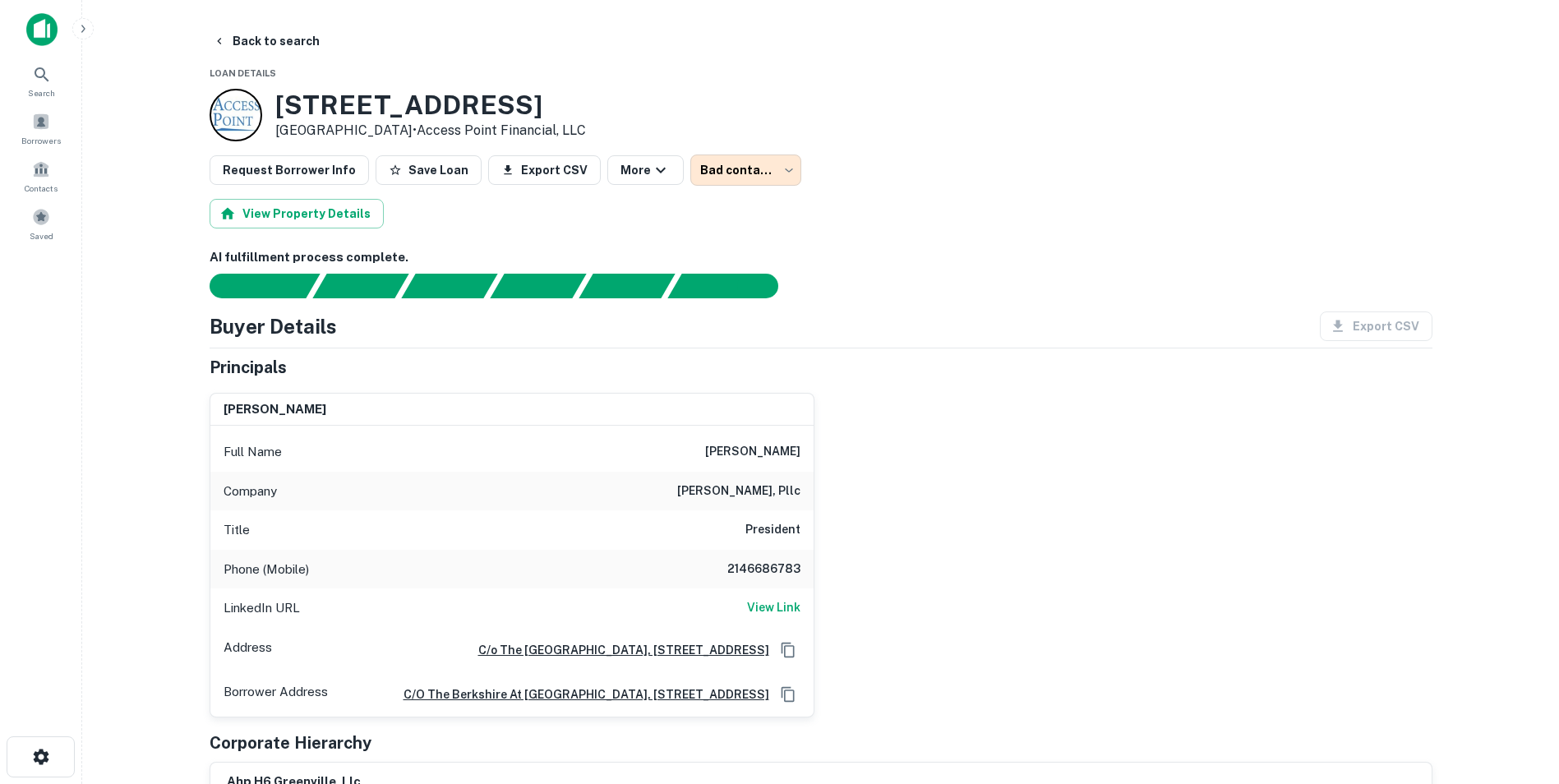
drag, startPoint x: 274, startPoint y: 99, endPoint x: 599, endPoint y: 90, distance: 325.1
click at [586, 90] on h3 "[STREET_ADDRESS]" at bounding box center [430, 105] width 310 height 31
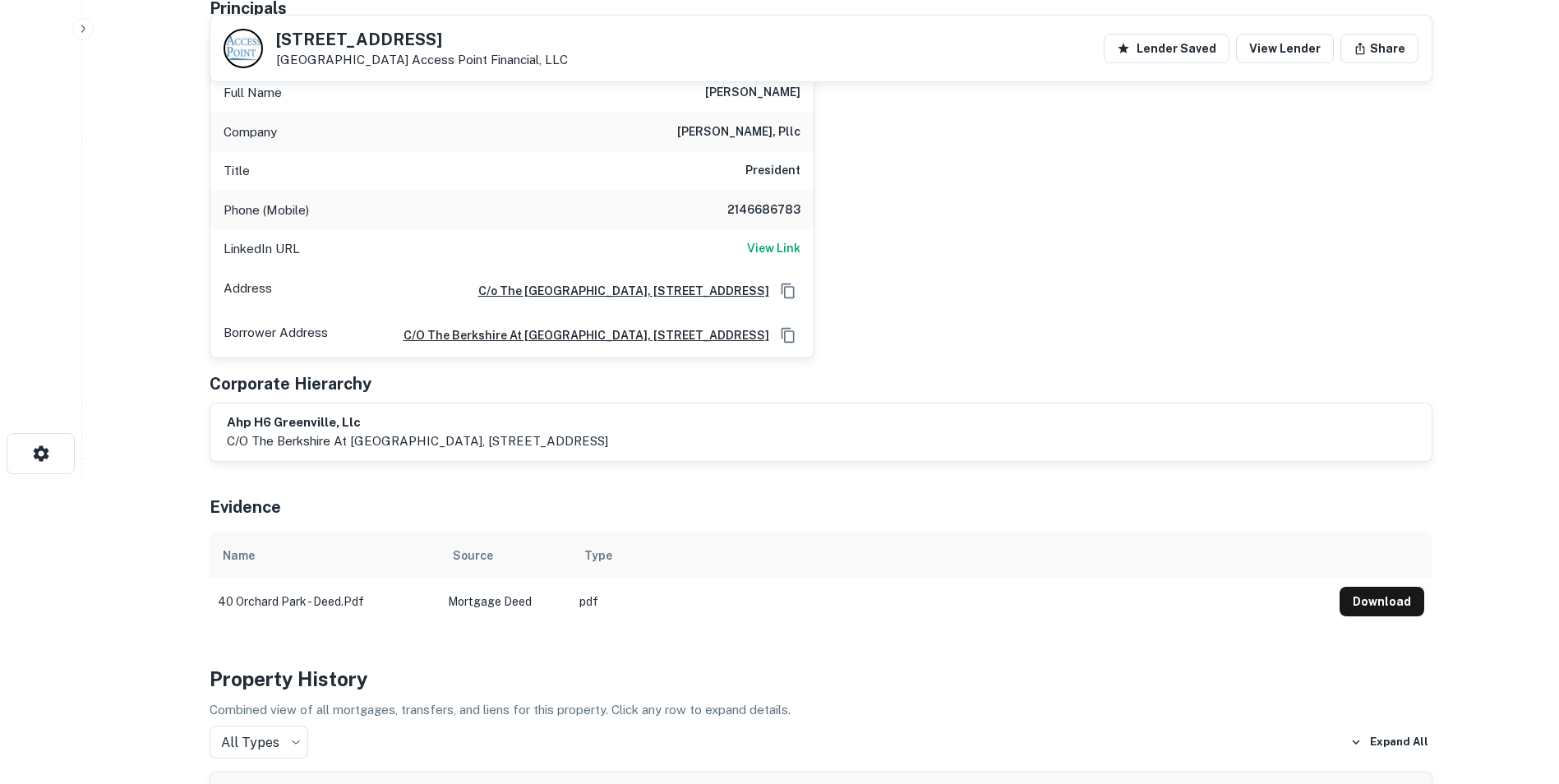
scroll to position [289, 0]
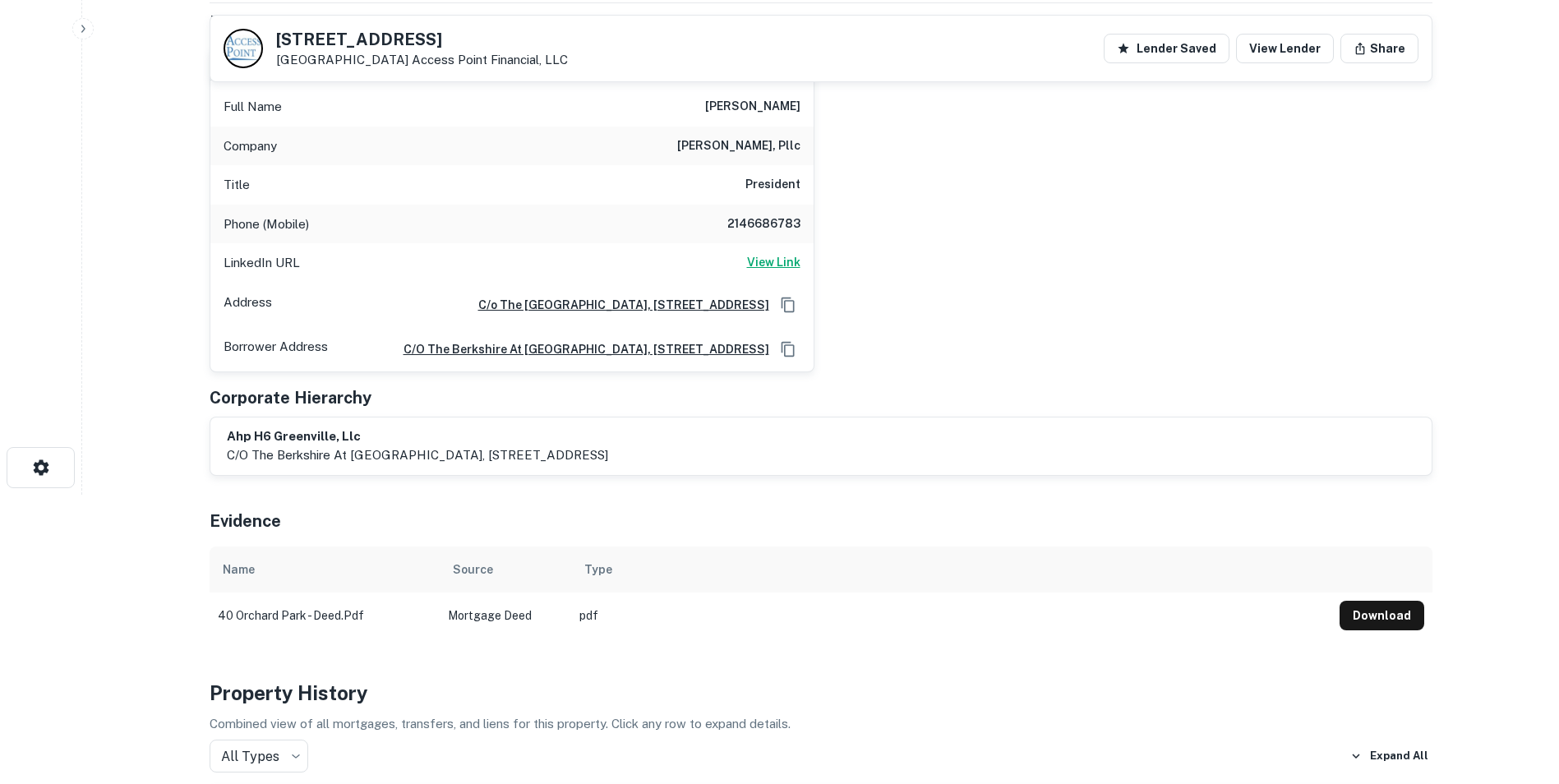
click at [763, 266] on h6 "View Link" at bounding box center [773, 262] width 54 height 18
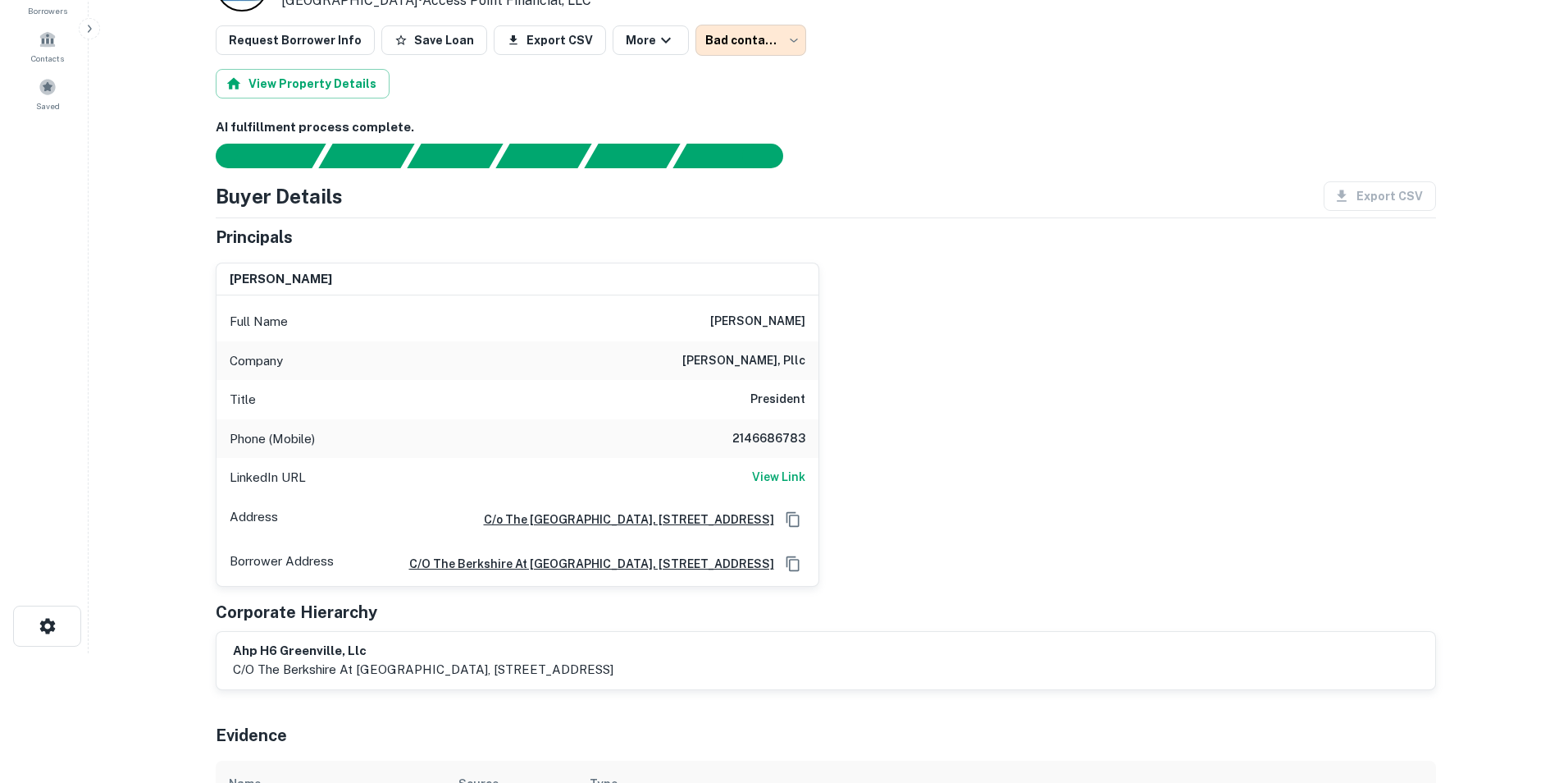
scroll to position [0, 0]
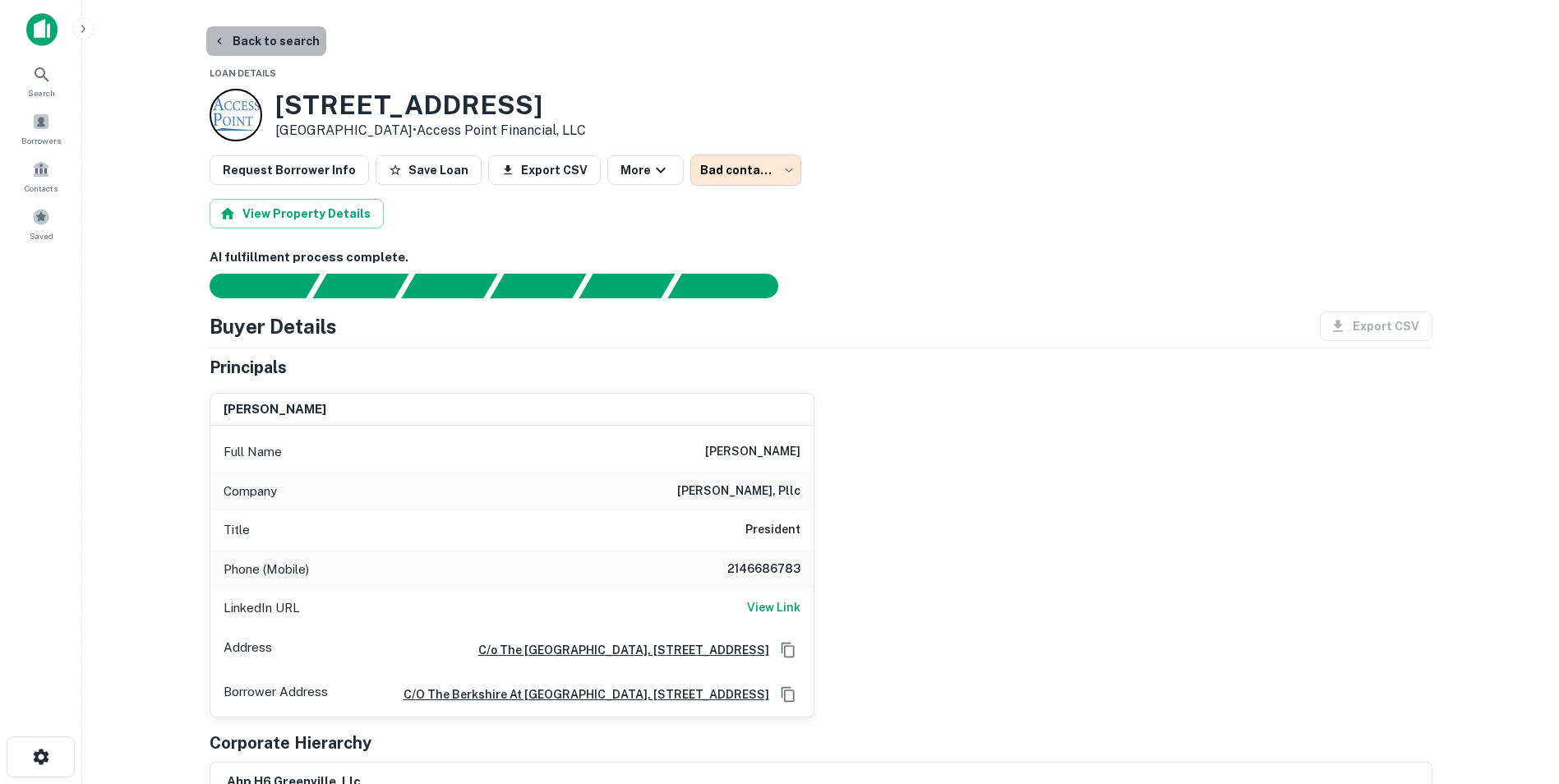
click at [284, 33] on button "Back to search" at bounding box center [266, 41] width 120 height 30
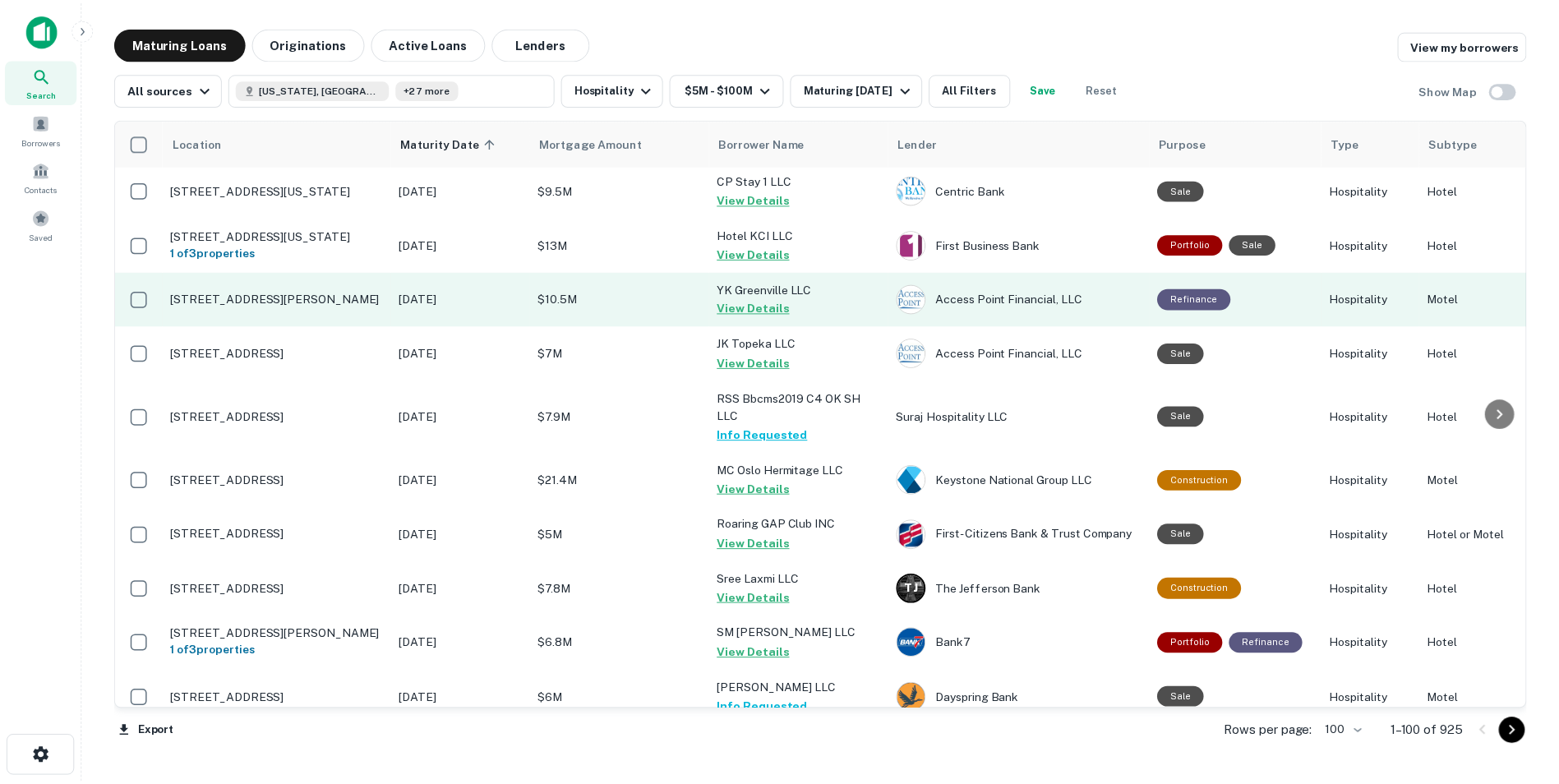
scroll to position [186, 0]
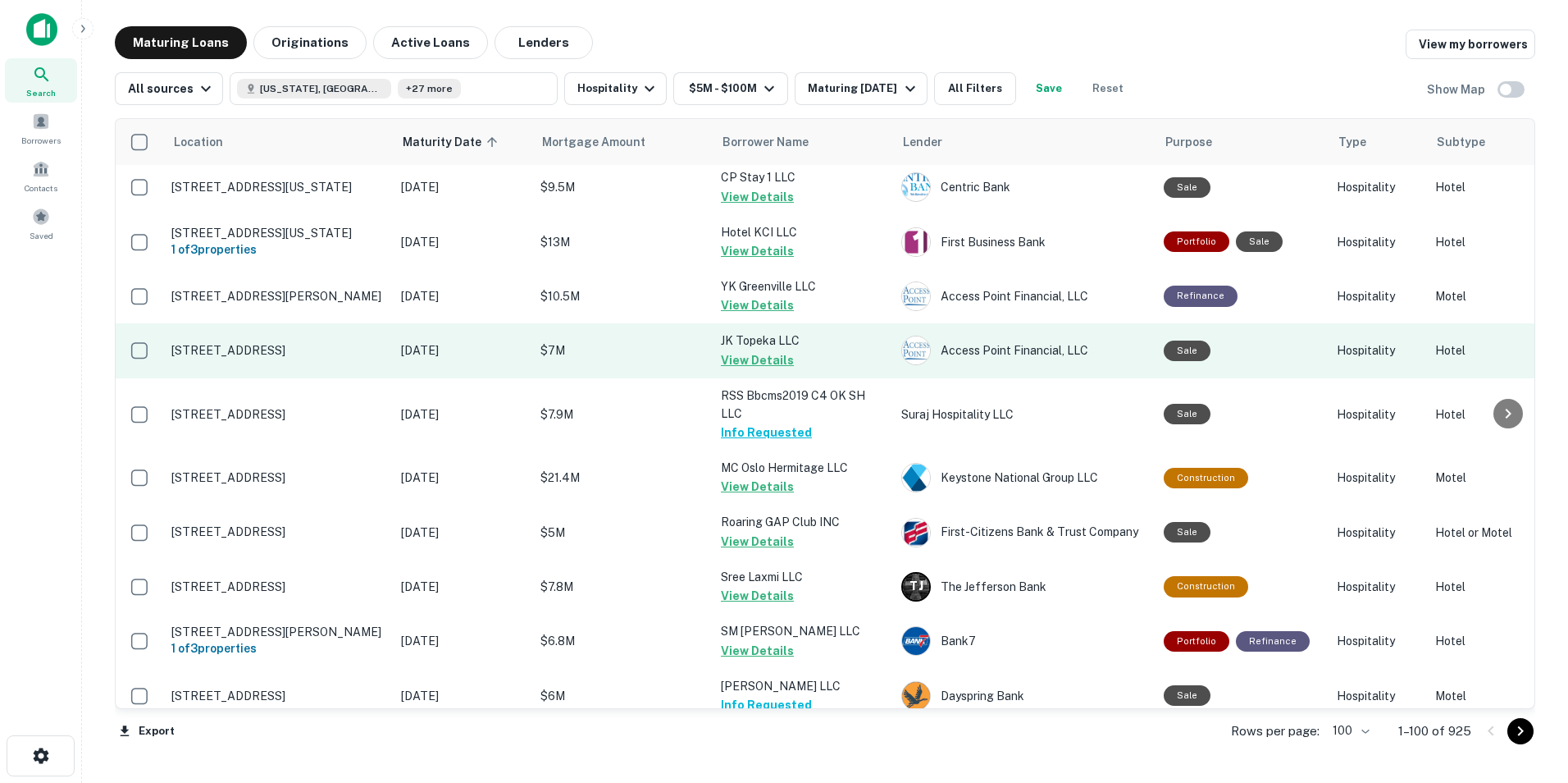
click at [299, 358] on p "[STREET_ADDRESS]" at bounding box center [278, 351] width 213 height 15
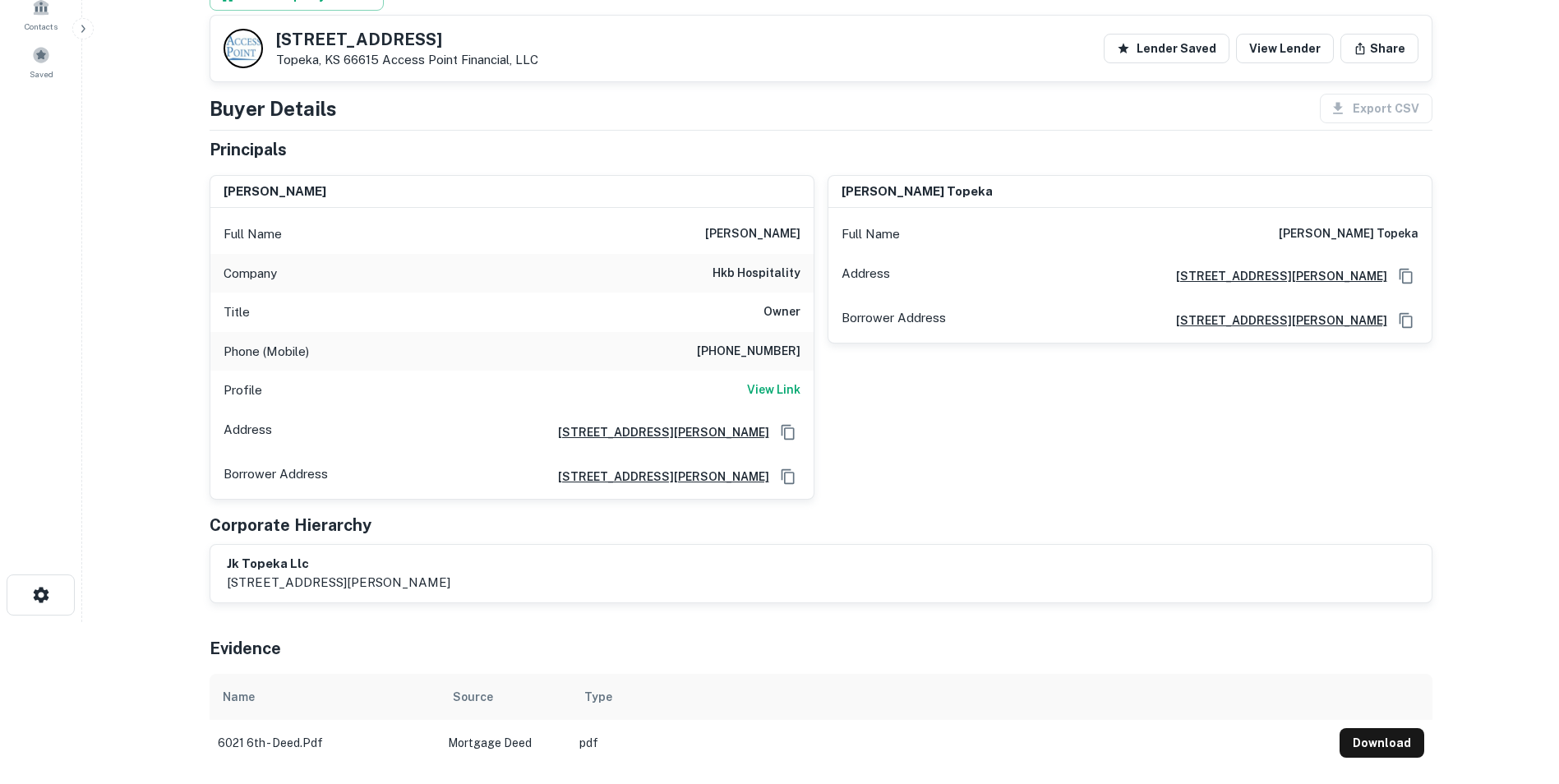
scroll to position [130, 0]
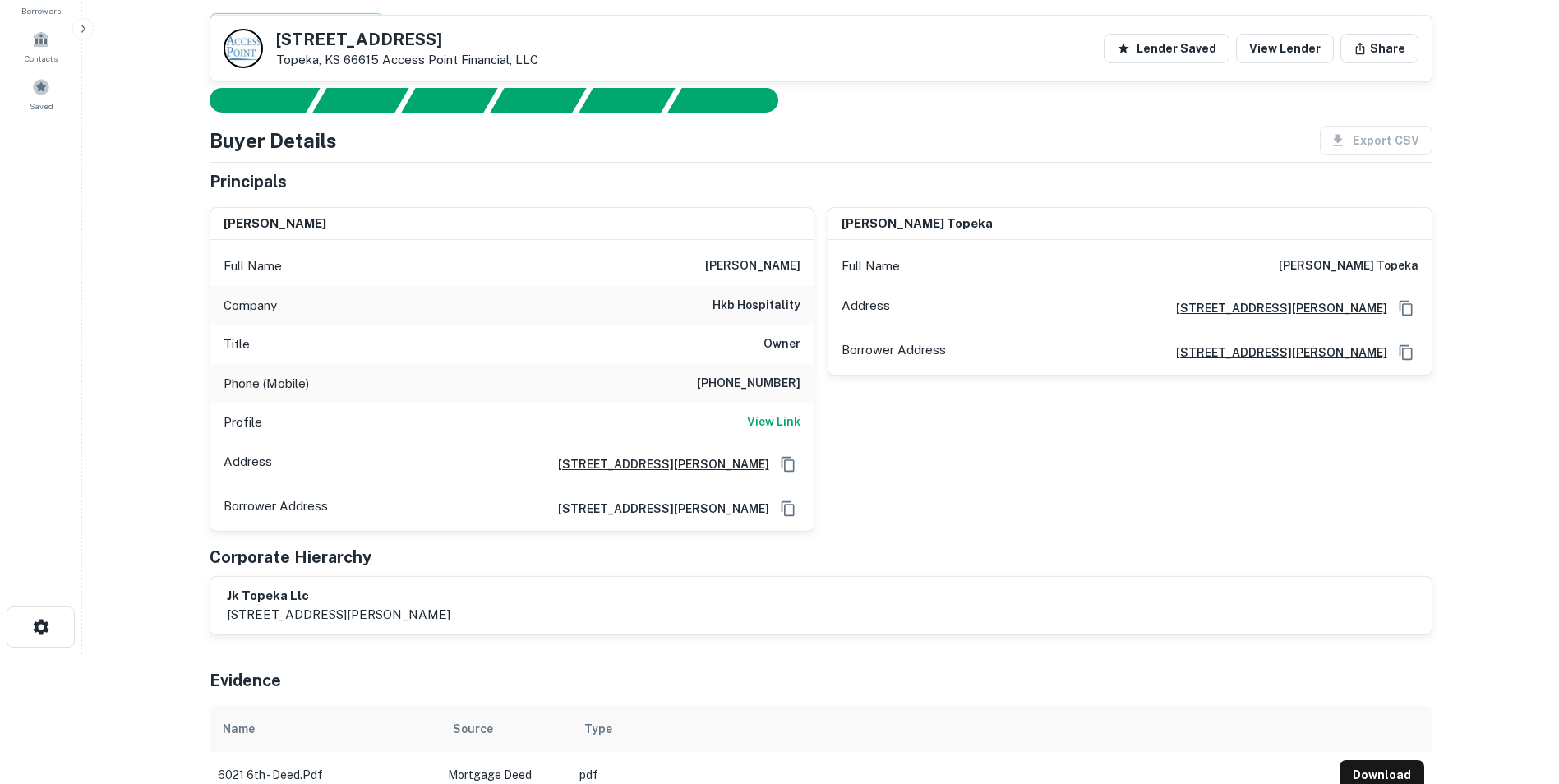
click at [772, 422] on h6 "View Link" at bounding box center [773, 421] width 54 height 18
click at [775, 423] on h6 "View Link" at bounding box center [773, 421] width 54 height 18
drag, startPoint x: 701, startPoint y: 387, endPoint x: 807, endPoint y: 378, distance: 106.4
click at [807, 378] on div "Phone (Mobile) [PHONE_NUMBER]" at bounding box center [512, 384] width 603 height 40
drag, startPoint x: 274, startPoint y: 34, endPoint x: 404, endPoint y: 31, distance: 130.0
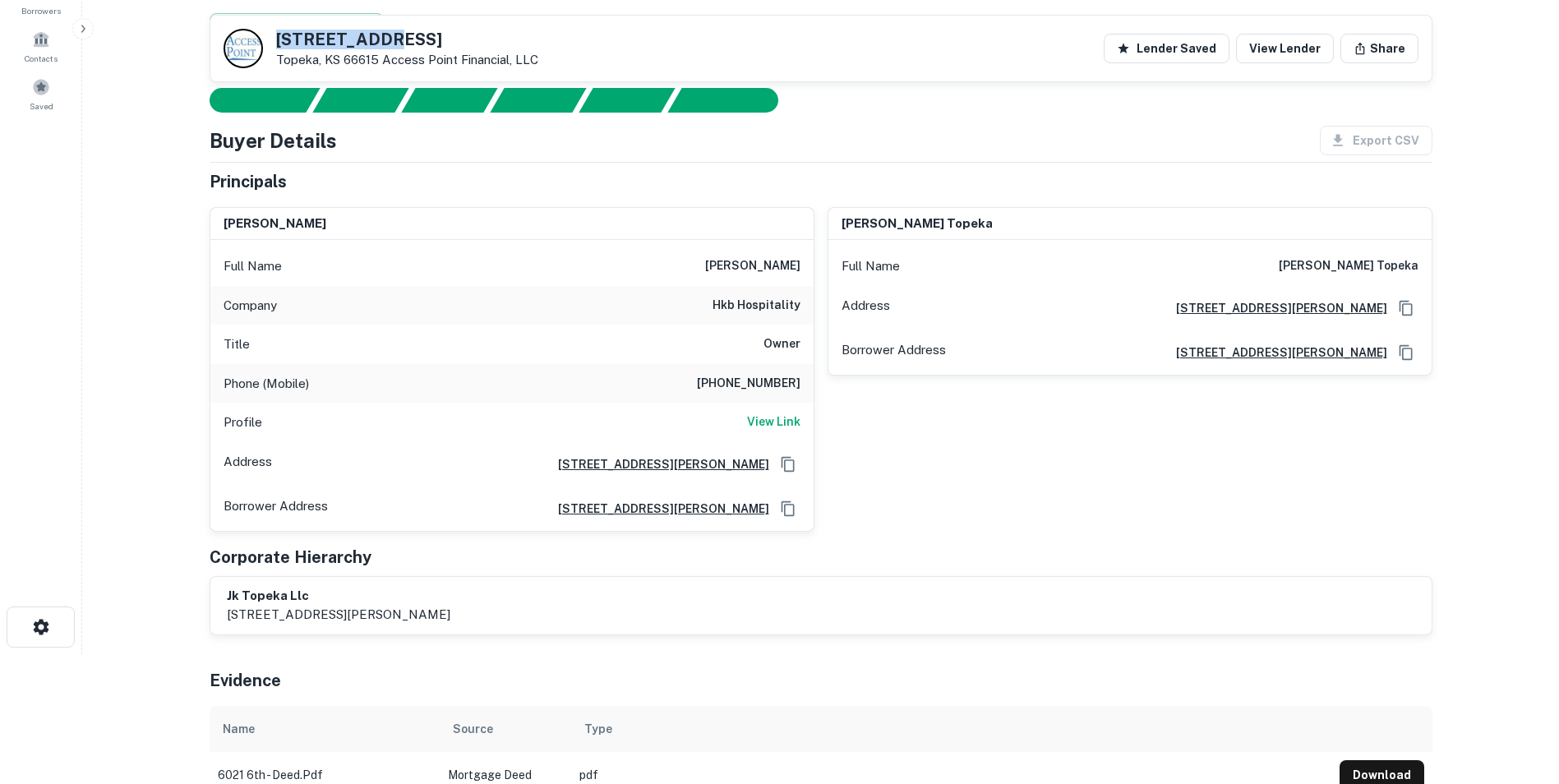
click at [404, 31] on div "[STREET_ADDRESS] Access Point Financial, LLC" at bounding box center [381, 49] width 315 height 40
click at [404, 31] on h5 "[STREET_ADDRESS]" at bounding box center [407, 40] width 262 height 17
drag, startPoint x: 273, startPoint y: 36, endPoint x: 397, endPoint y: 31, distance: 124.1
click at [397, 31] on div "[STREET_ADDRESS] Access Point Financial, LLC" at bounding box center [381, 49] width 315 height 40
